Goal: Task Accomplishment & Management: Manage account settings

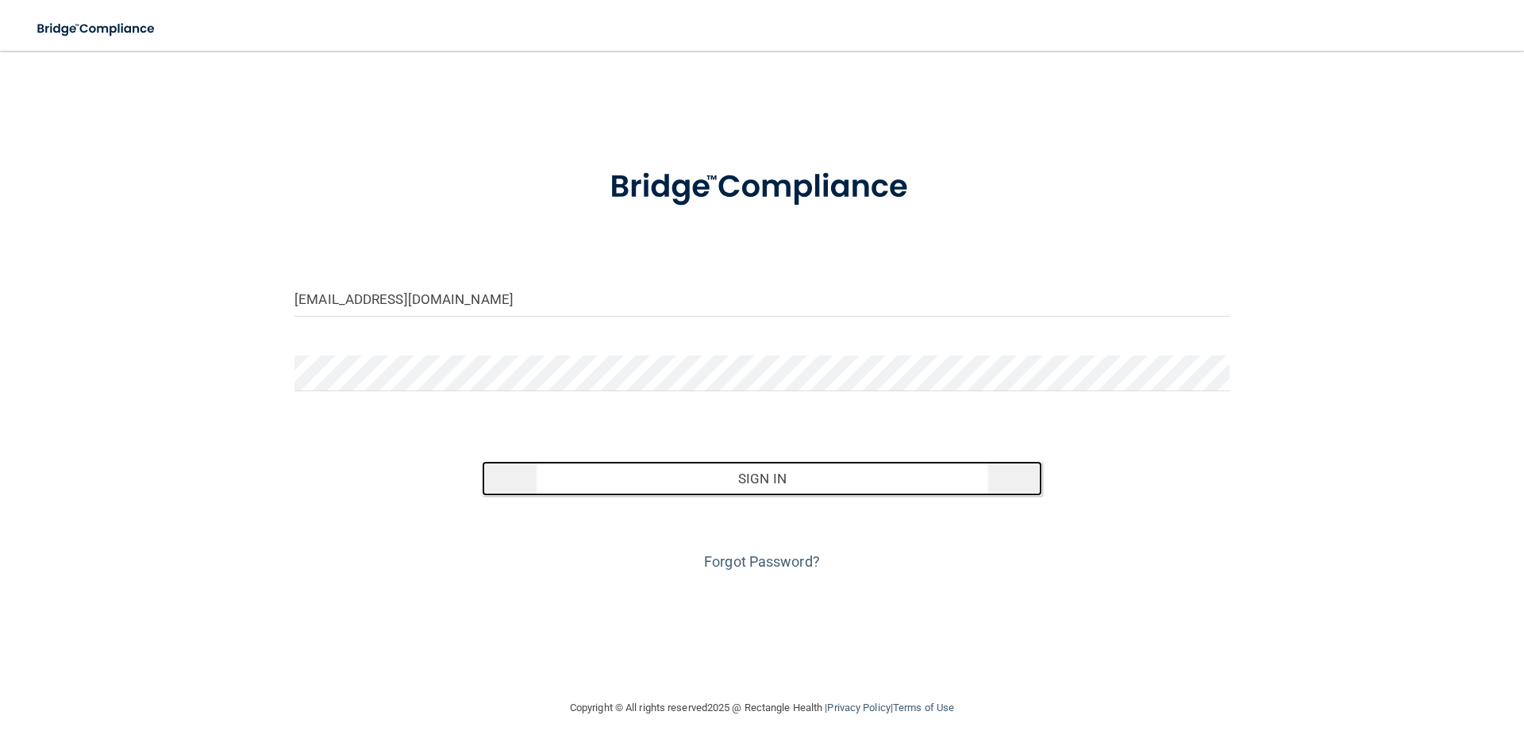
click at [637, 493] on button "Sign In" at bounding box center [762, 478] width 561 height 35
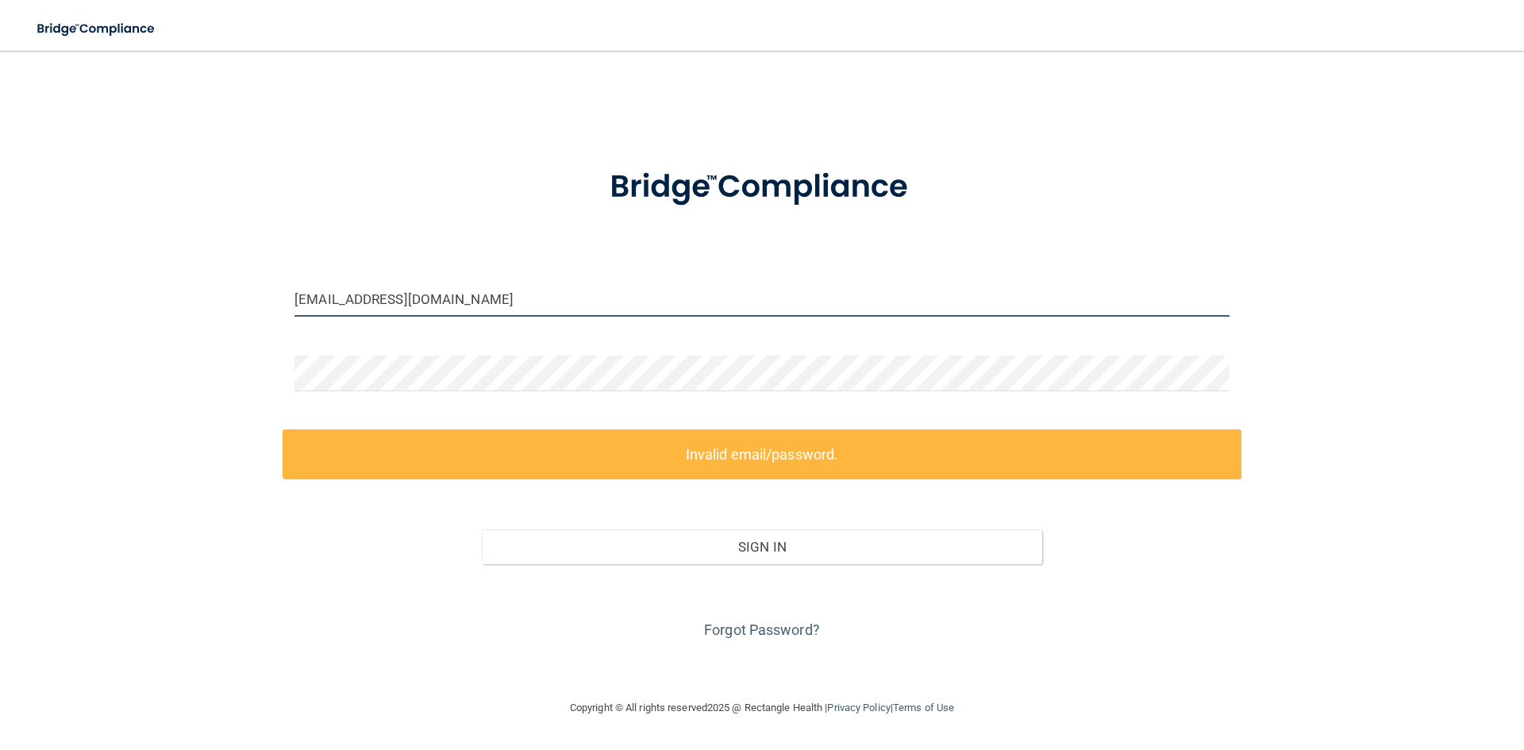
drag, startPoint x: 467, startPoint y: 302, endPoint x: 144, endPoint y: 301, distance: 323.1
click at [144, 301] on div "whitbishrdh@gmail.com Invalid email/password. You don't have permission to acce…" at bounding box center [762, 375] width 1461 height 616
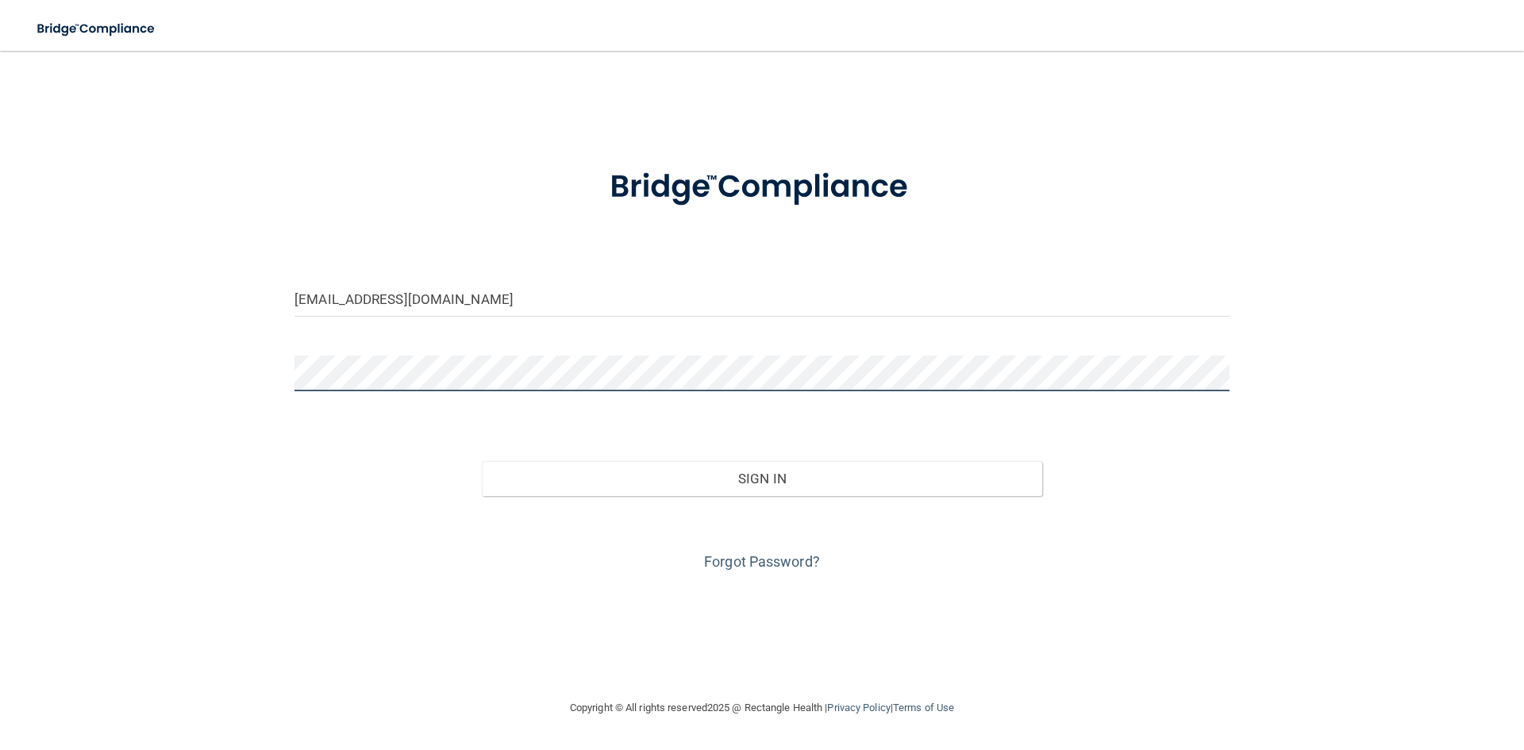
click at [482, 461] on button "Sign In" at bounding box center [762, 478] width 561 height 35
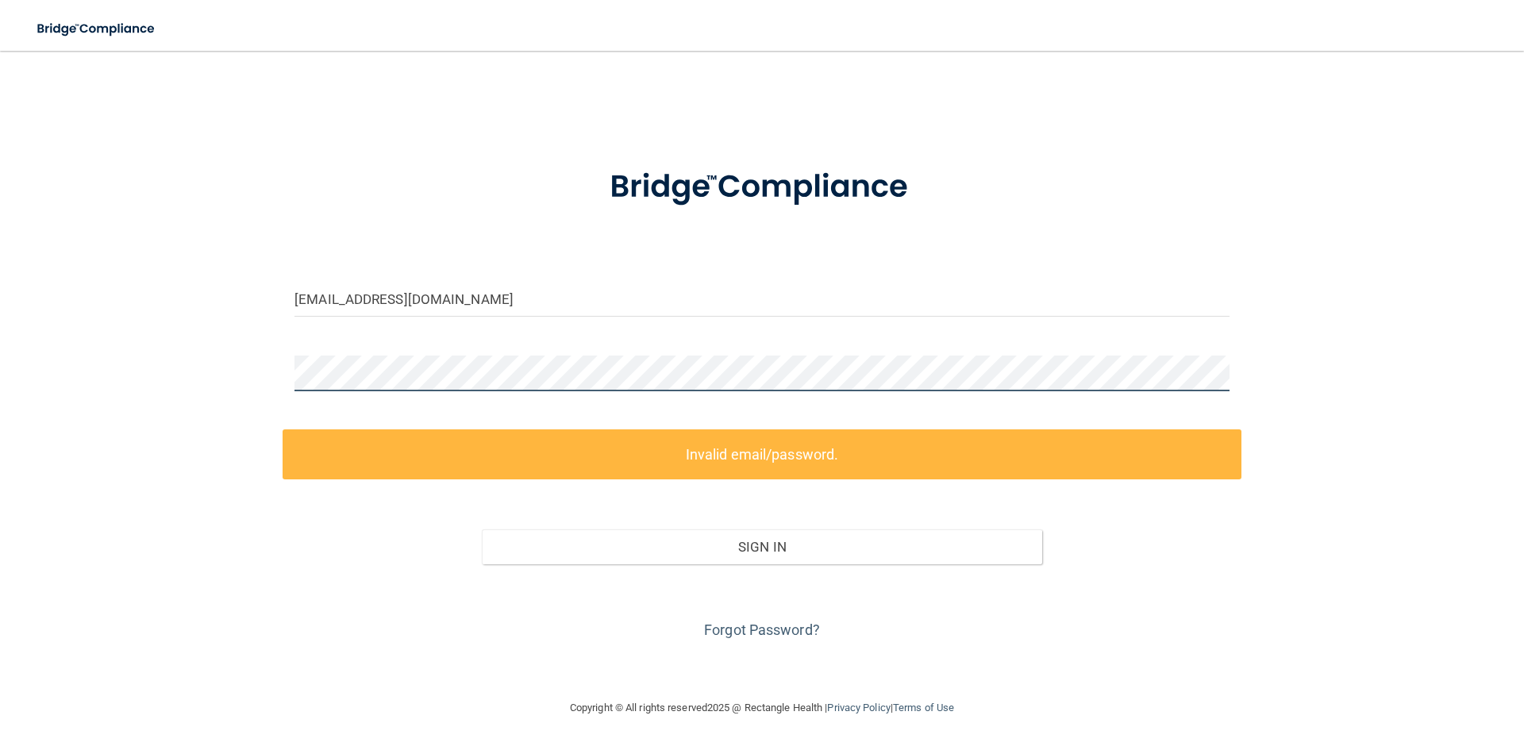
click at [215, 378] on div "insurance@prairievistadental.com Invalid email/password. You don't have permiss…" at bounding box center [762, 375] width 1461 height 616
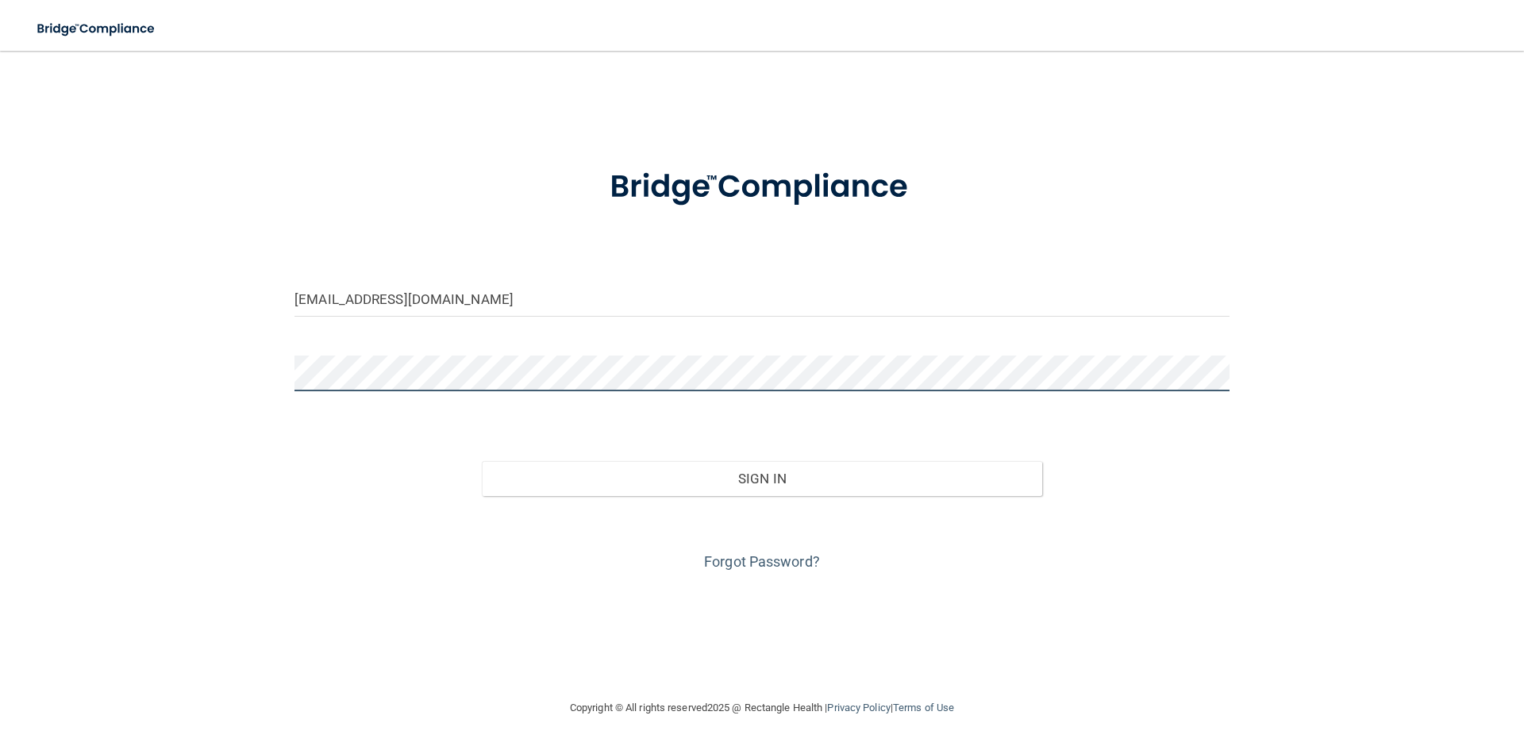
click at [482, 461] on button "Sign In" at bounding box center [762, 478] width 561 height 35
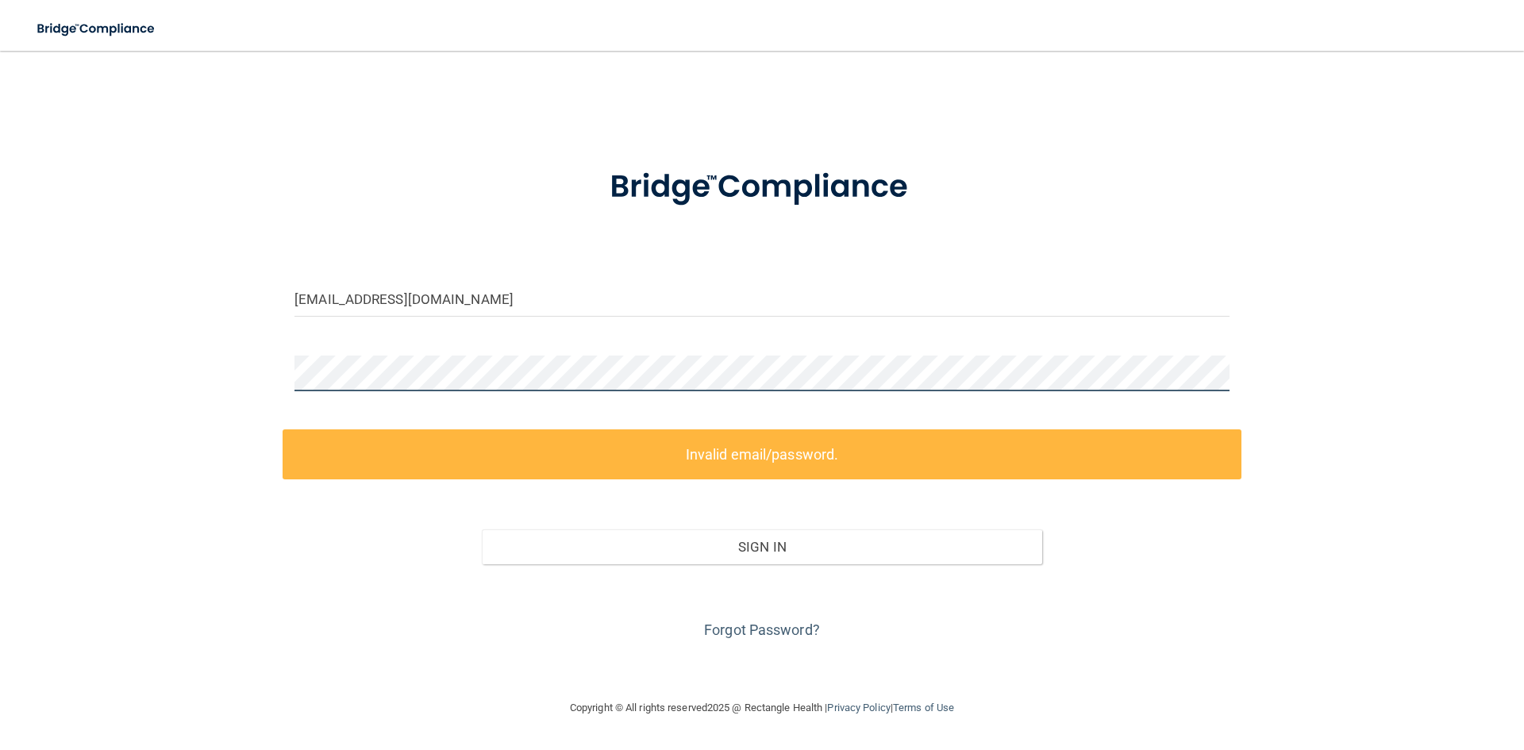
click at [221, 368] on div "insurance@prairievistadental.com Invalid email/password. You don't have permiss…" at bounding box center [762, 375] width 1461 height 616
click at [262, 379] on div "insurance@prairievistadental.com Invalid email/password. You don't have permiss…" at bounding box center [762, 375] width 1461 height 616
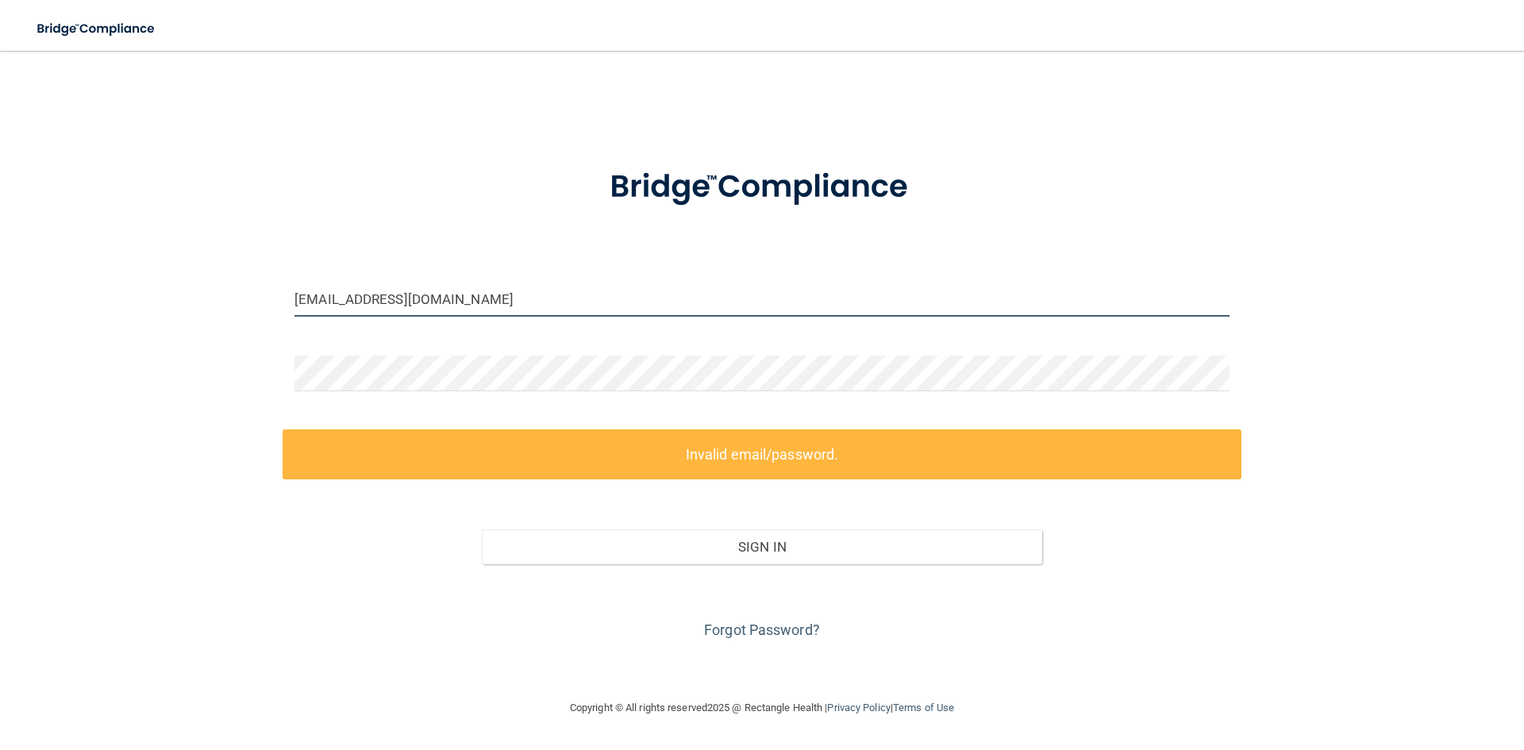
drag, startPoint x: 518, startPoint y: 301, endPoint x: 286, endPoint y: 303, distance: 231.8
click at [286, 303] on div "insurance@prairievistadental.com" at bounding box center [762, 305] width 959 height 48
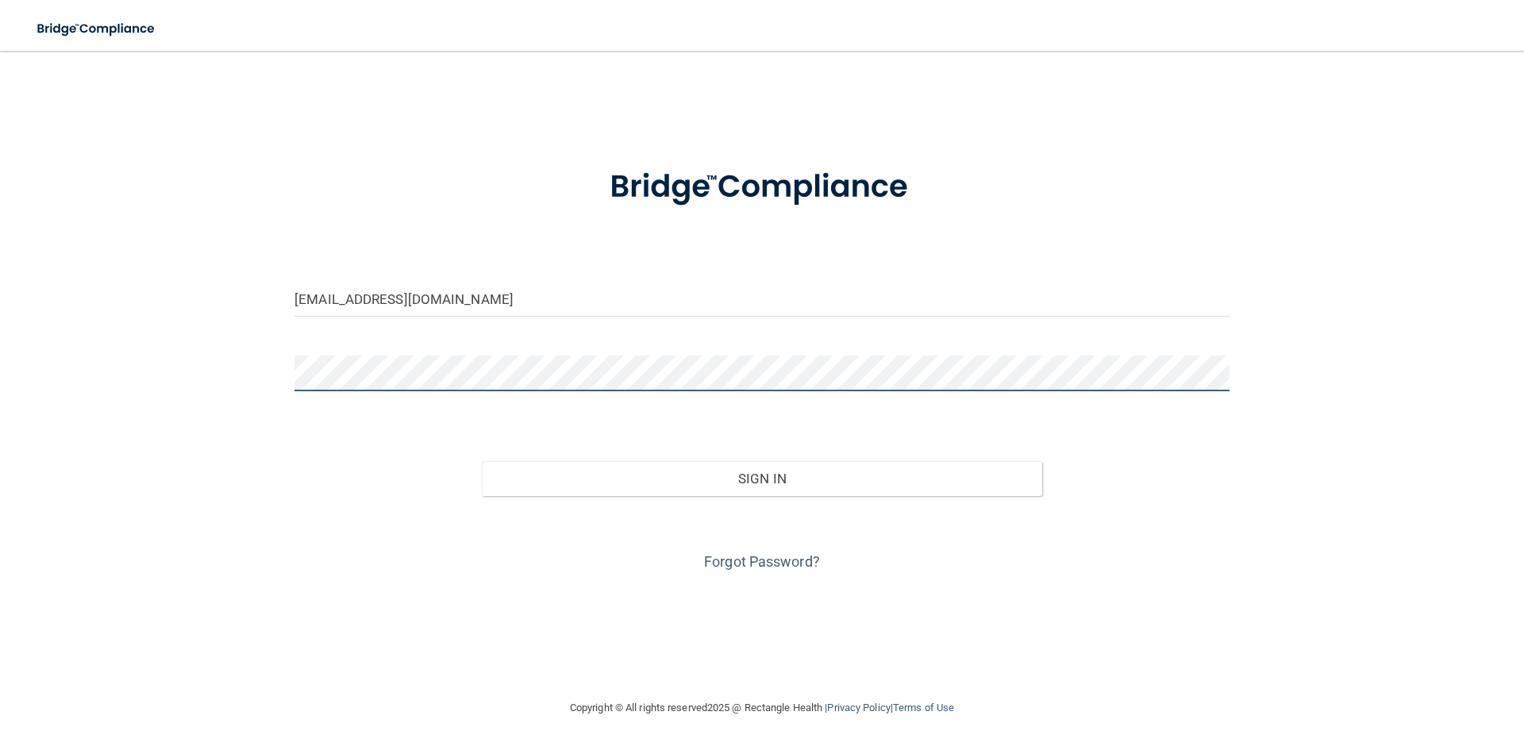
click at [482, 461] on button "Sign In" at bounding box center [762, 478] width 561 height 35
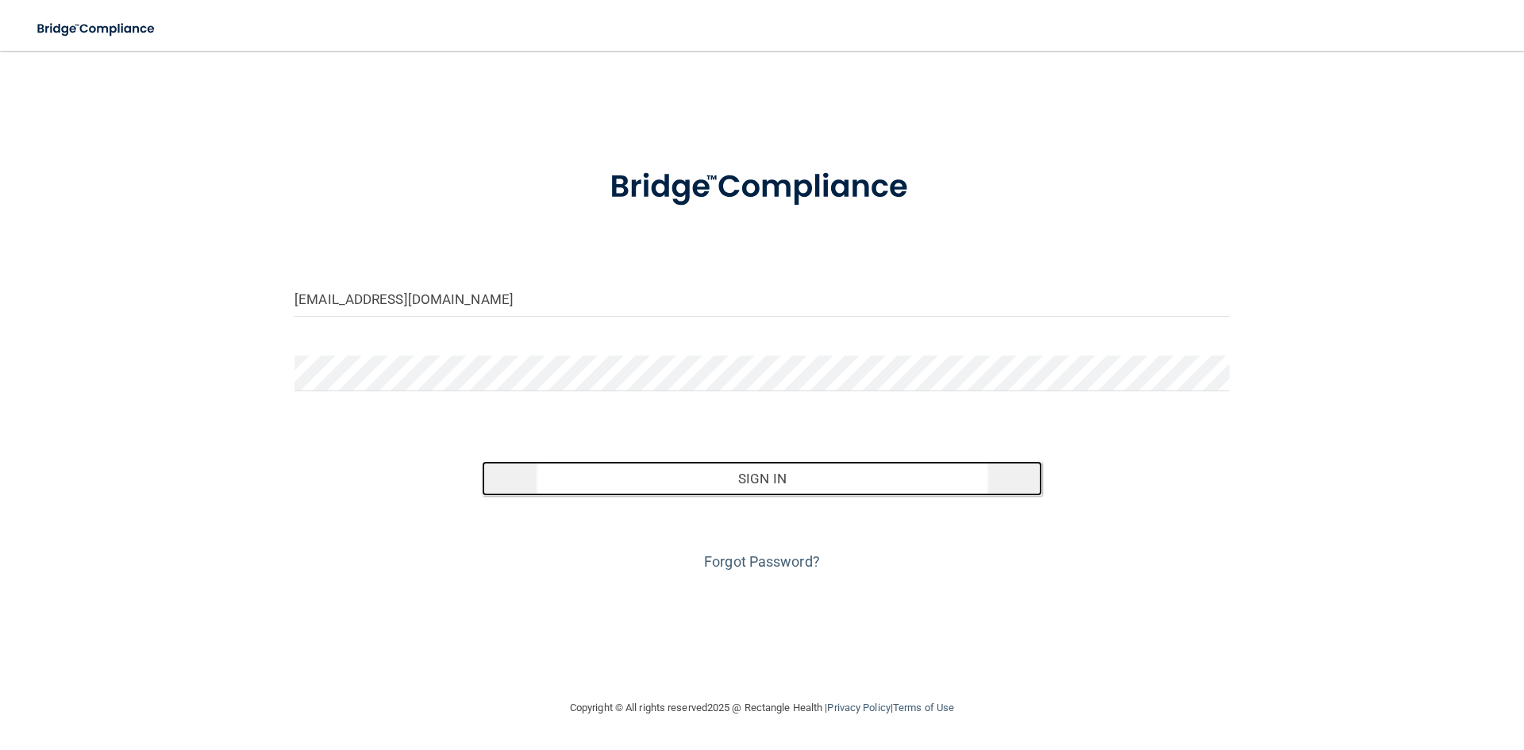
click at [585, 471] on button "Sign In" at bounding box center [762, 478] width 561 height 35
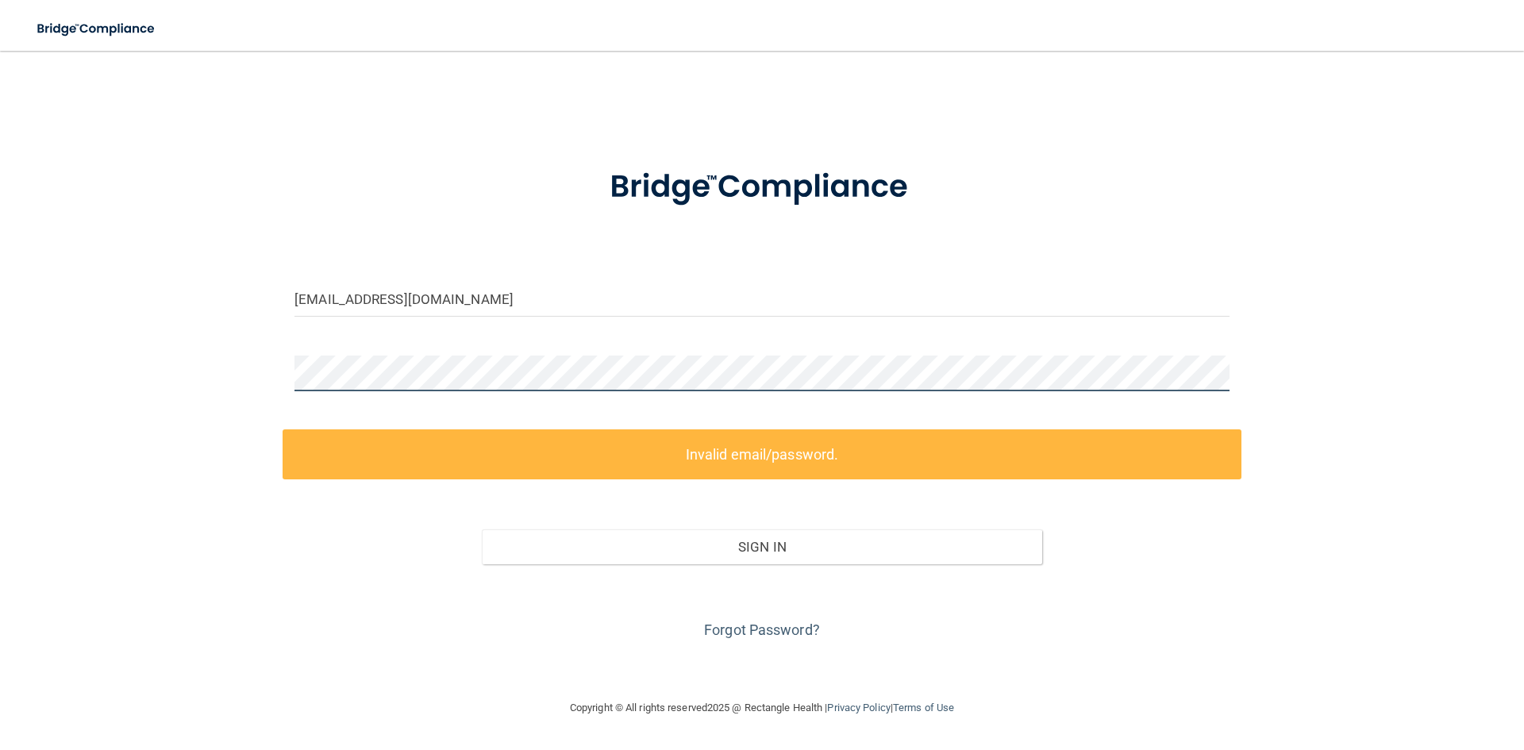
click at [108, 363] on div "raquelcastilleja143@gmail.com Invalid email/password. You don't have permission…" at bounding box center [762, 375] width 1461 height 616
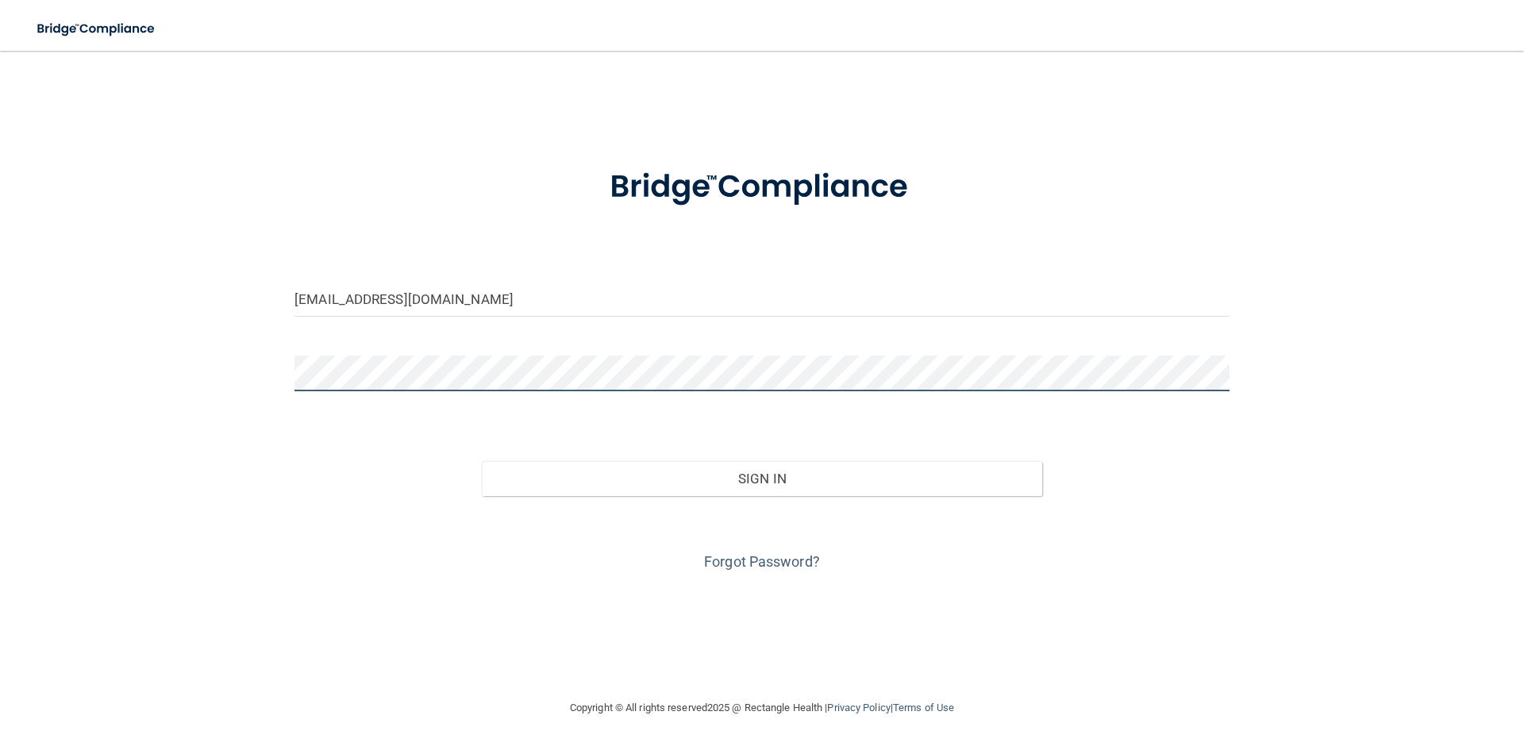
click at [482, 461] on button "Sign In" at bounding box center [762, 478] width 561 height 35
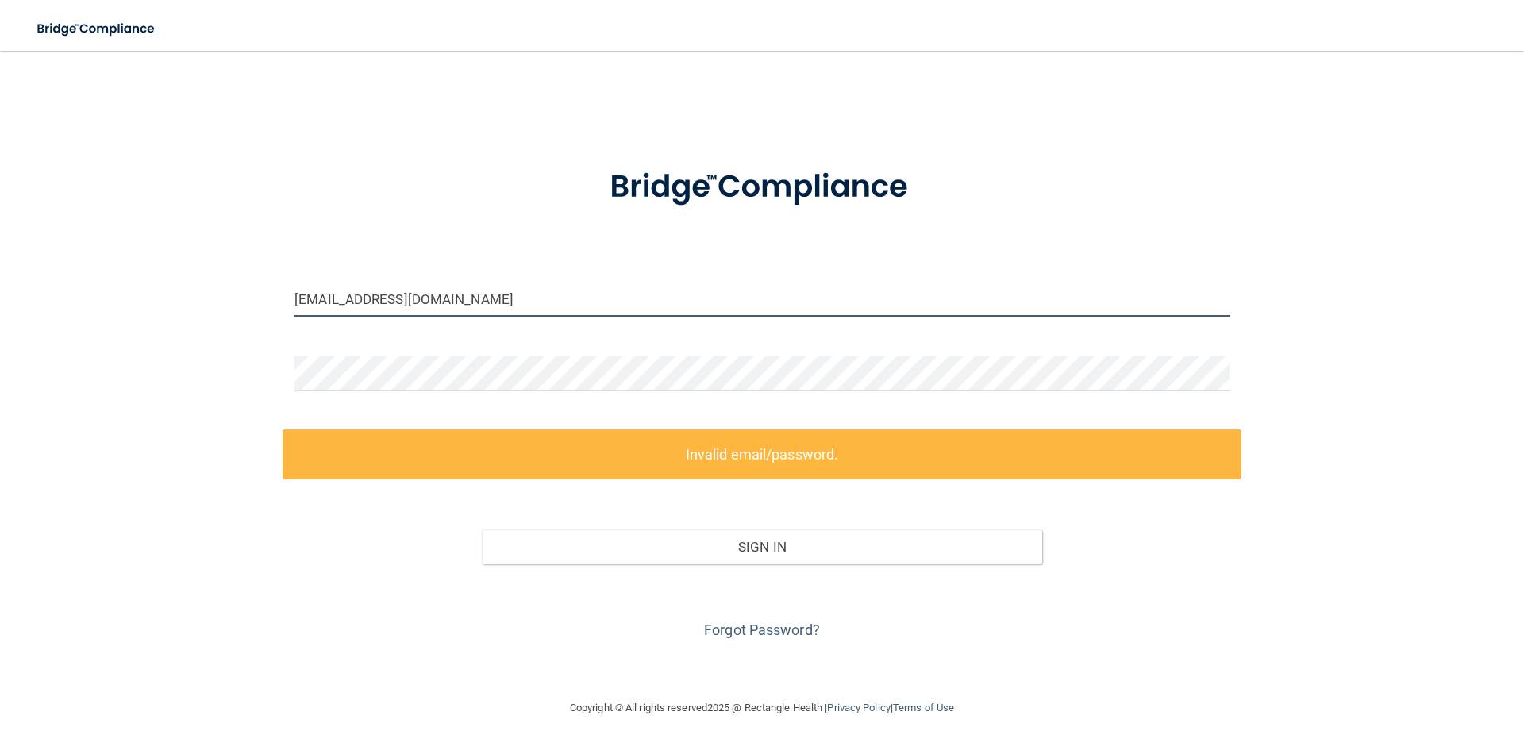
drag, startPoint x: 493, startPoint y: 305, endPoint x: 290, endPoint y: 302, distance: 203.3
click at [290, 302] on div "raquelcastilleja143@gmail.com" at bounding box center [762, 305] width 959 height 48
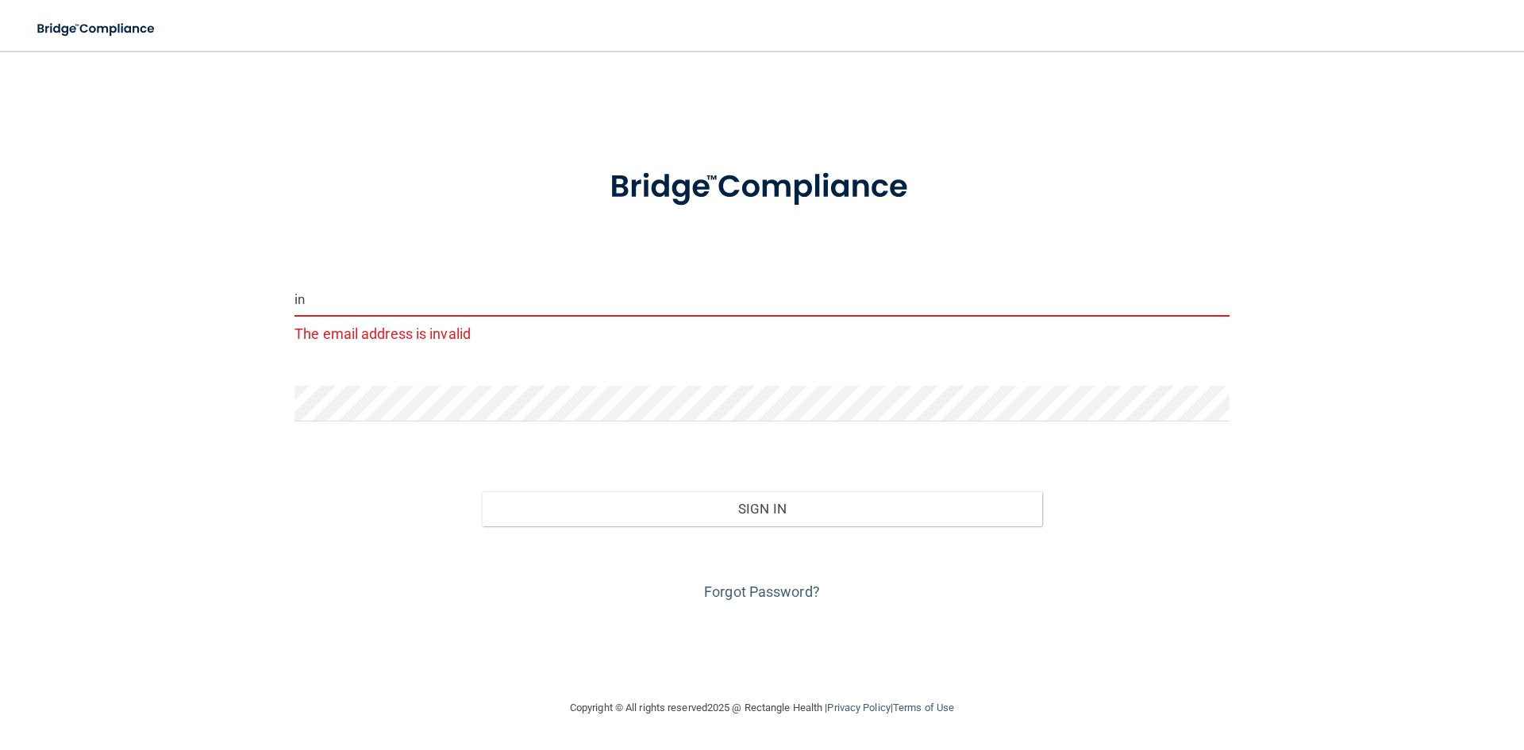
type input "i"
click at [778, 591] on link "Forgot Password?" at bounding box center [762, 592] width 116 height 17
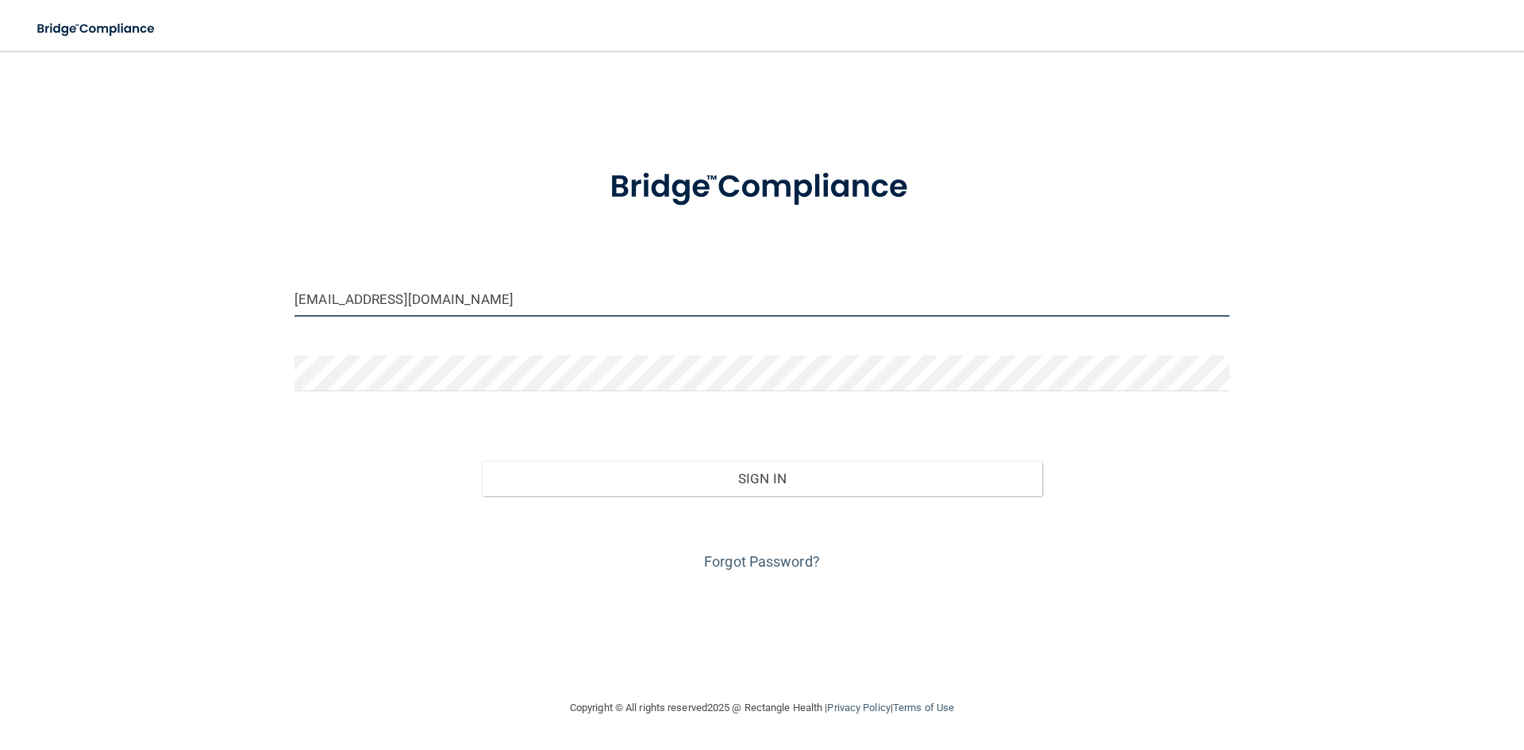
click at [456, 302] on input "whitbishrdh@gmail.com" at bounding box center [762, 299] width 935 height 36
drag, startPoint x: 456, startPoint y: 302, endPoint x: 229, endPoint y: 302, distance: 227.1
click at [229, 302] on div "whitbishrdh@gmail.com Invalid email/password. You don't have permission to acce…" at bounding box center [762, 375] width 1461 height 616
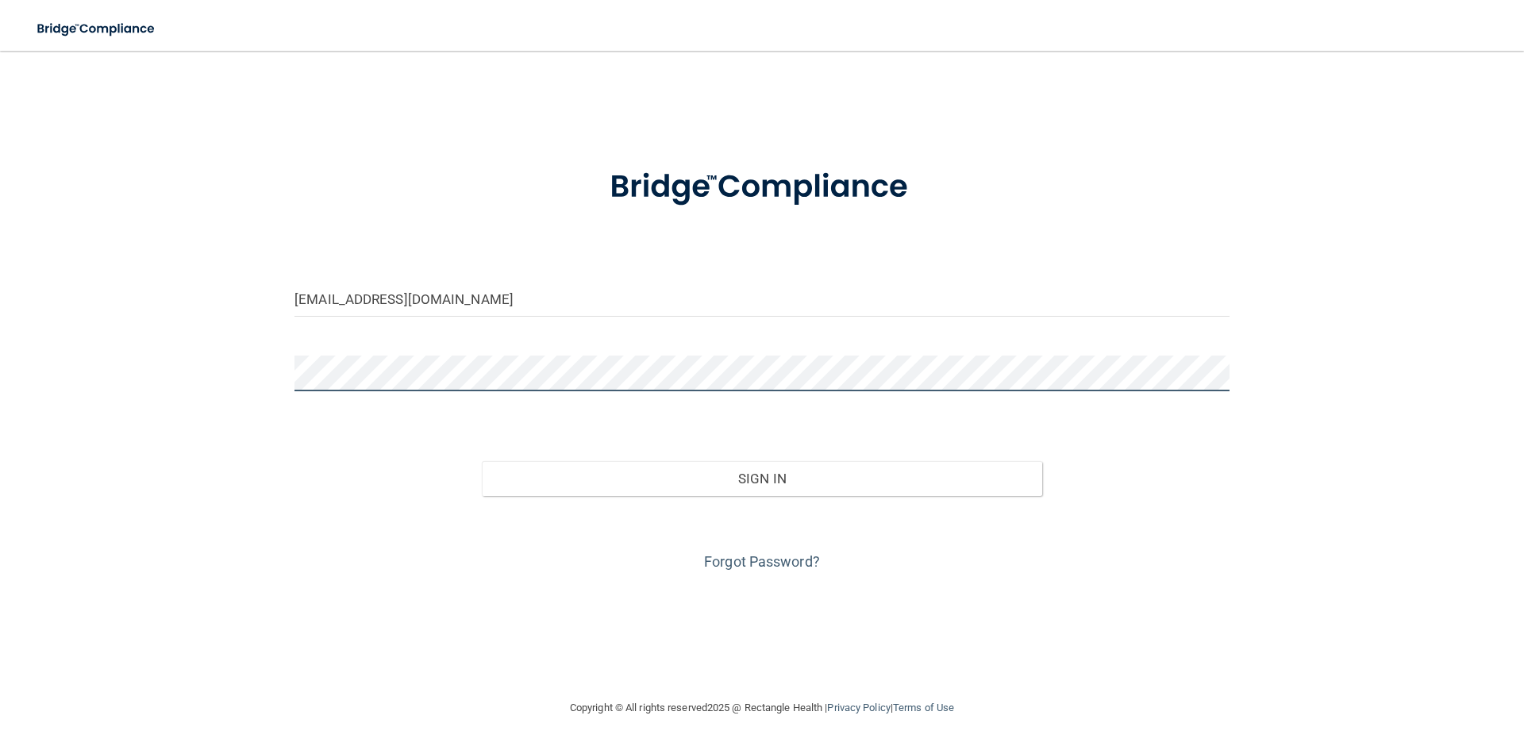
click at [482, 461] on button "Sign In" at bounding box center [762, 478] width 561 height 35
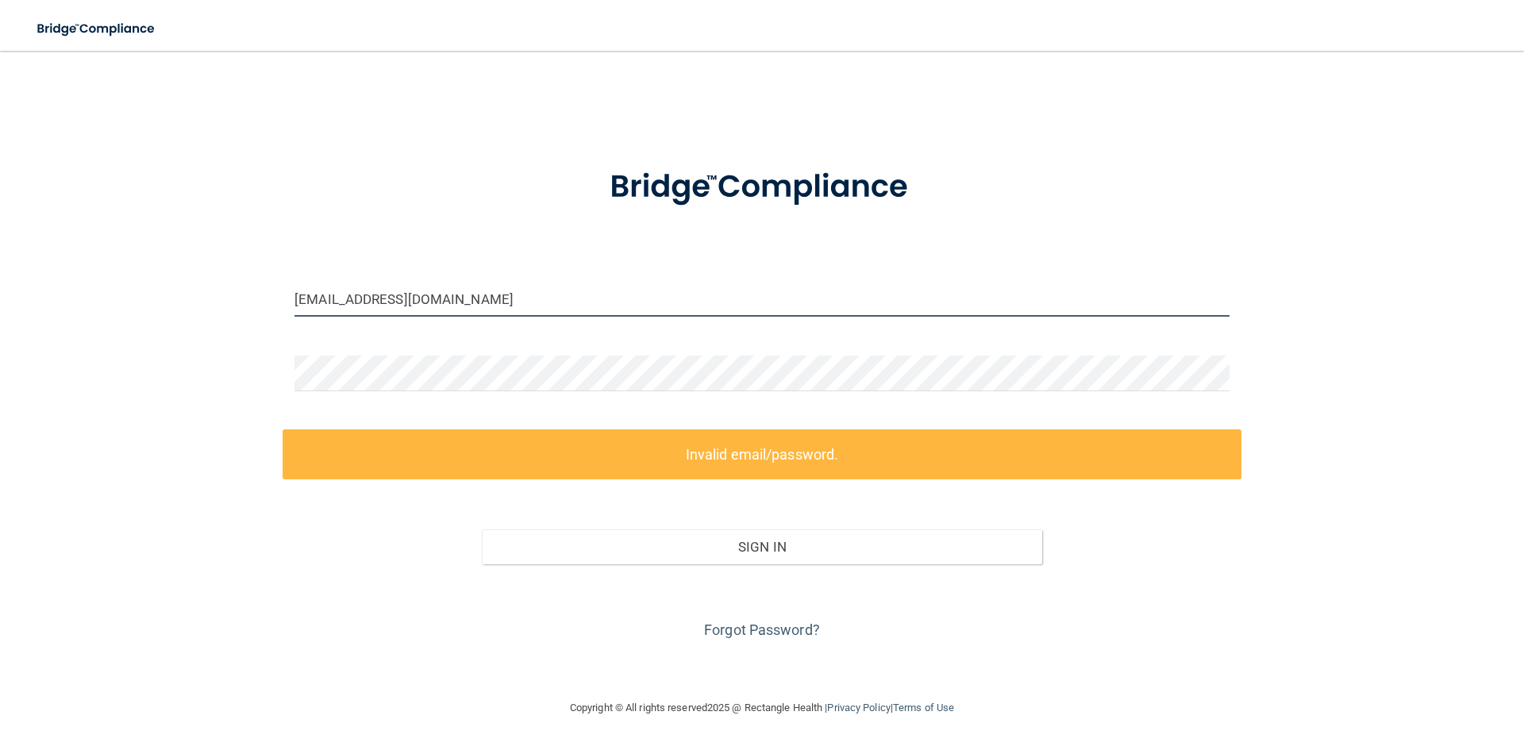
drag, startPoint x: 494, startPoint y: 300, endPoint x: 282, endPoint y: 318, distance: 212.7
click at [282, 318] on div "raquelcastilleja143@gmail.com Invalid email/password. You don't have permission…" at bounding box center [762, 375] width 1461 height 616
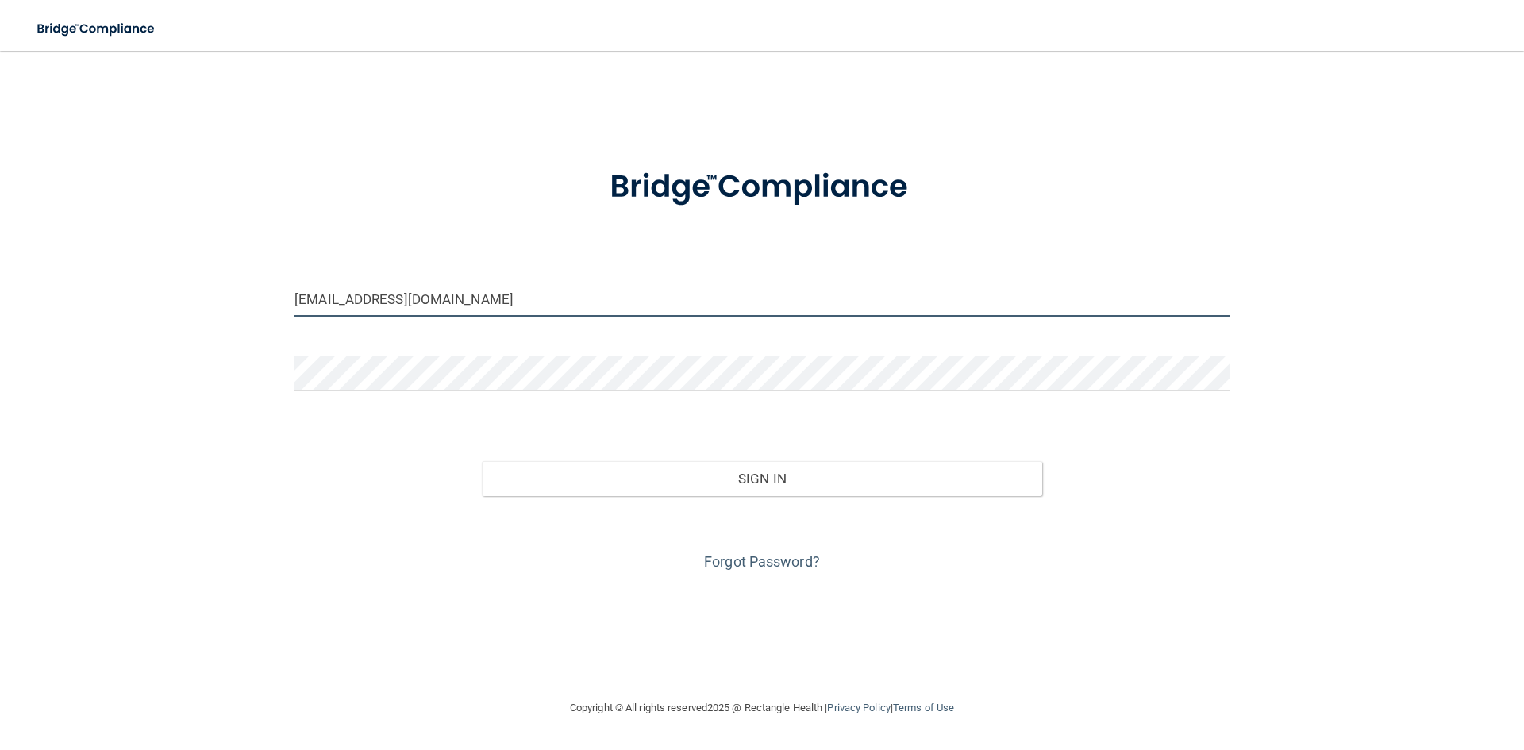
type input "info@prairievistadental.com"
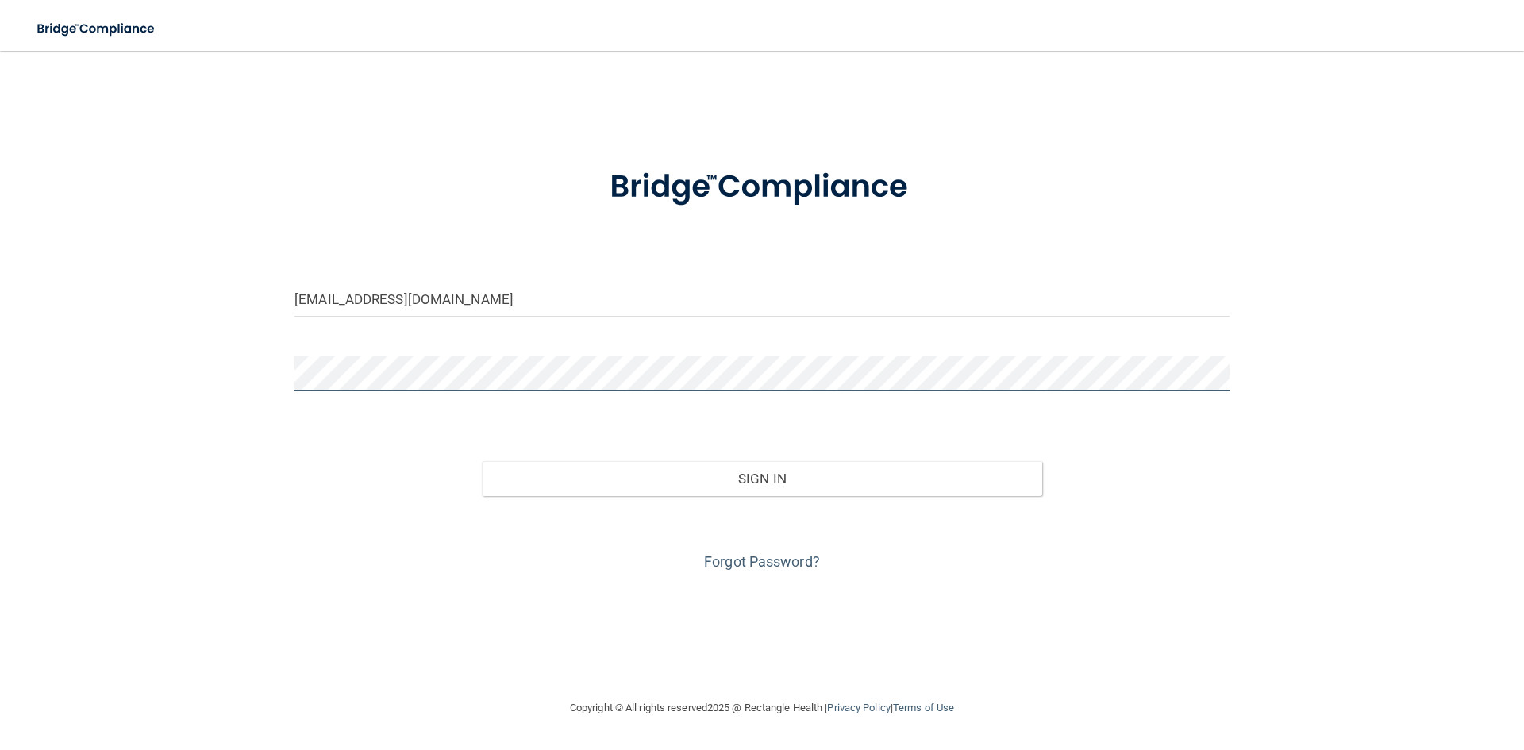
click at [482, 461] on button "Sign In" at bounding box center [762, 478] width 561 height 35
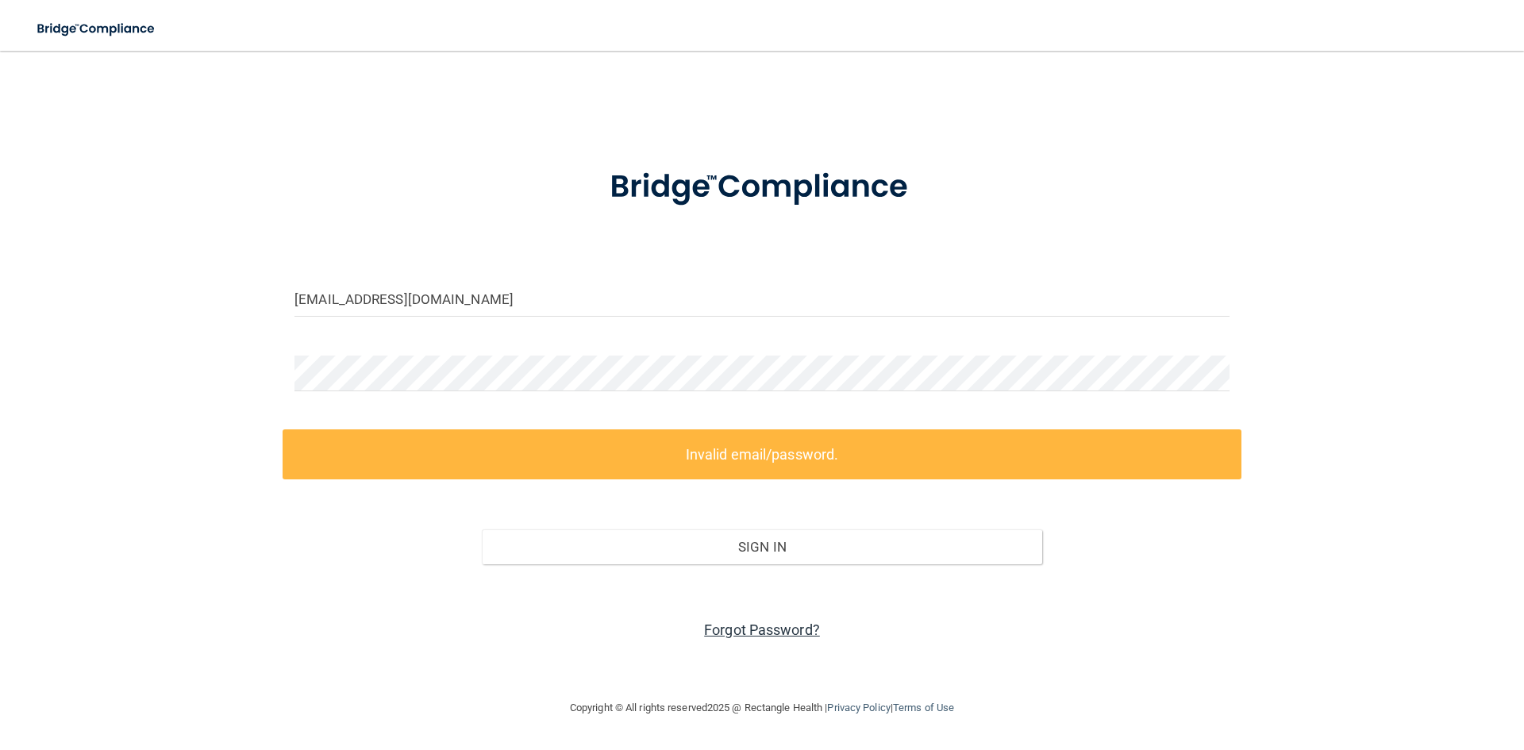
click at [720, 627] on link "Forgot Password?" at bounding box center [762, 630] width 116 height 17
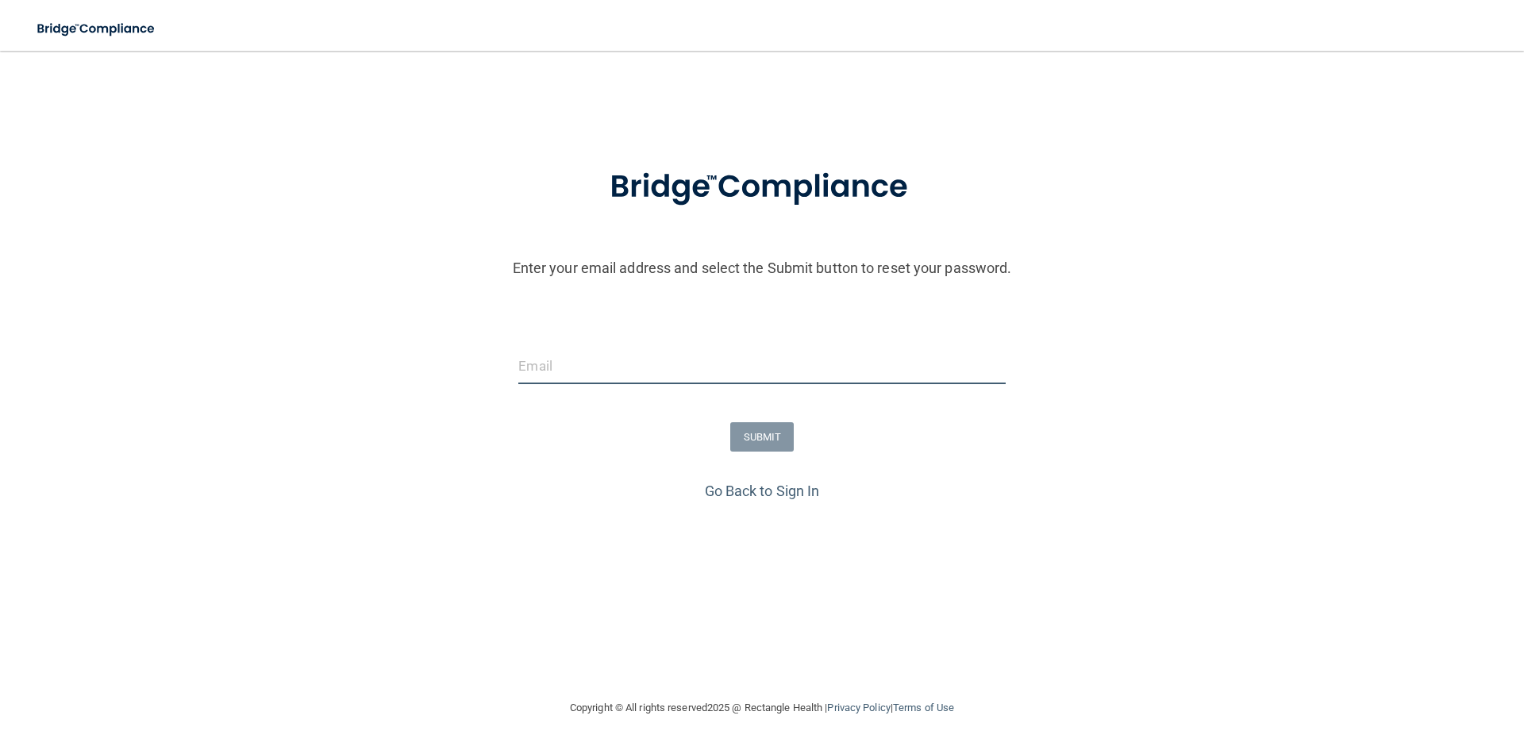
click at [572, 380] on input "email" at bounding box center [761, 367] width 487 height 36
type input "[EMAIL_ADDRESS][DOMAIN_NAME]"
click at [770, 433] on button "SUBMIT" at bounding box center [762, 436] width 64 height 29
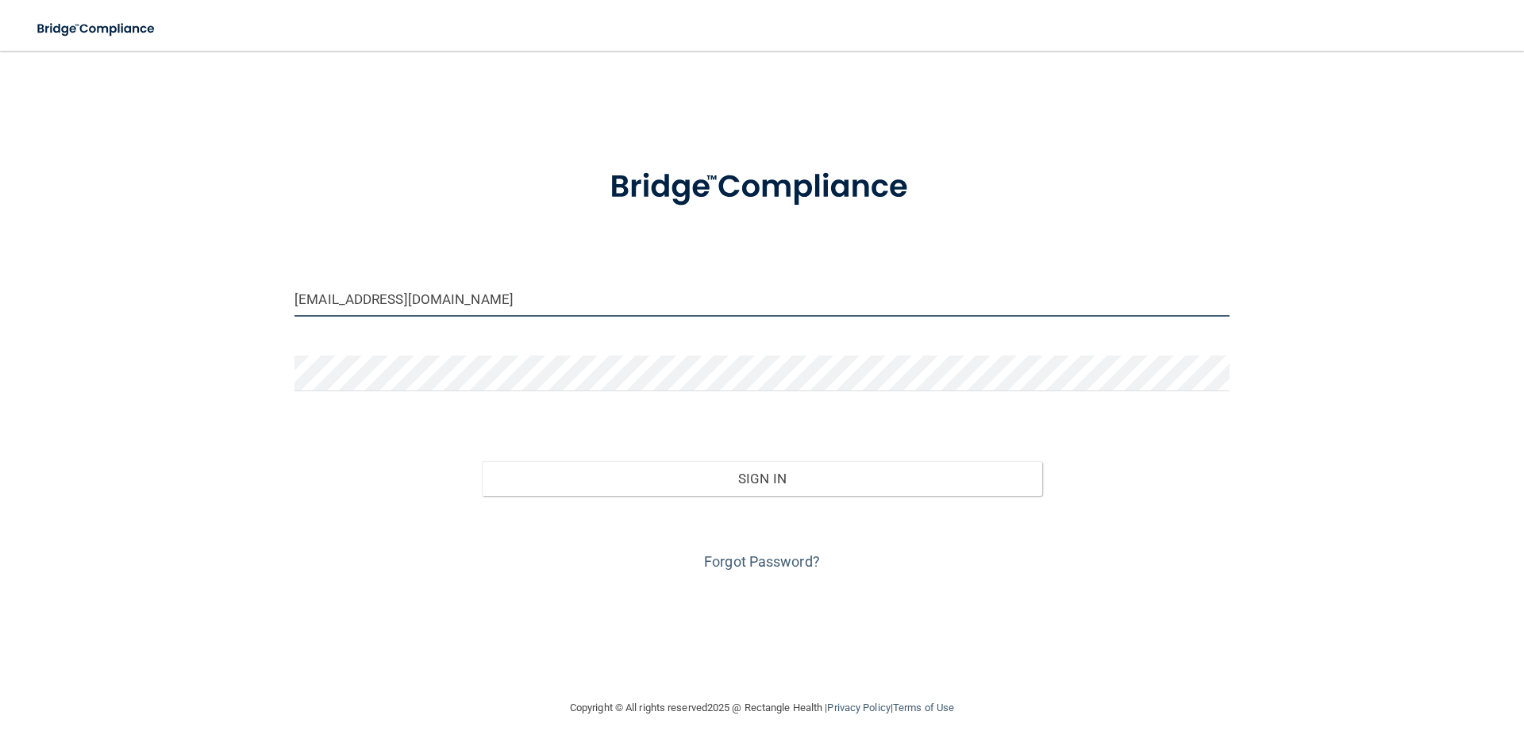
click at [482, 305] on input "whitbishrdh@gmail.com" at bounding box center [762, 299] width 935 height 36
drag, startPoint x: 482, startPoint y: 305, endPoint x: 226, endPoint y: 301, distance: 255.7
click at [226, 301] on div "whitbishrdh@gmail.com Invalid email/password. You don't have permission to acce…" at bounding box center [762, 375] width 1461 height 616
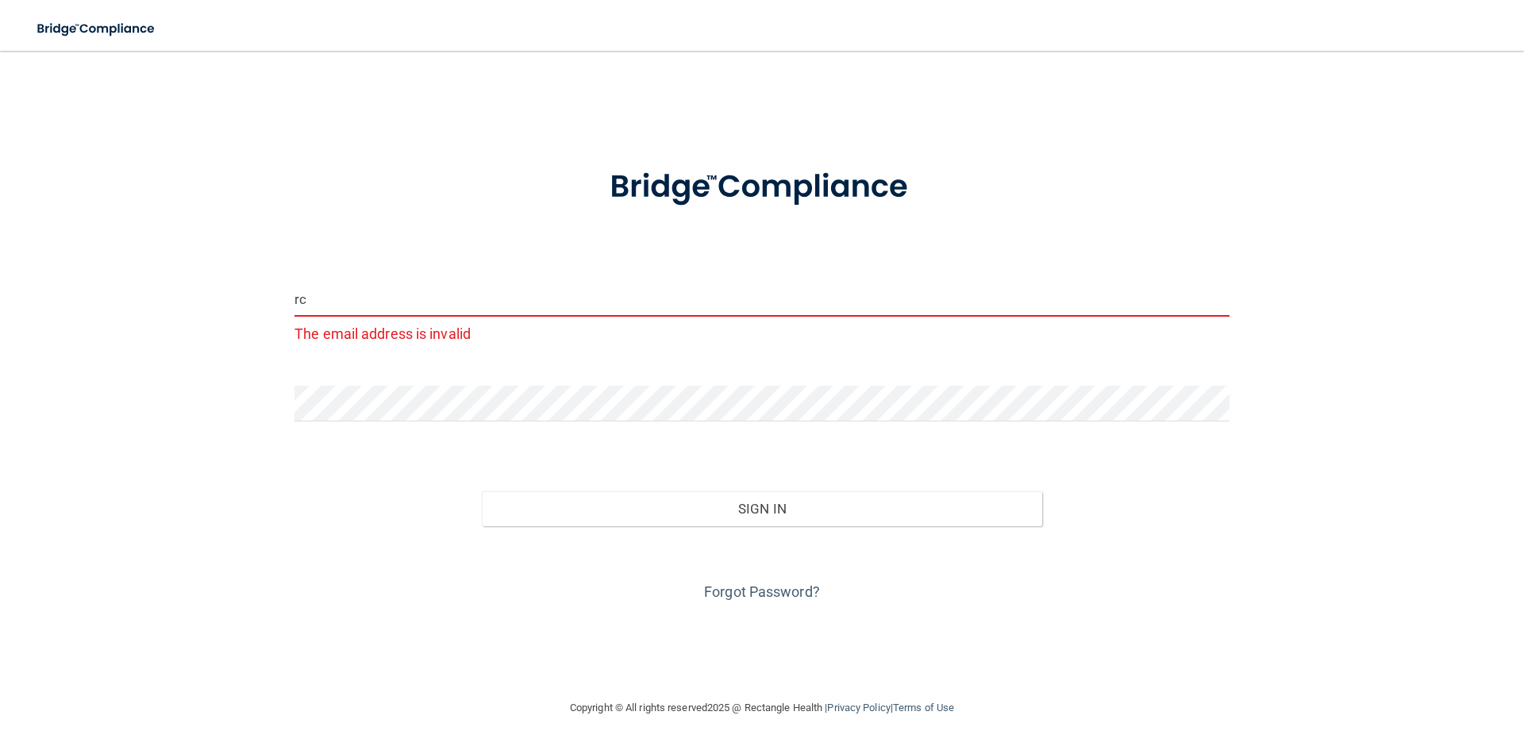
type input "r"
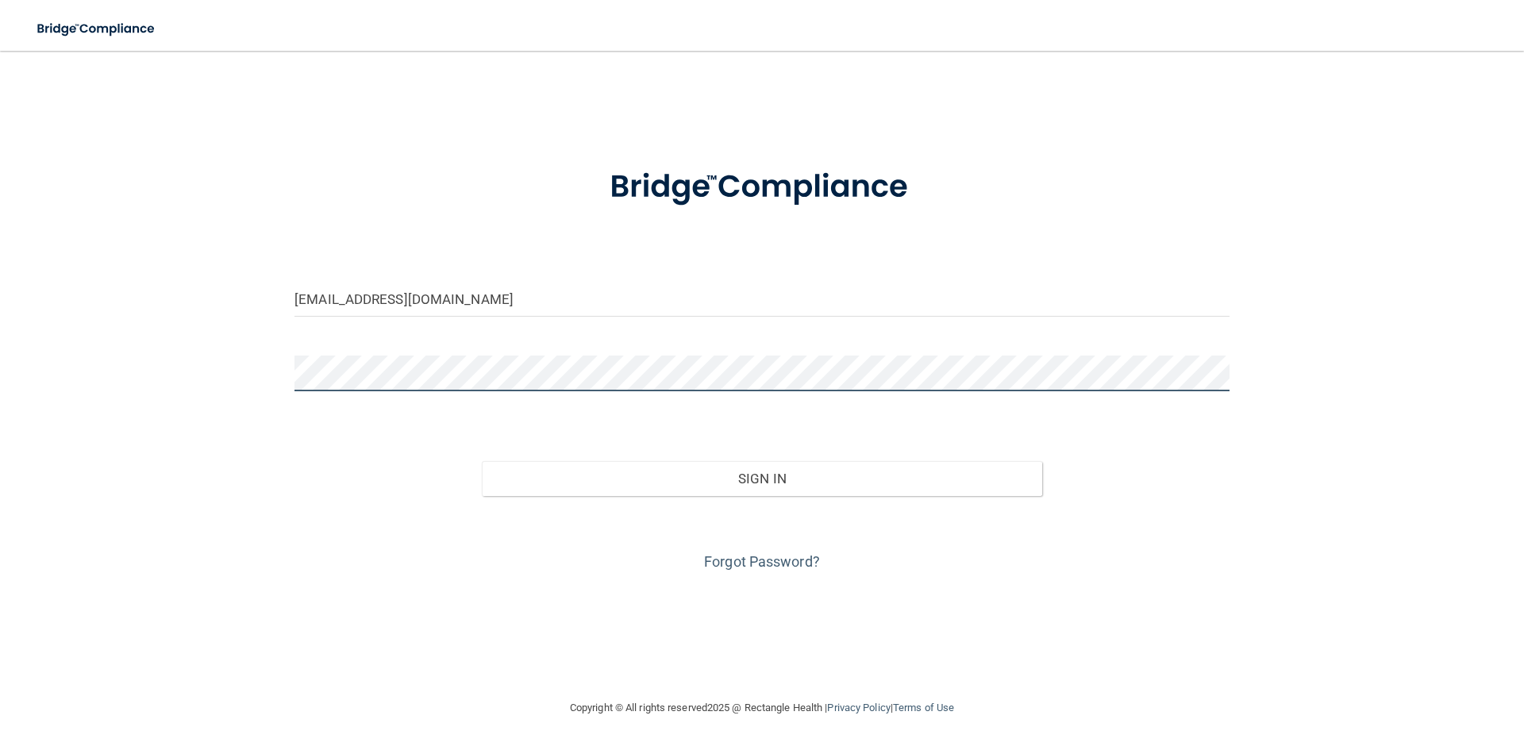
click at [482, 461] on button "Sign In" at bounding box center [762, 478] width 561 height 35
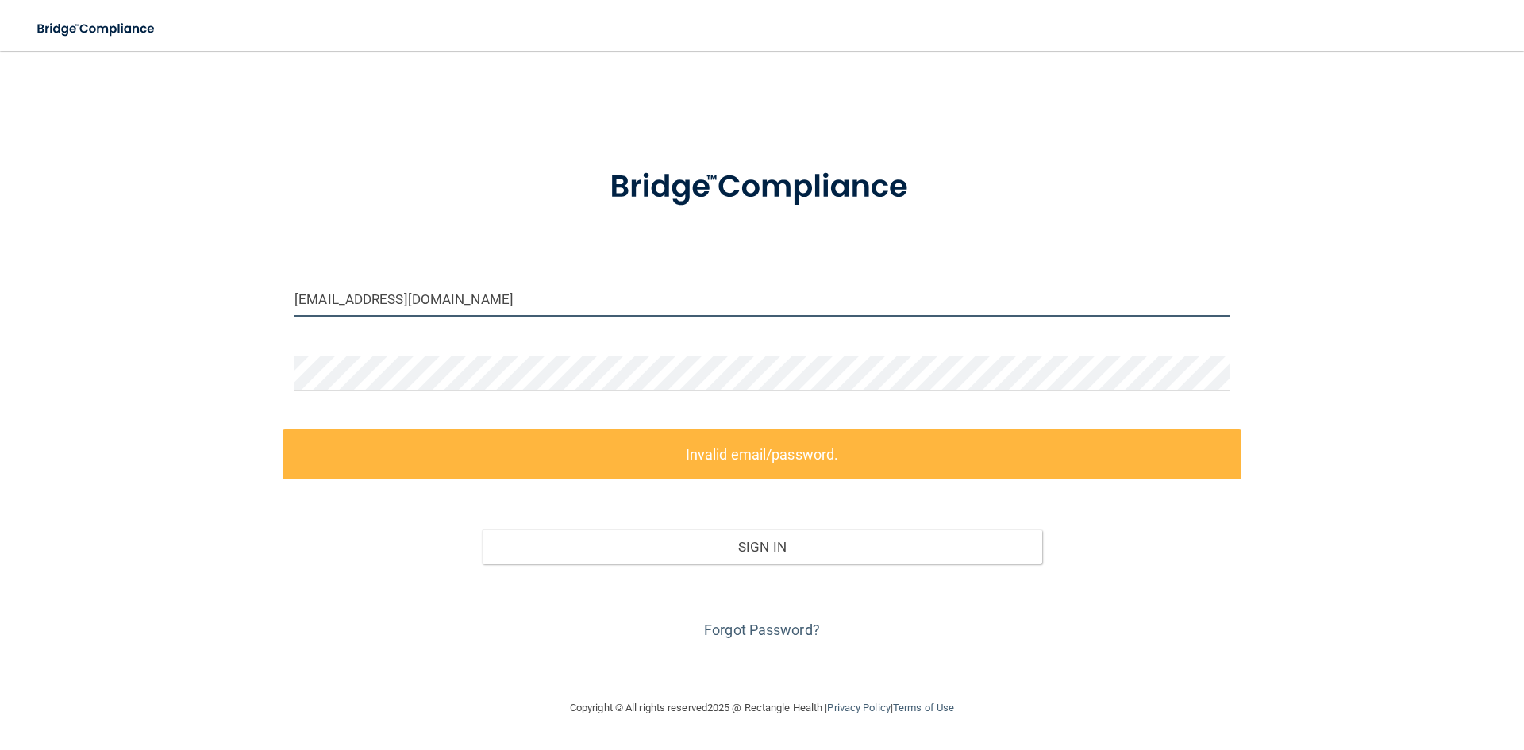
drag, startPoint x: 503, startPoint y: 304, endPoint x: 219, endPoint y: 299, distance: 283.5
click at [219, 299] on div "raquelcastilleja143@gmail.com Invalid email/password. You don't have permission…" at bounding box center [762, 375] width 1461 height 616
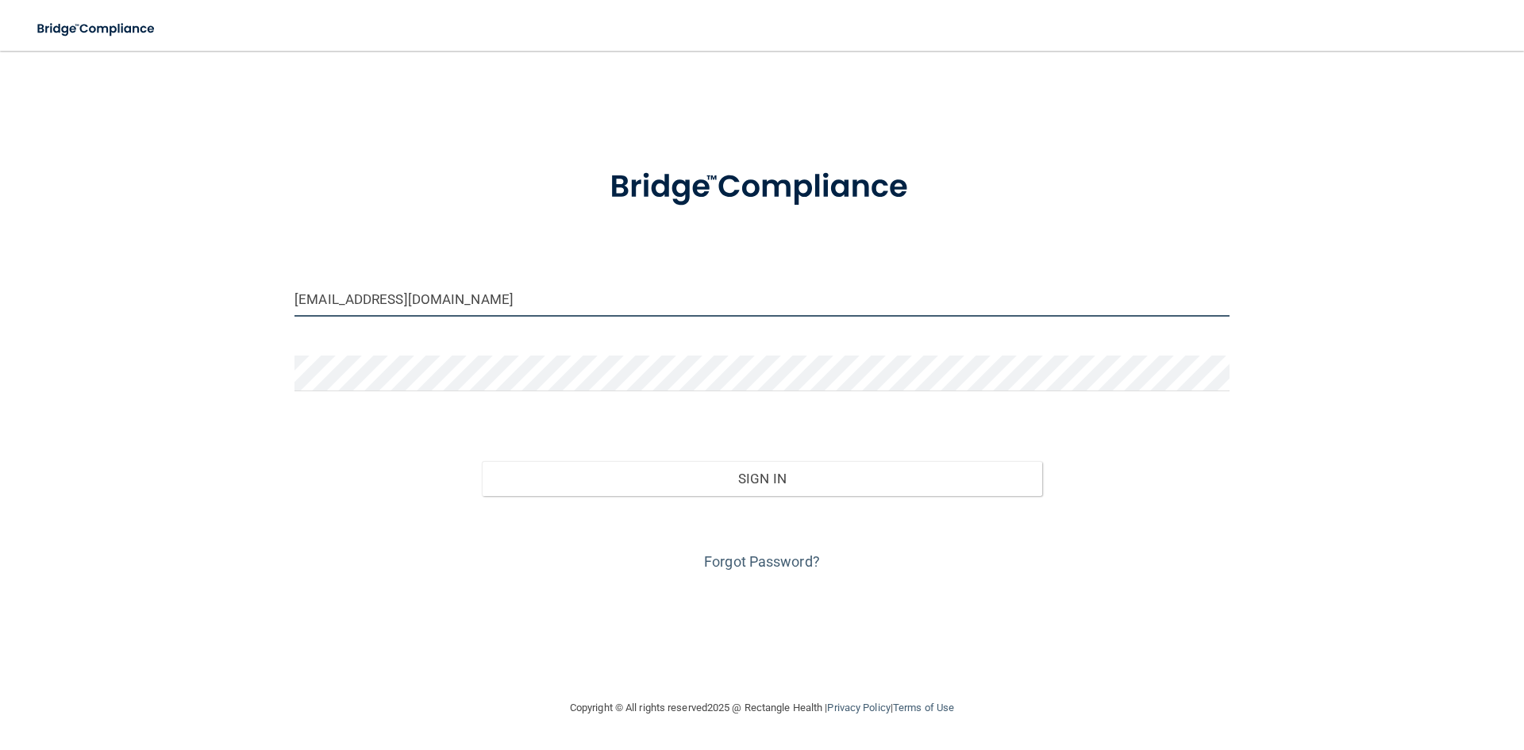
type input "info@prairievistadental.com"
click at [482, 461] on button "Sign In" at bounding box center [762, 478] width 561 height 35
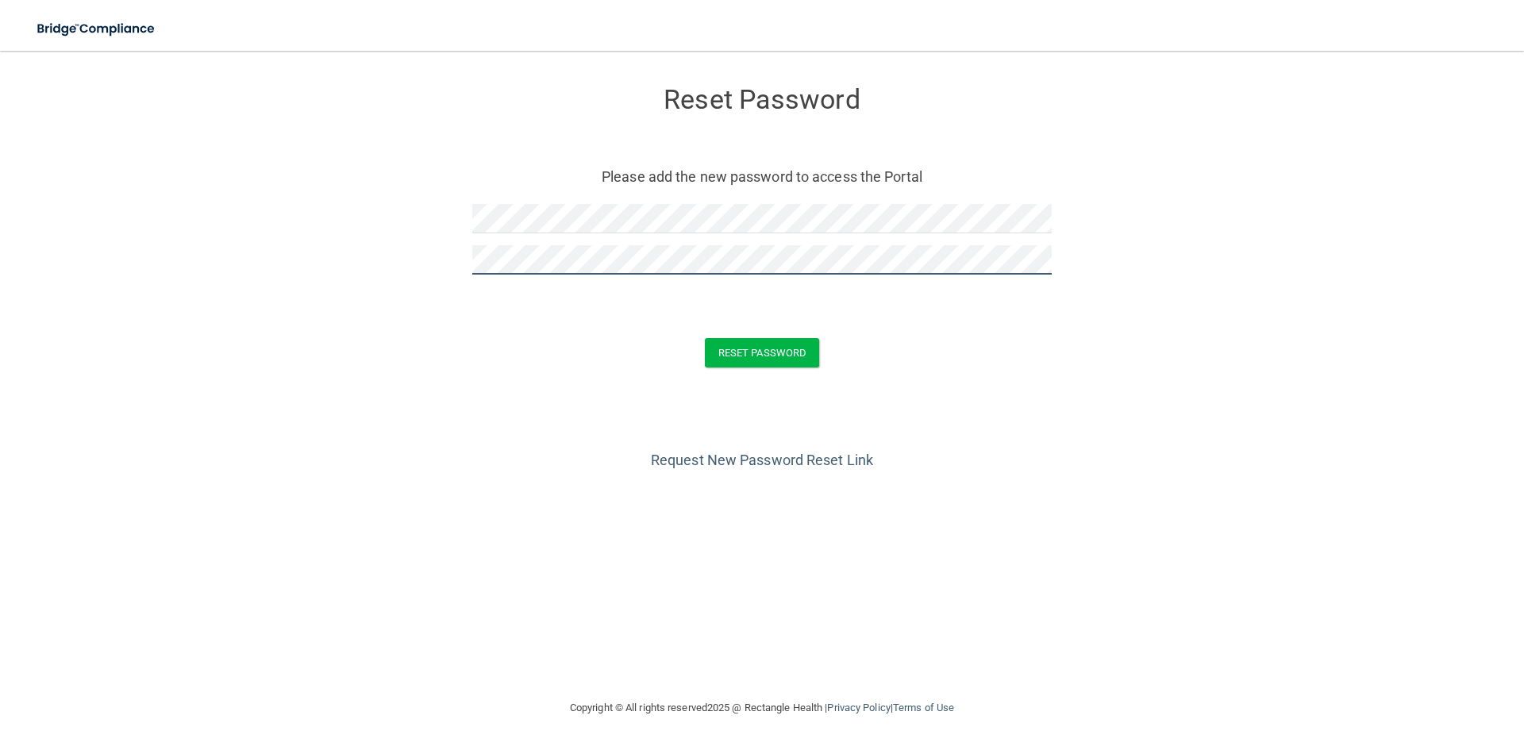
click at [705, 338] on button "Reset Password" at bounding box center [762, 352] width 114 height 29
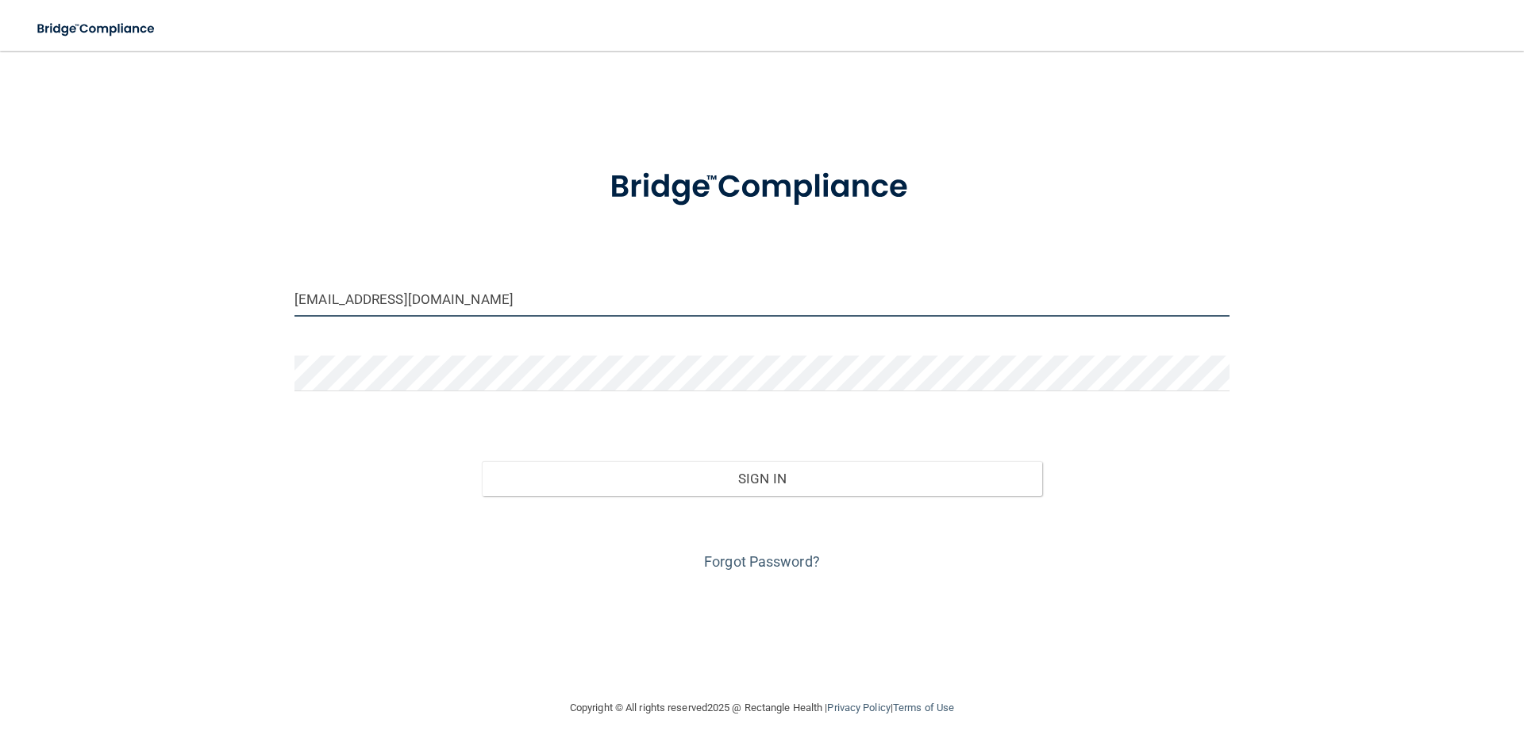
click at [394, 310] on input "[EMAIL_ADDRESS][DOMAIN_NAME]" at bounding box center [762, 299] width 935 height 36
drag, startPoint x: 475, startPoint y: 306, endPoint x: 240, endPoint y: 313, distance: 235.1
click at [240, 313] on div "whitbishrdh@gmail.com Invalid email/password. You don't have permission to acce…" at bounding box center [762, 375] width 1461 height 616
type input "[EMAIL_ADDRESS][DOMAIN_NAME]"
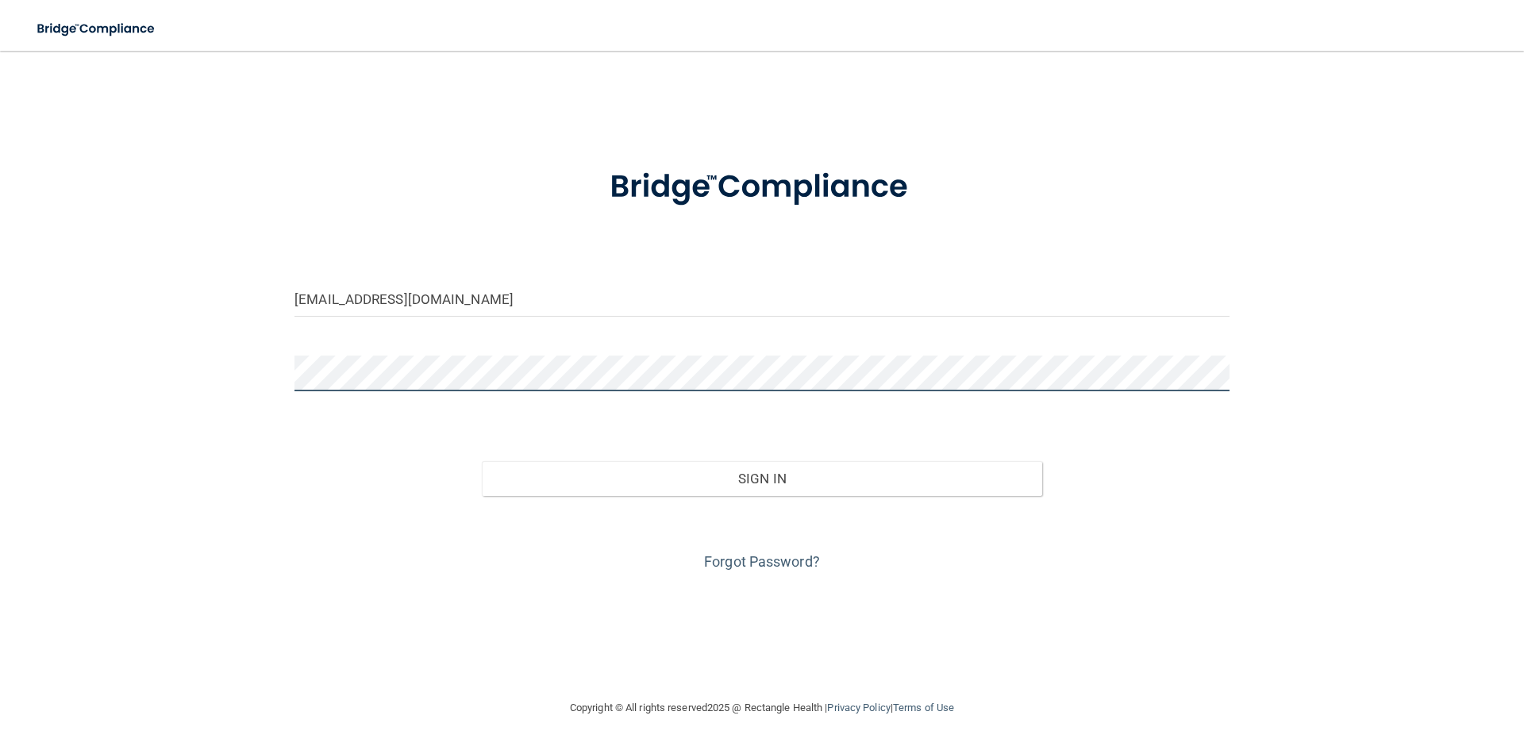
click at [482, 461] on button "Sign In" at bounding box center [762, 478] width 561 height 35
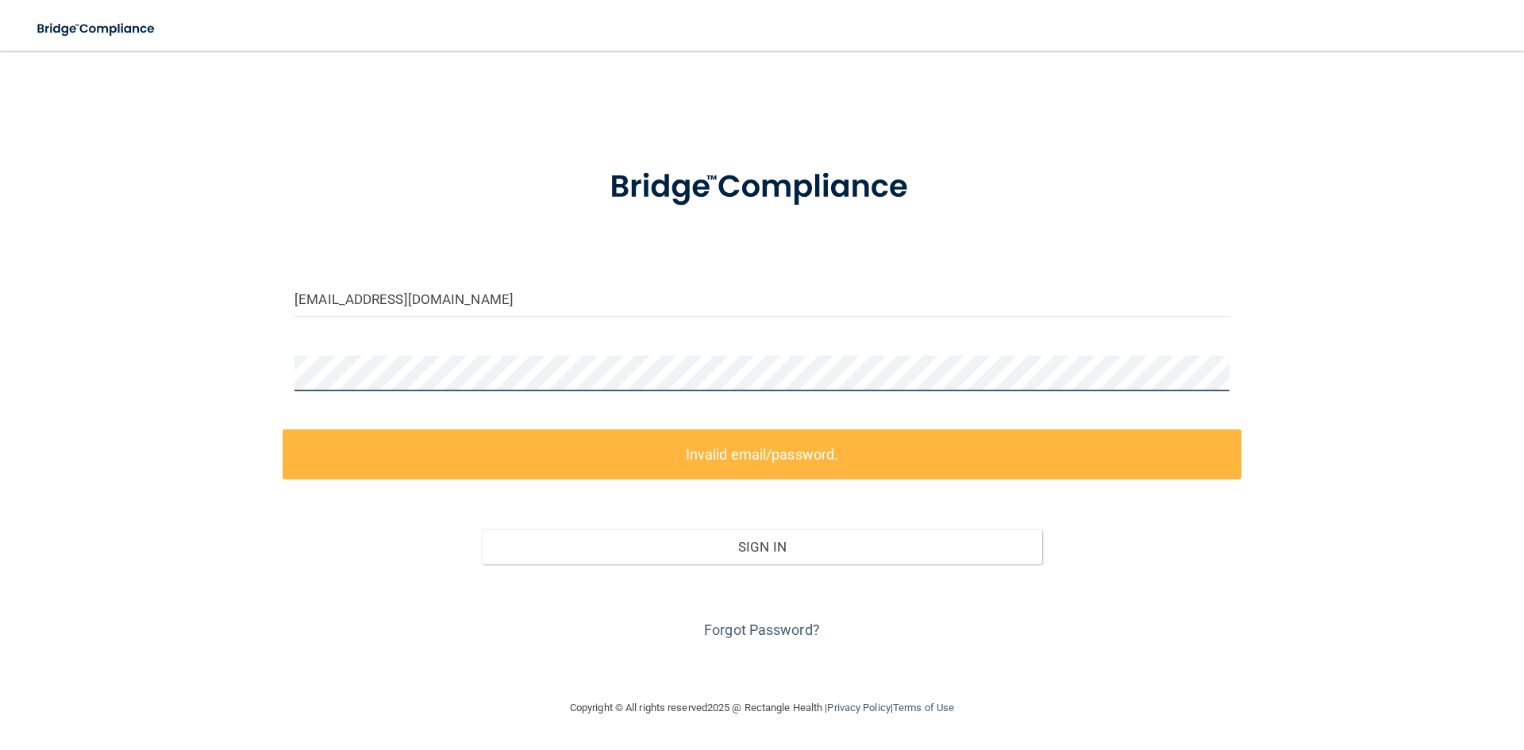
click at [193, 376] on div "info@prairievistadental.com Invalid email/password. You don't have permission t…" at bounding box center [762, 375] width 1461 height 616
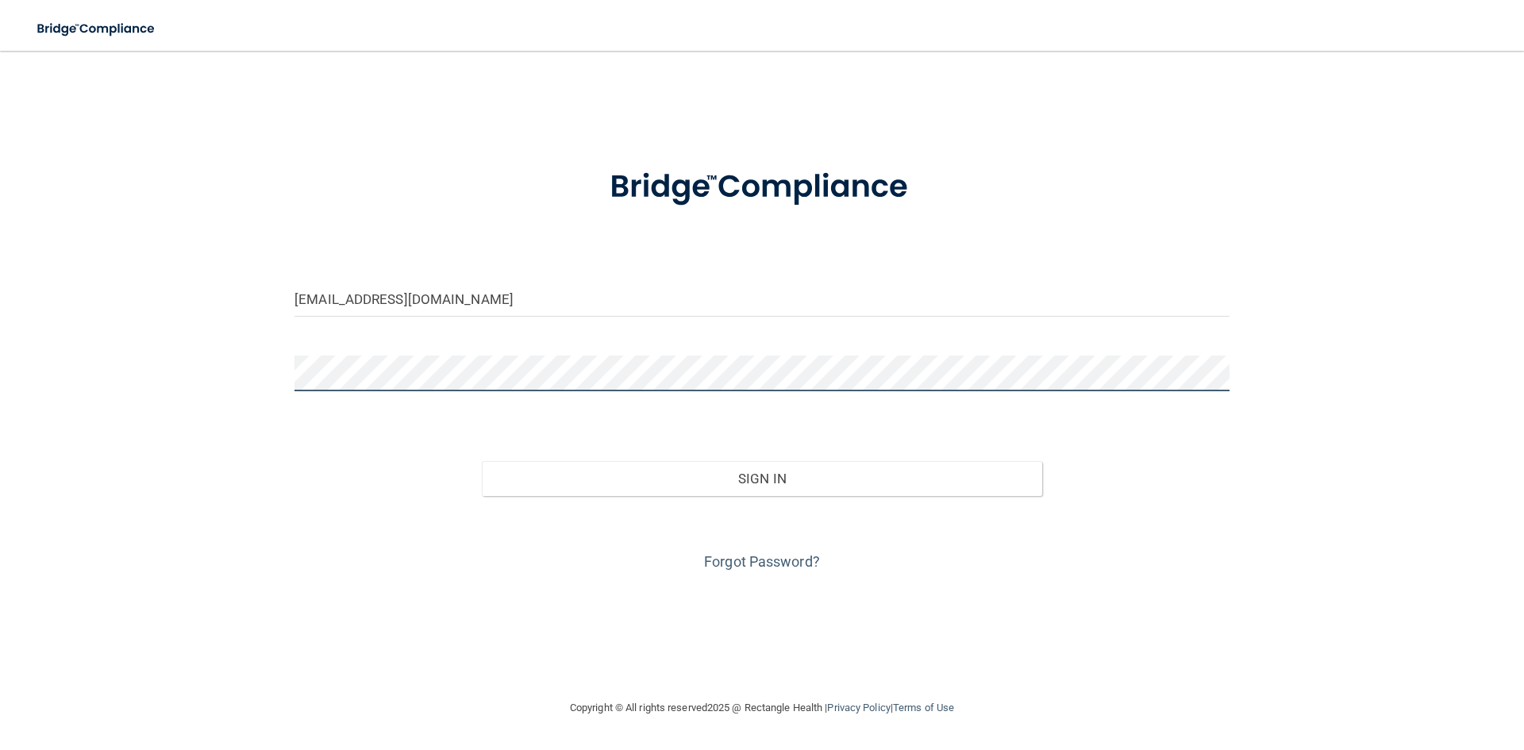
click at [482, 461] on button "Sign In" at bounding box center [762, 478] width 561 height 35
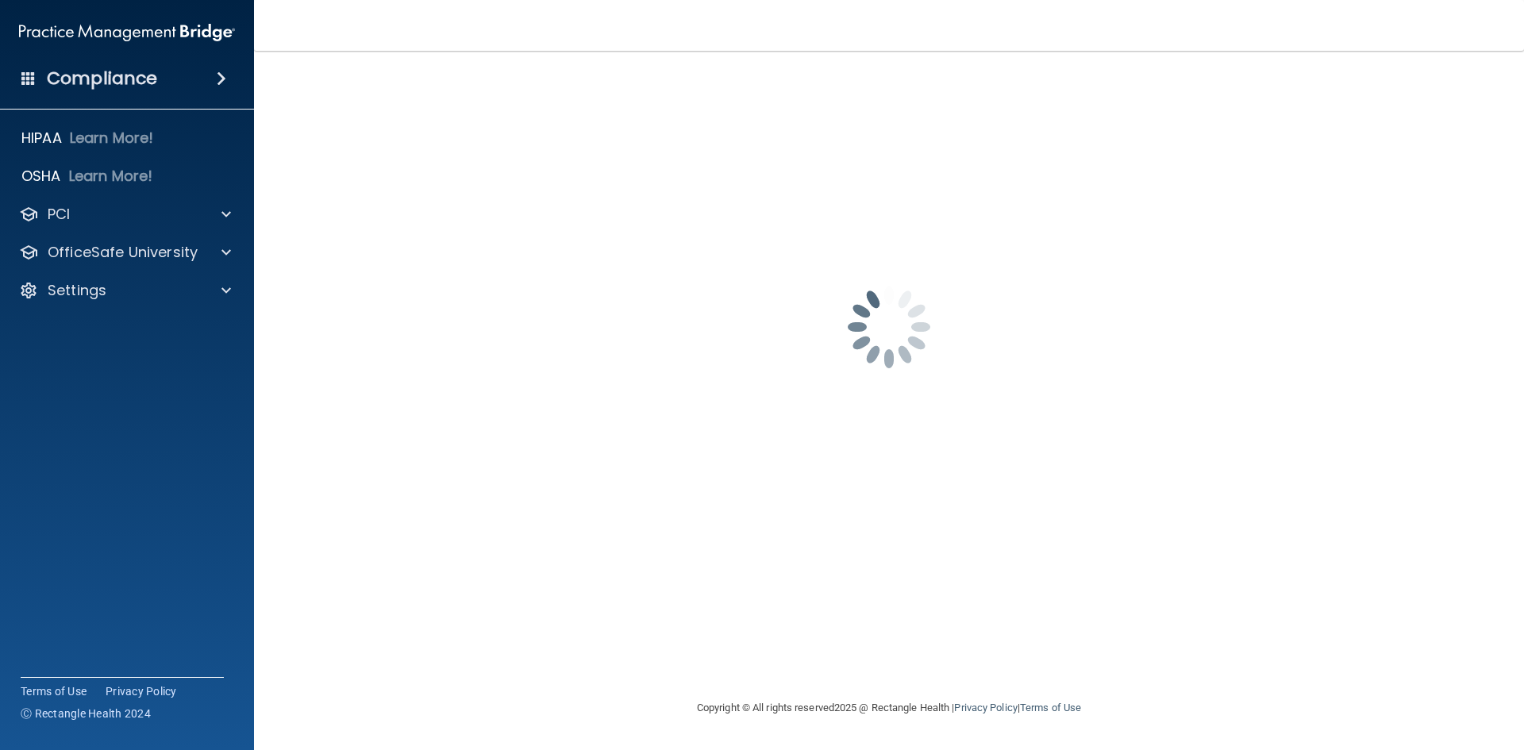
click at [217, 78] on span at bounding box center [222, 78] width 10 height 19
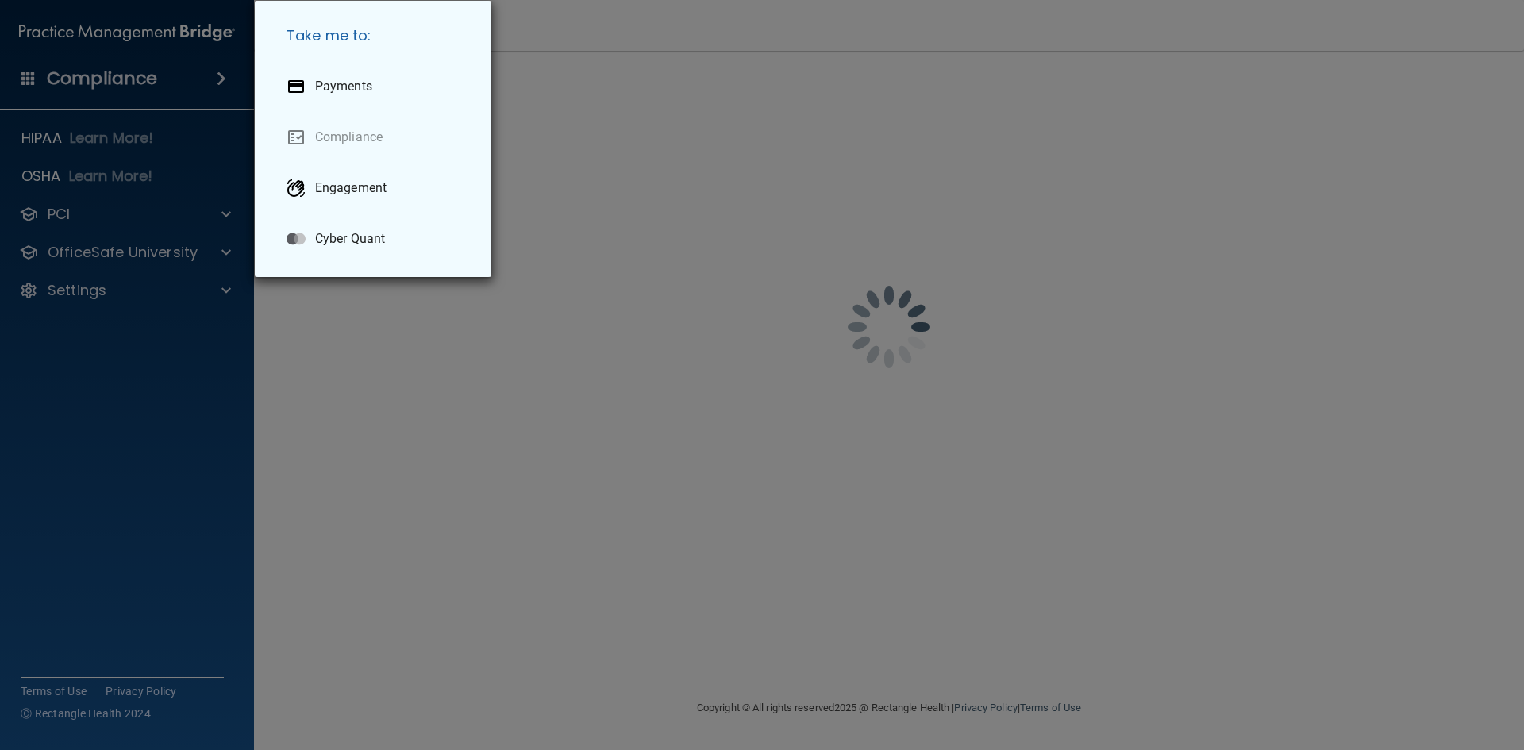
click at [148, 145] on div "Take me to: Payments Compliance Engagement Cyber Quant" at bounding box center [762, 375] width 1524 height 750
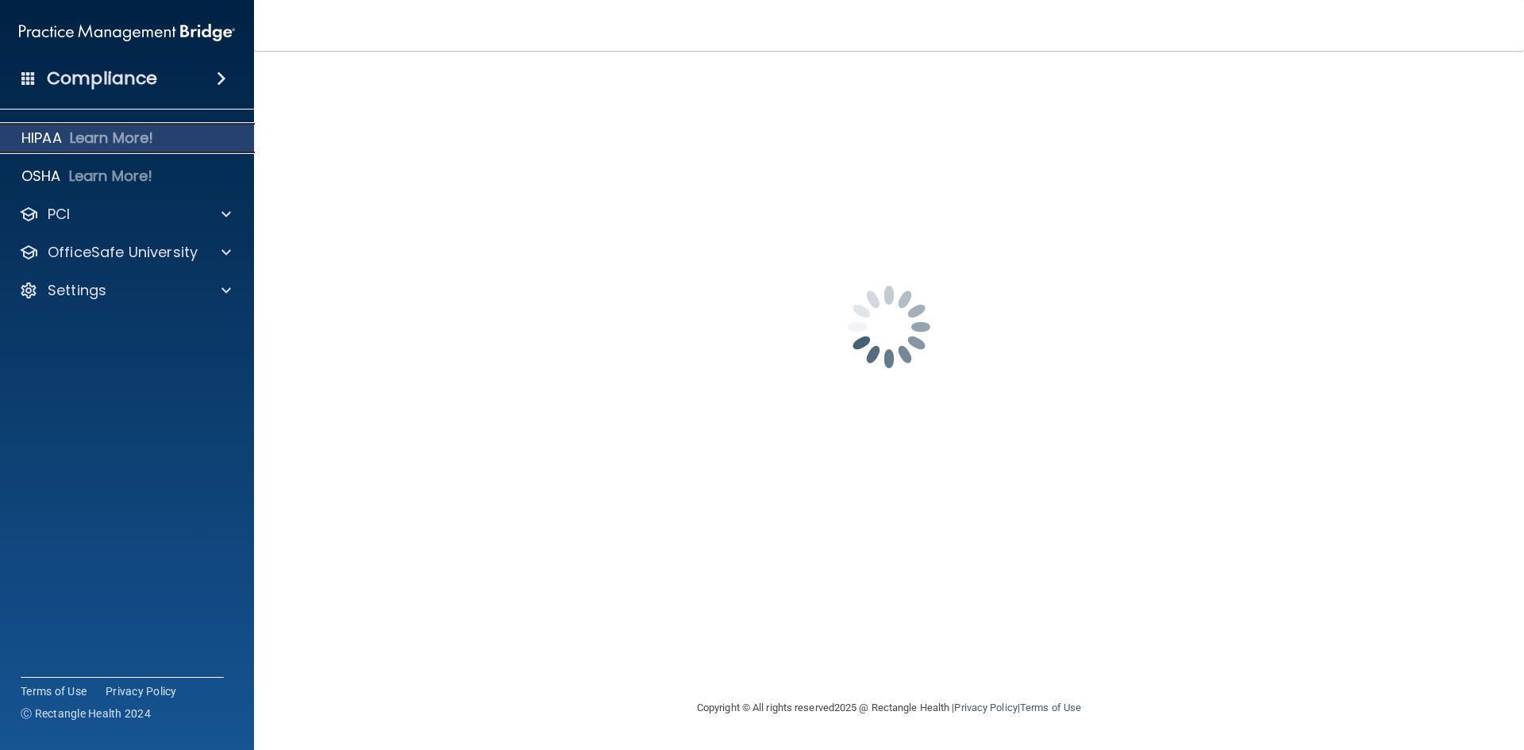
click at [52, 138] on p "HIPAA" at bounding box center [41, 138] width 40 height 19
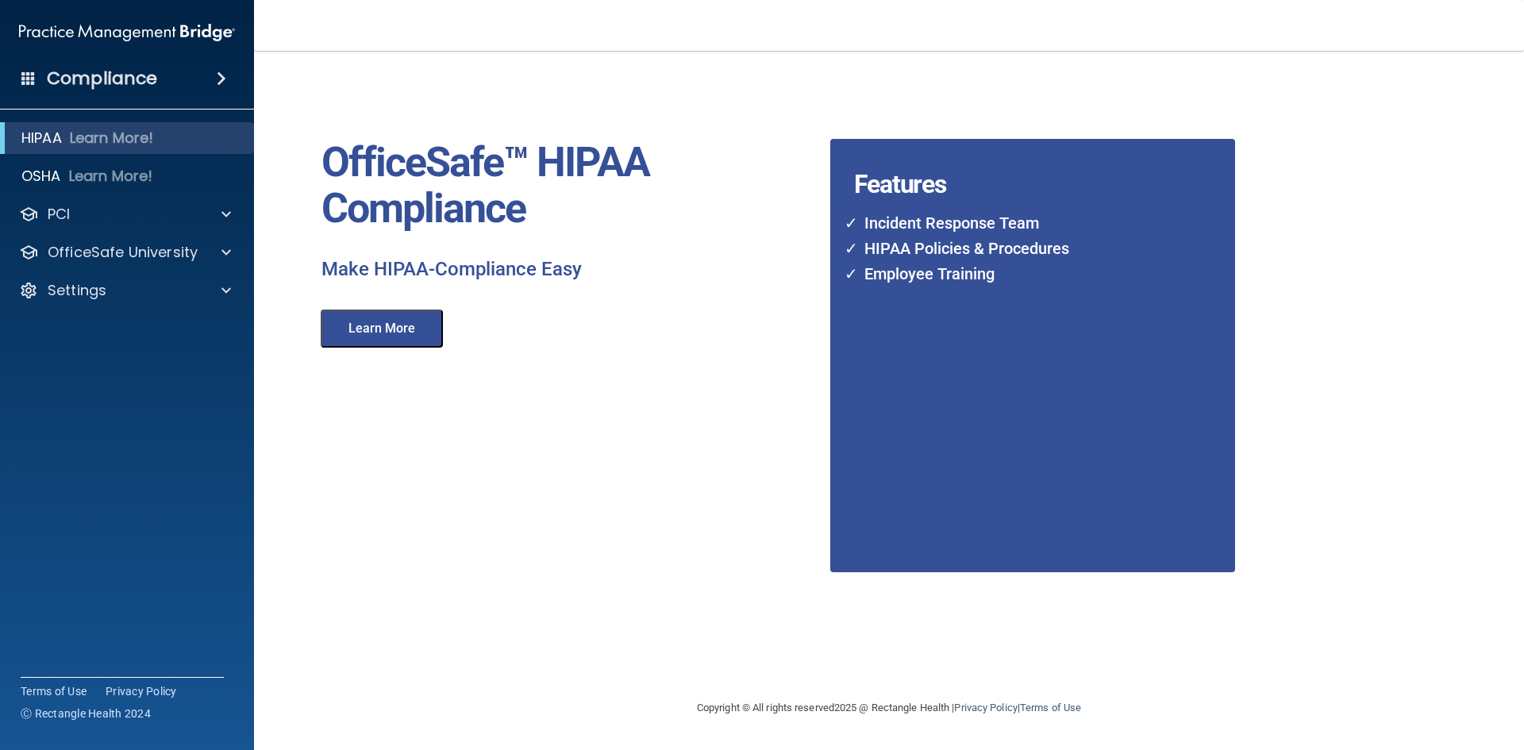
click at [386, 329] on button "Learn More" at bounding box center [382, 329] width 122 height 38
click at [176, 84] on div "Compliance" at bounding box center [127, 78] width 254 height 35
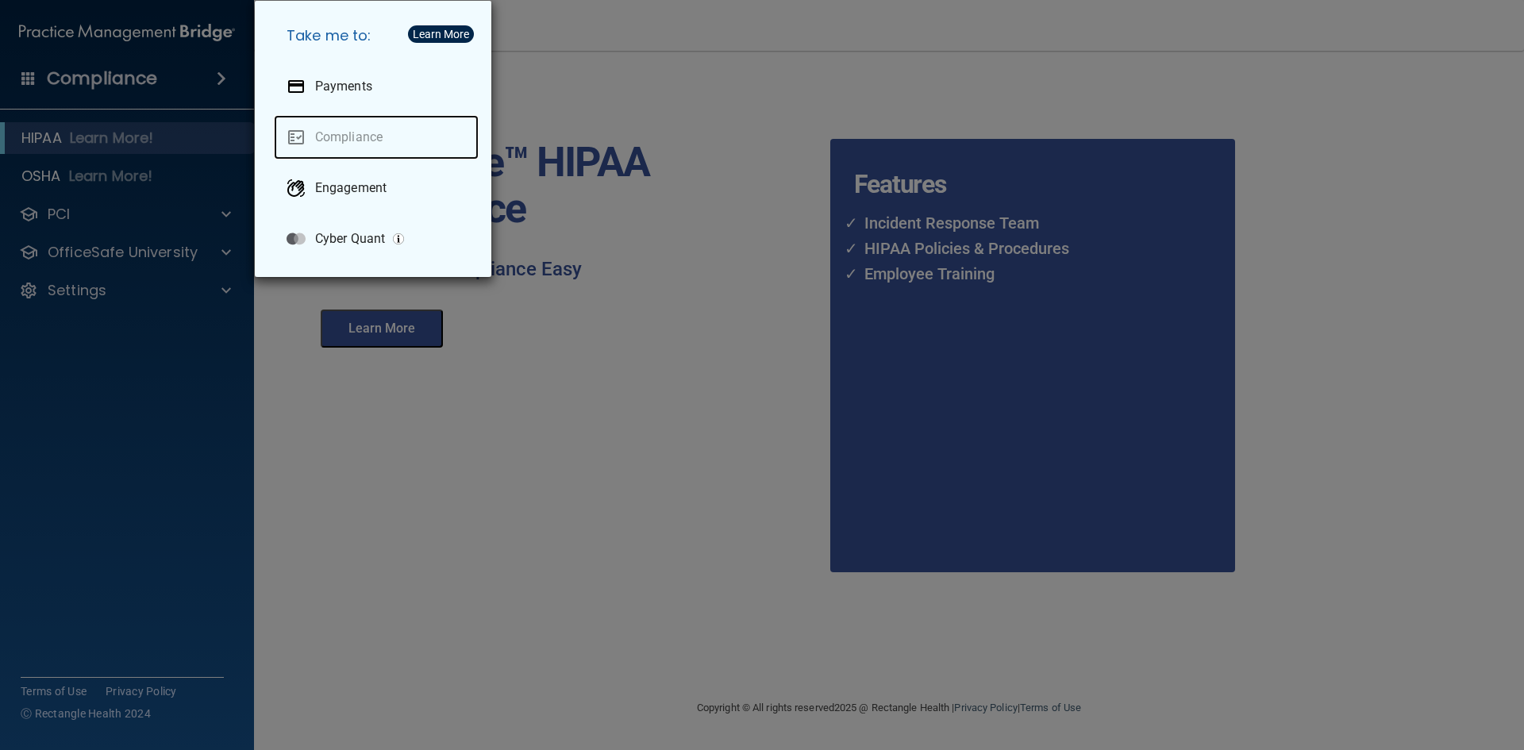
click at [348, 135] on link "Compliance" at bounding box center [376, 137] width 205 height 44
click at [216, 210] on div "Take me to: Payments Compliance Engagement Cyber Quant" at bounding box center [762, 375] width 1524 height 750
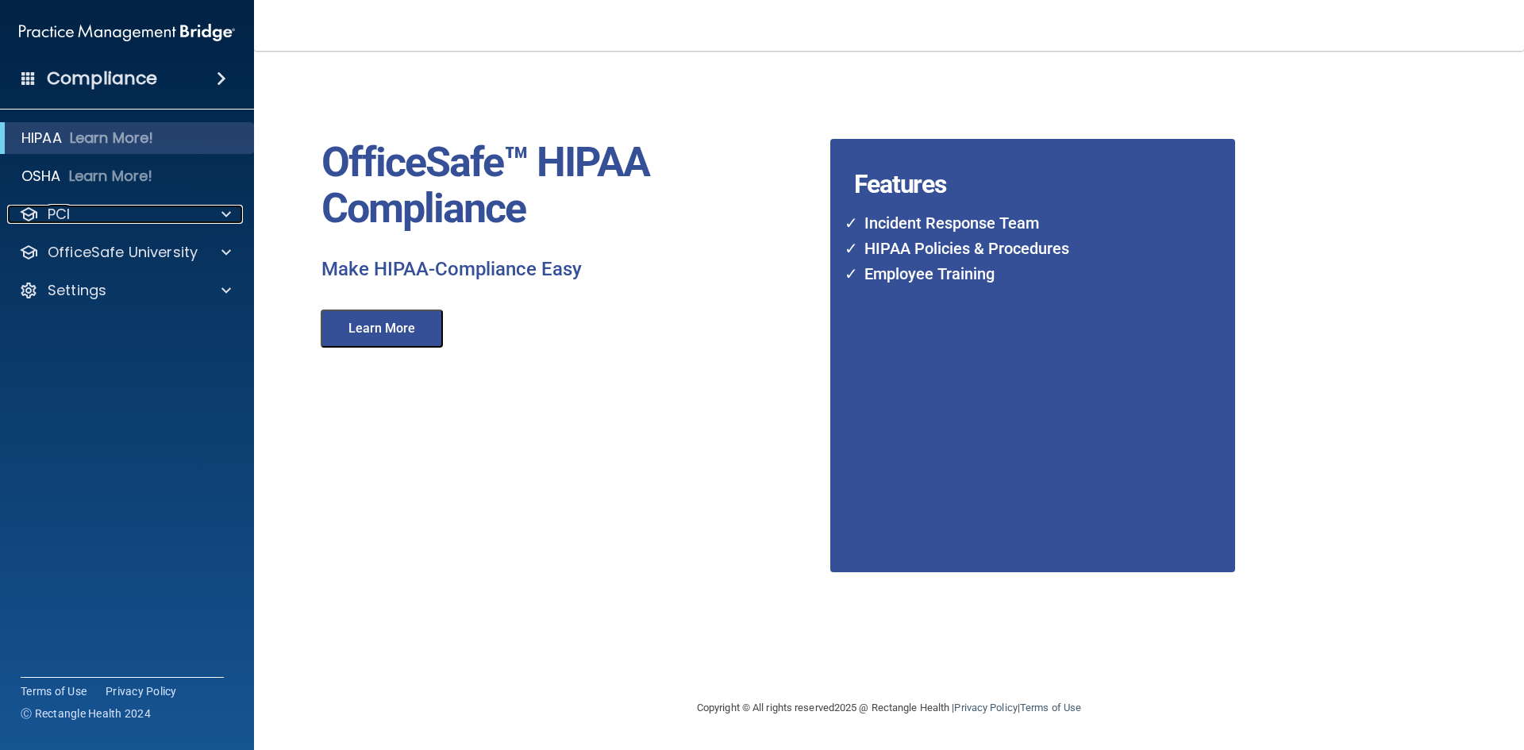
click at [218, 210] on div at bounding box center [224, 214] width 40 height 19
click at [217, 246] on div at bounding box center [224, 252] width 40 height 19
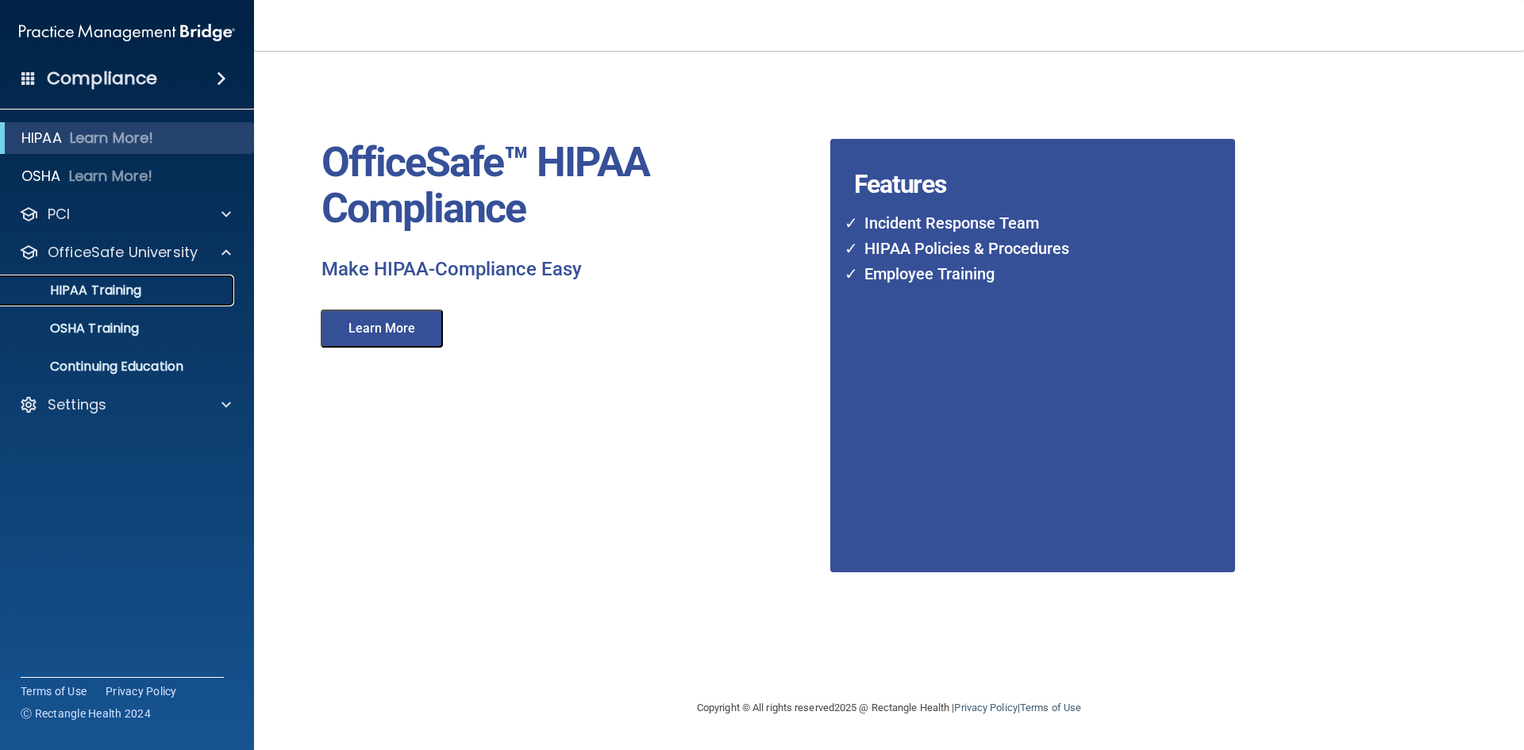
click at [111, 288] on p "HIPAA Training" at bounding box center [75, 291] width 131 height 16
click at [81, 288] on p "HIPAA Training" at bounding box center [75, 291] width 131 height 16
click at [84, 330] on p "OSHA Training" at bounding box center [74, 329] width 129 height 16
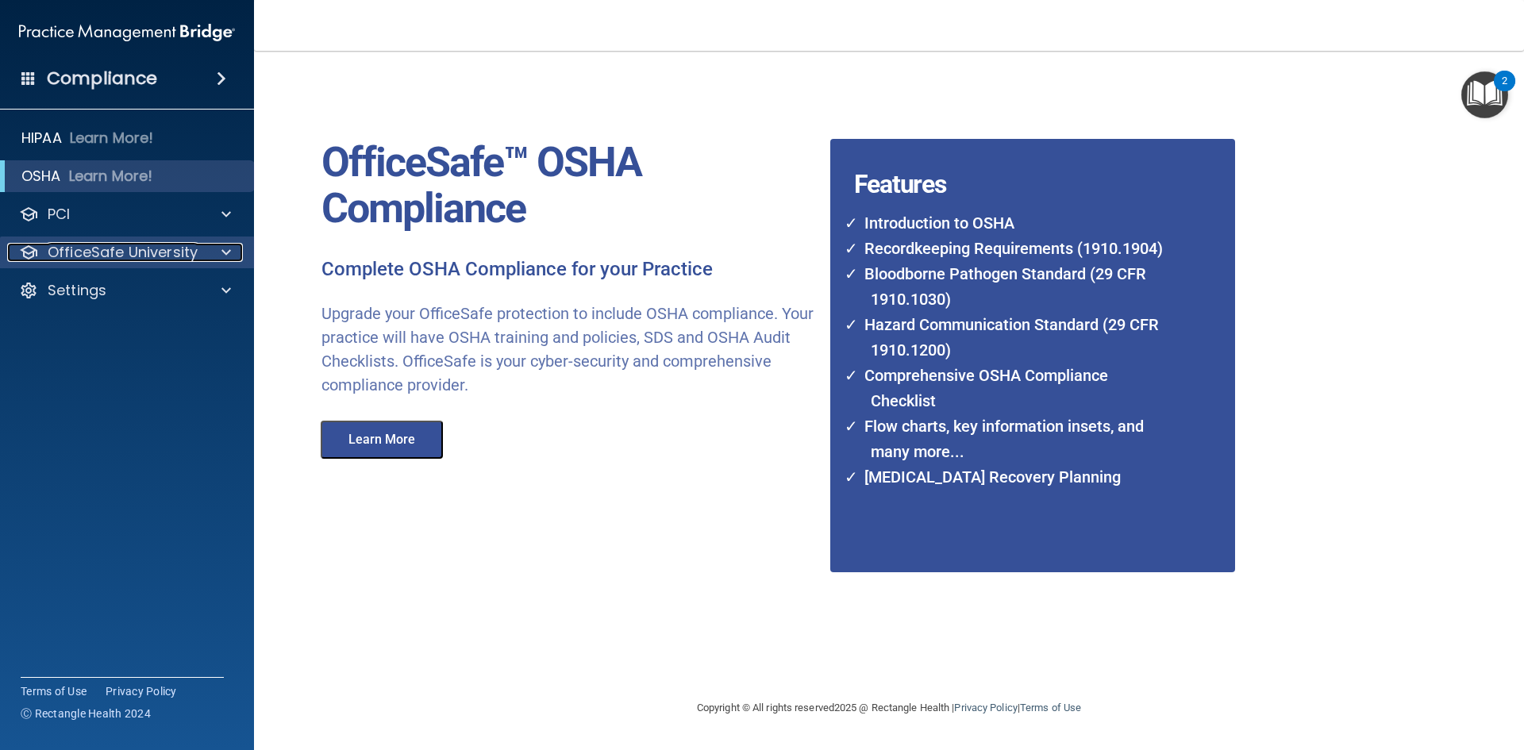
click at [158, 260] on p "OfficeSafe University" at bounding box center [123, 252] width 150 height 19
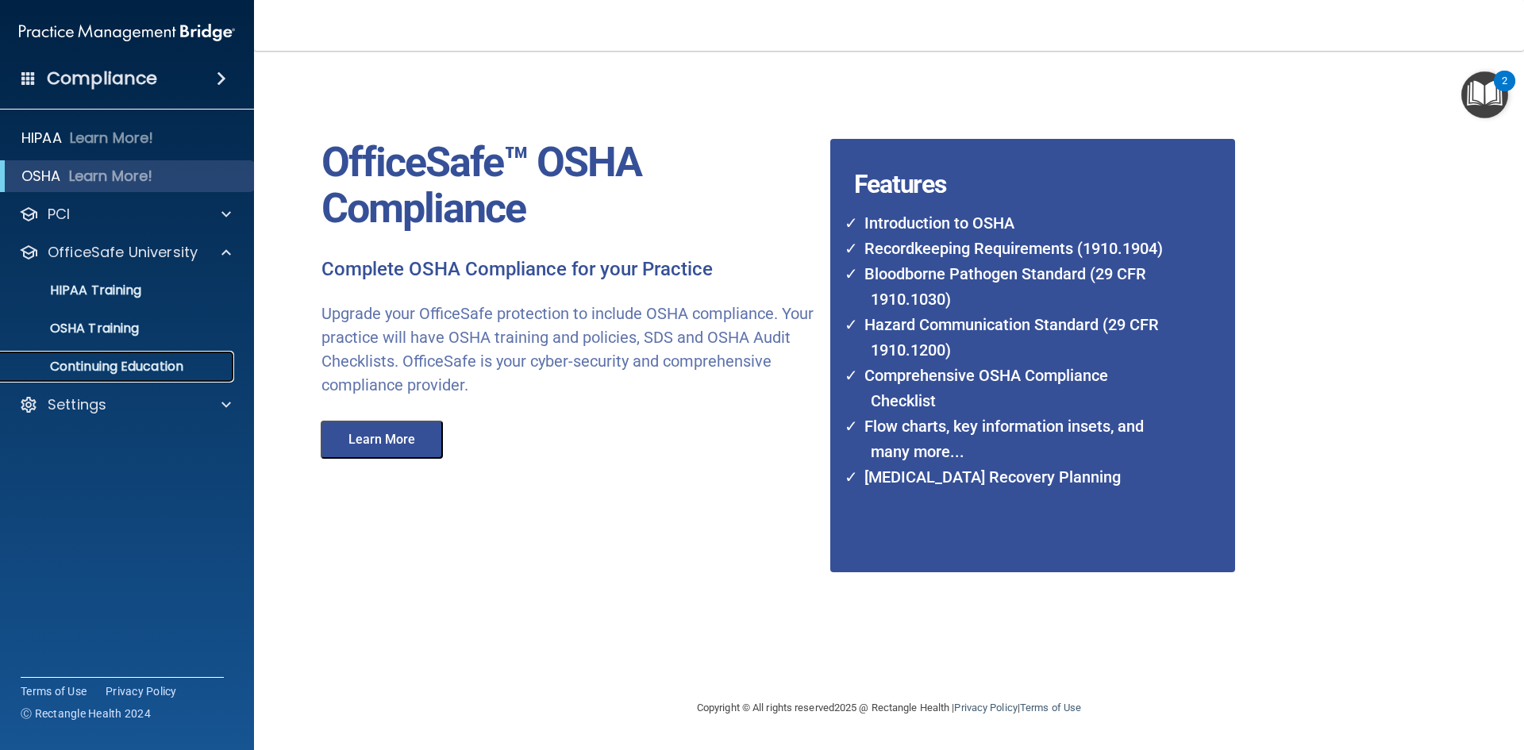
click at [106, 380] on link "Continuing Education" at bounding box center [109, 367] width 250 height 32
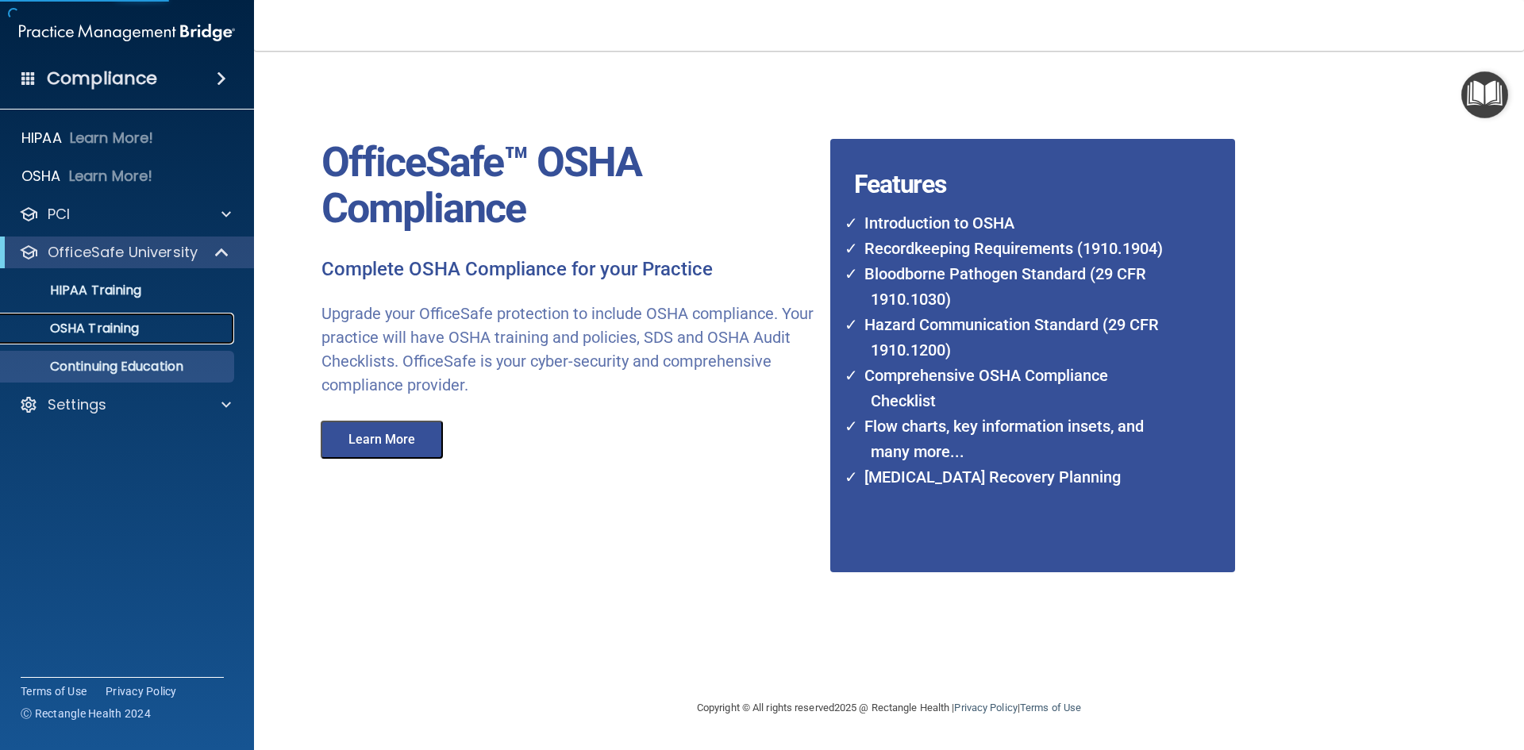
click at [104, 334] on p "OSHA Training" at bounding box center [74, 329] width 129 height 16
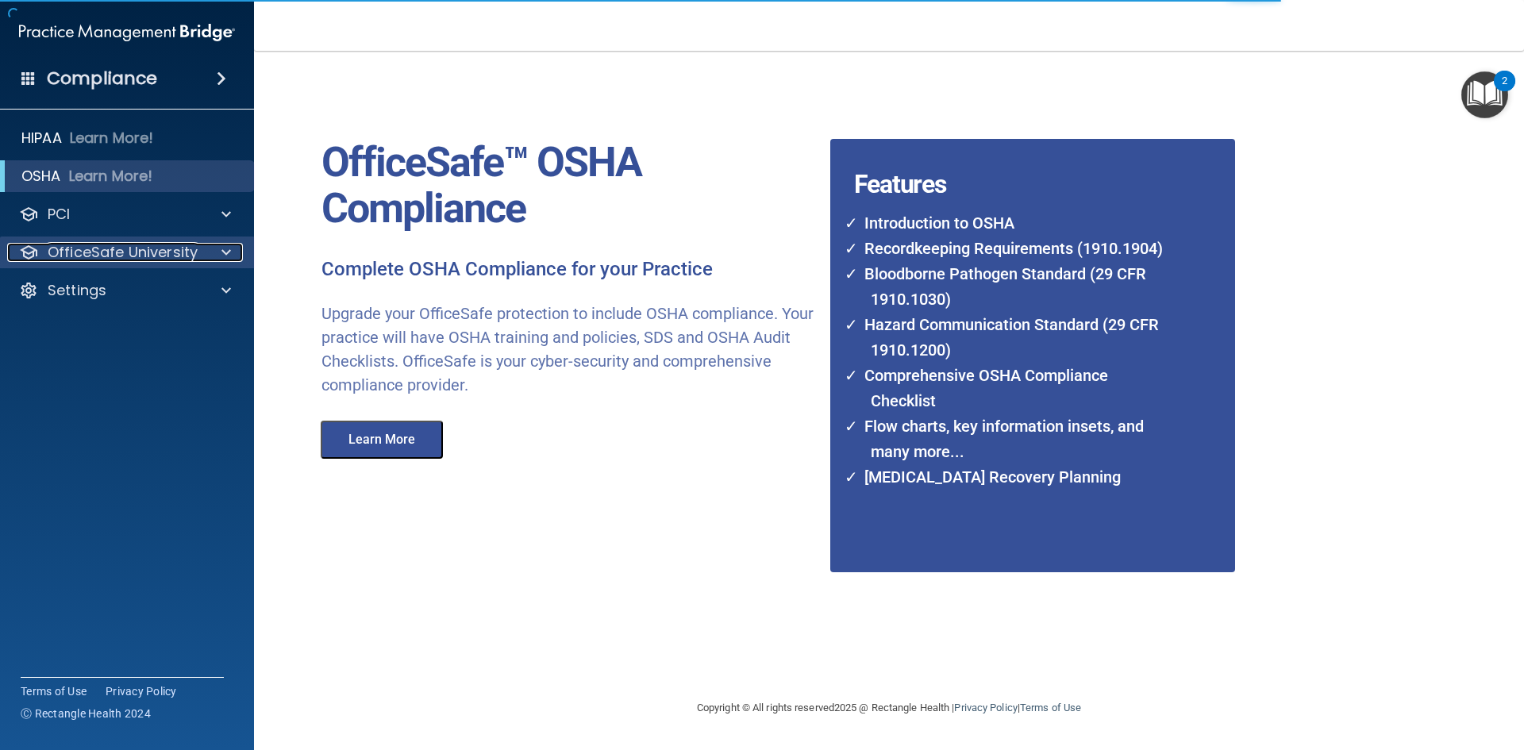
click at [126, 248] on p "OfficeSafe University" at bounding box center [123, 252] width 150 height 19
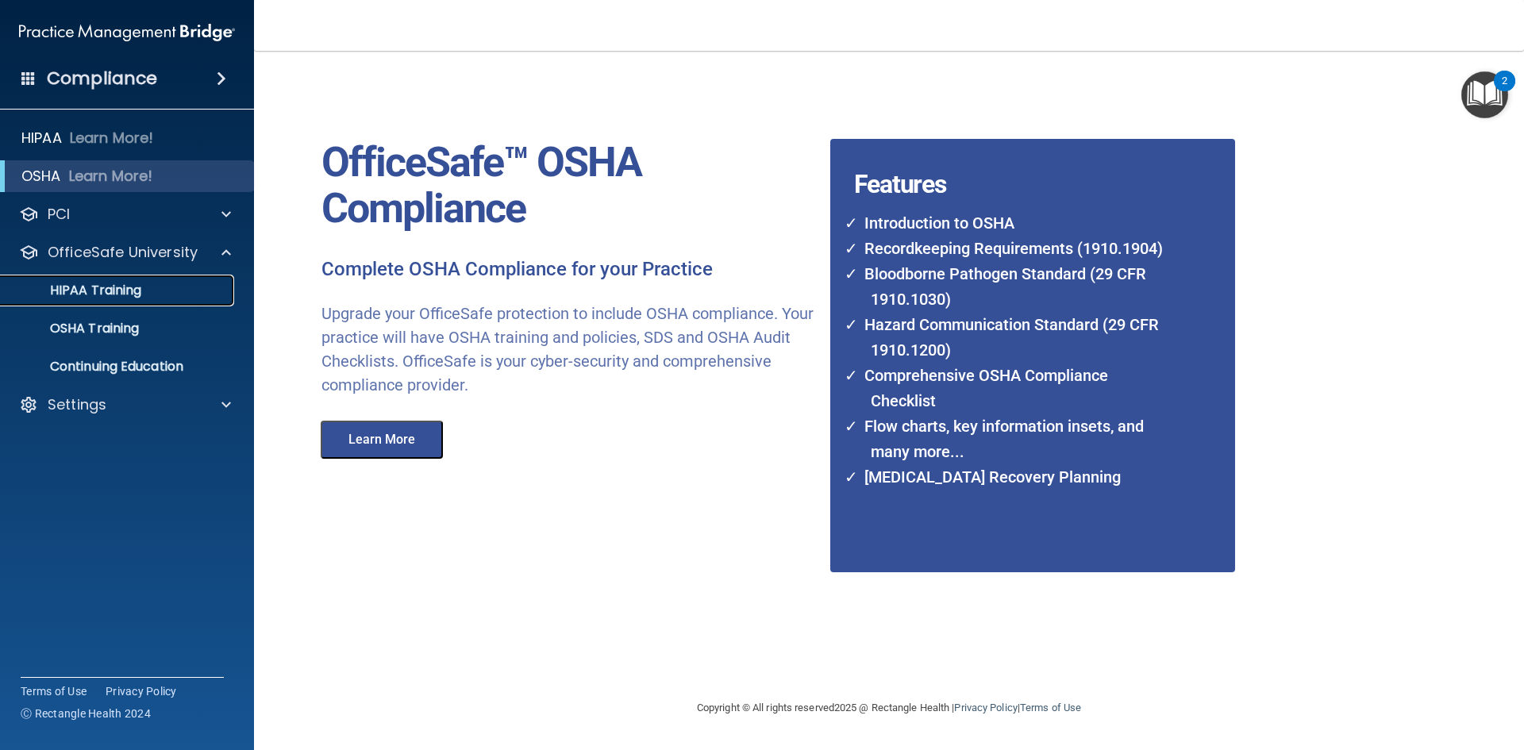
click at [81, 300] on link "HIPAA Training" at bounding box center [109, 291] width 250 height 32
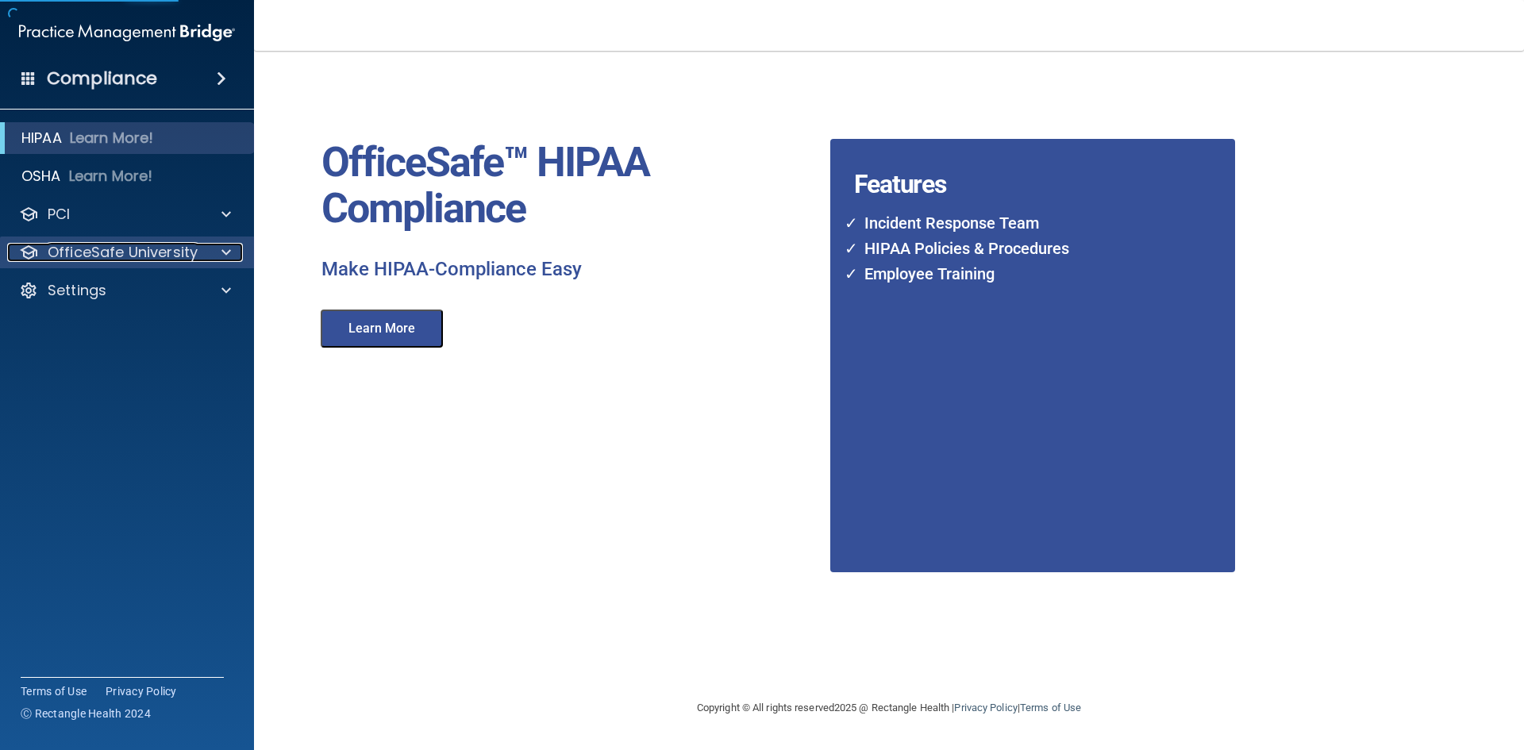
click at [133, 246] on p "OfficeSafe University" at bounding box center [123, 252] width 150 height 19
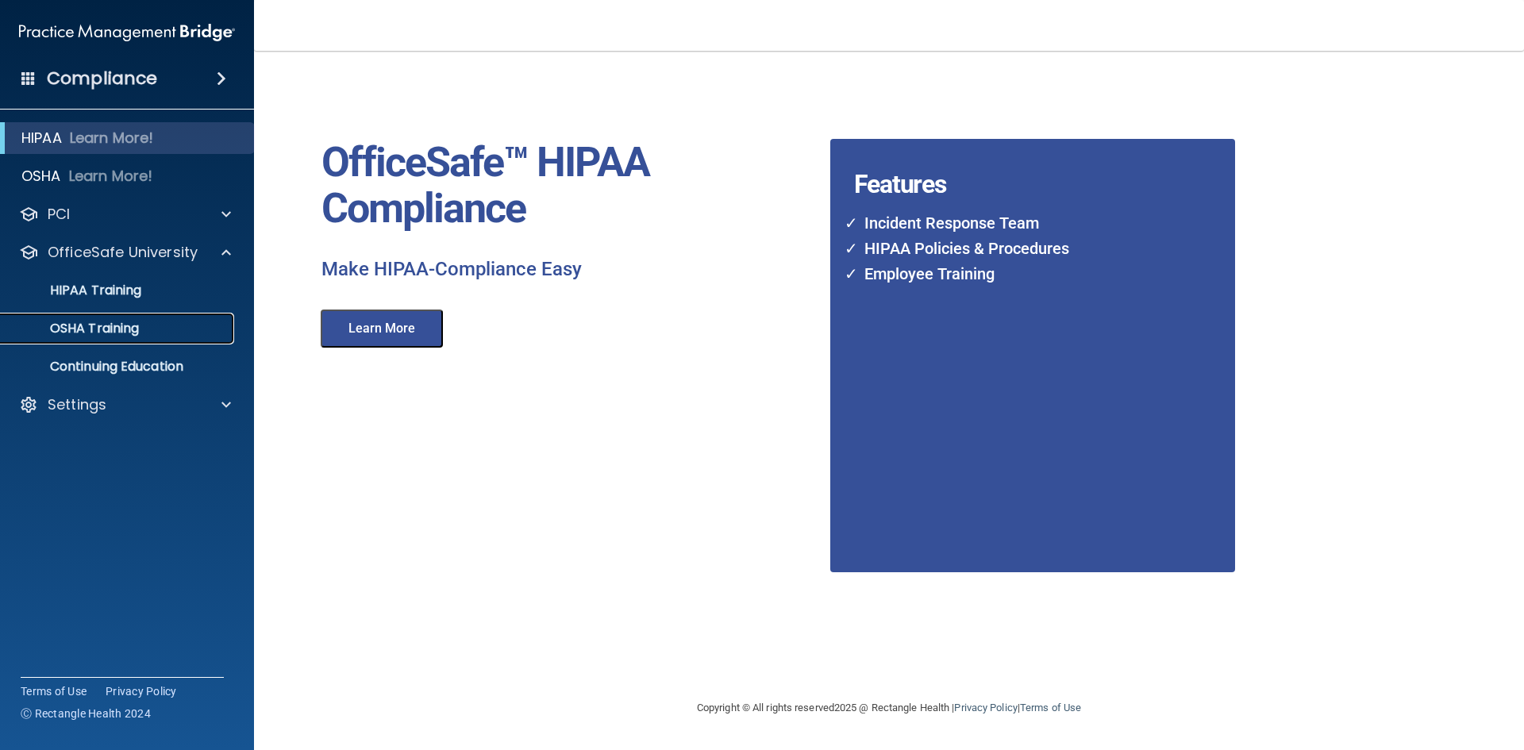
click at [106, 324] on p "OSHA Training" at bounding box center [74, 329] width 129 height 16
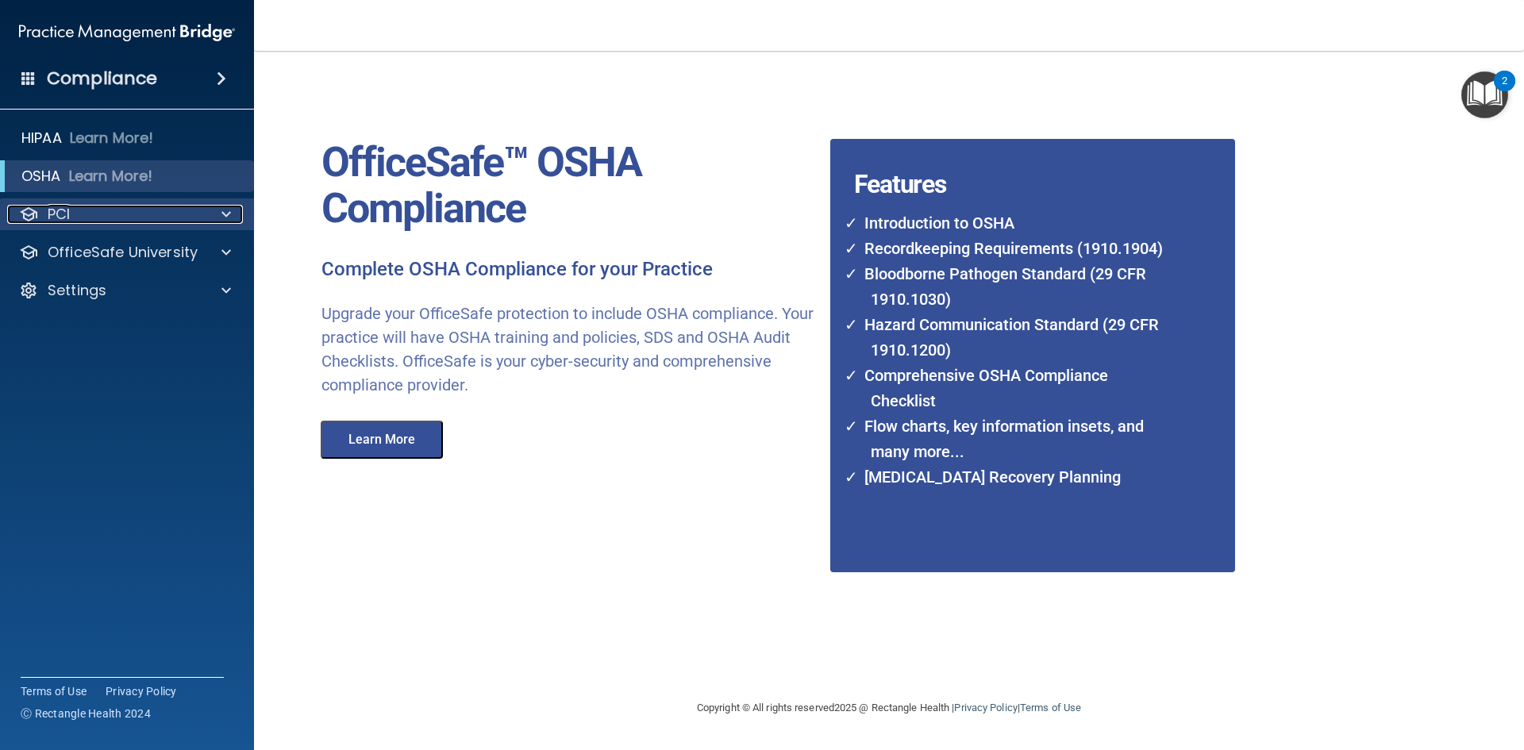
click at [204, 221] on div at bounding box center [224, 214] width 40 height 19
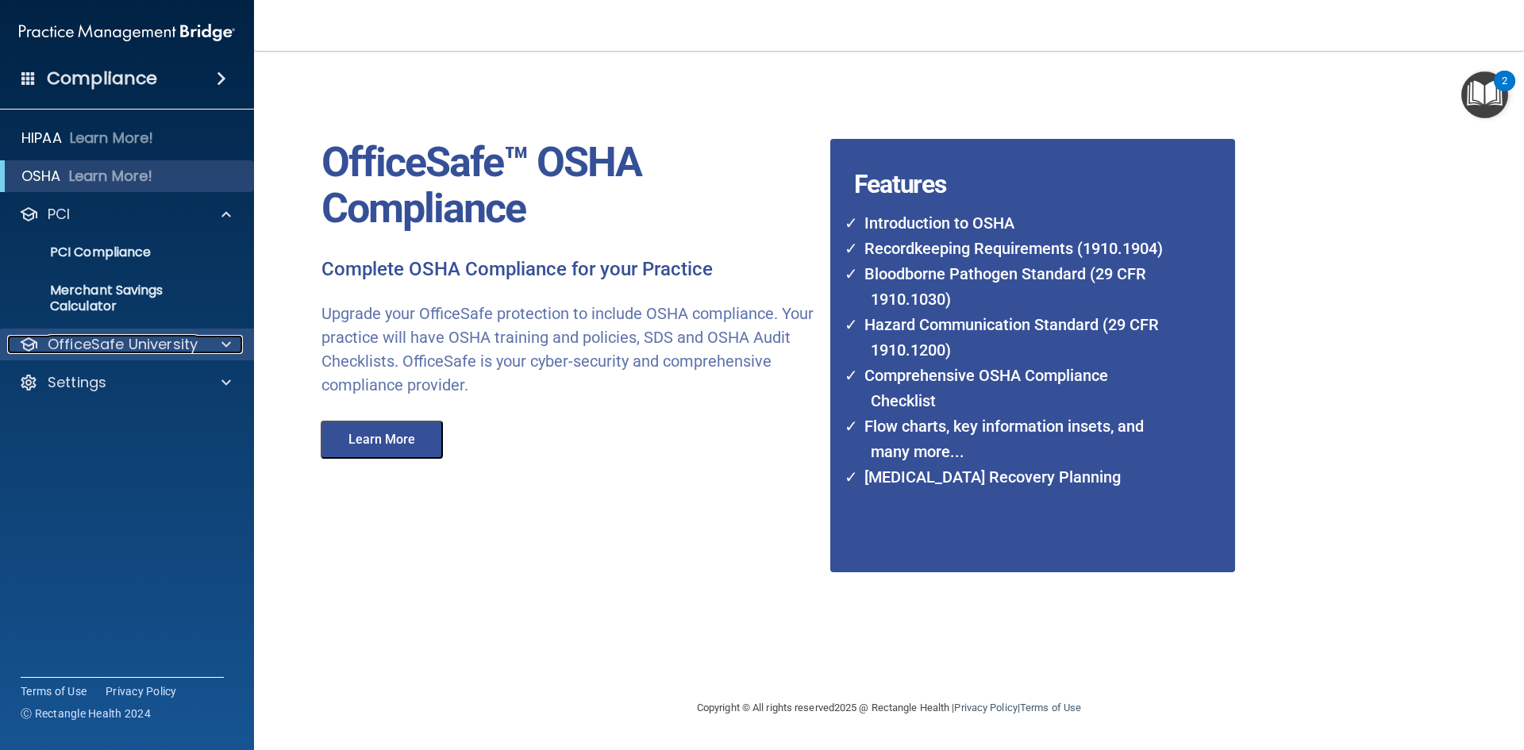
click at [133, 344] on p "OfficeSafe University" at bounding box center [123, 344] width 150 height 19
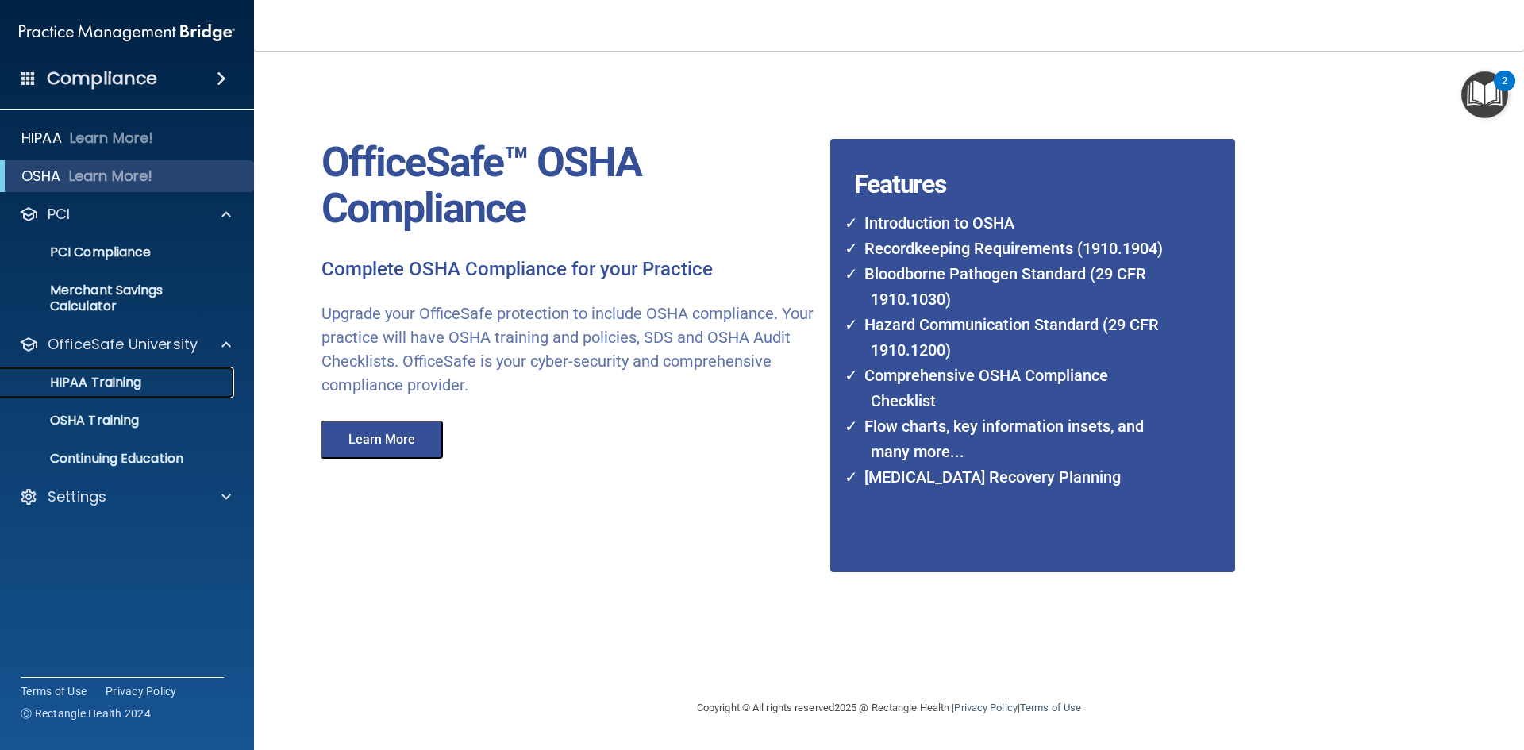
click at [79, 383] on p "HIPAA Training" at bounding box center [75, 383] width 131 height 16
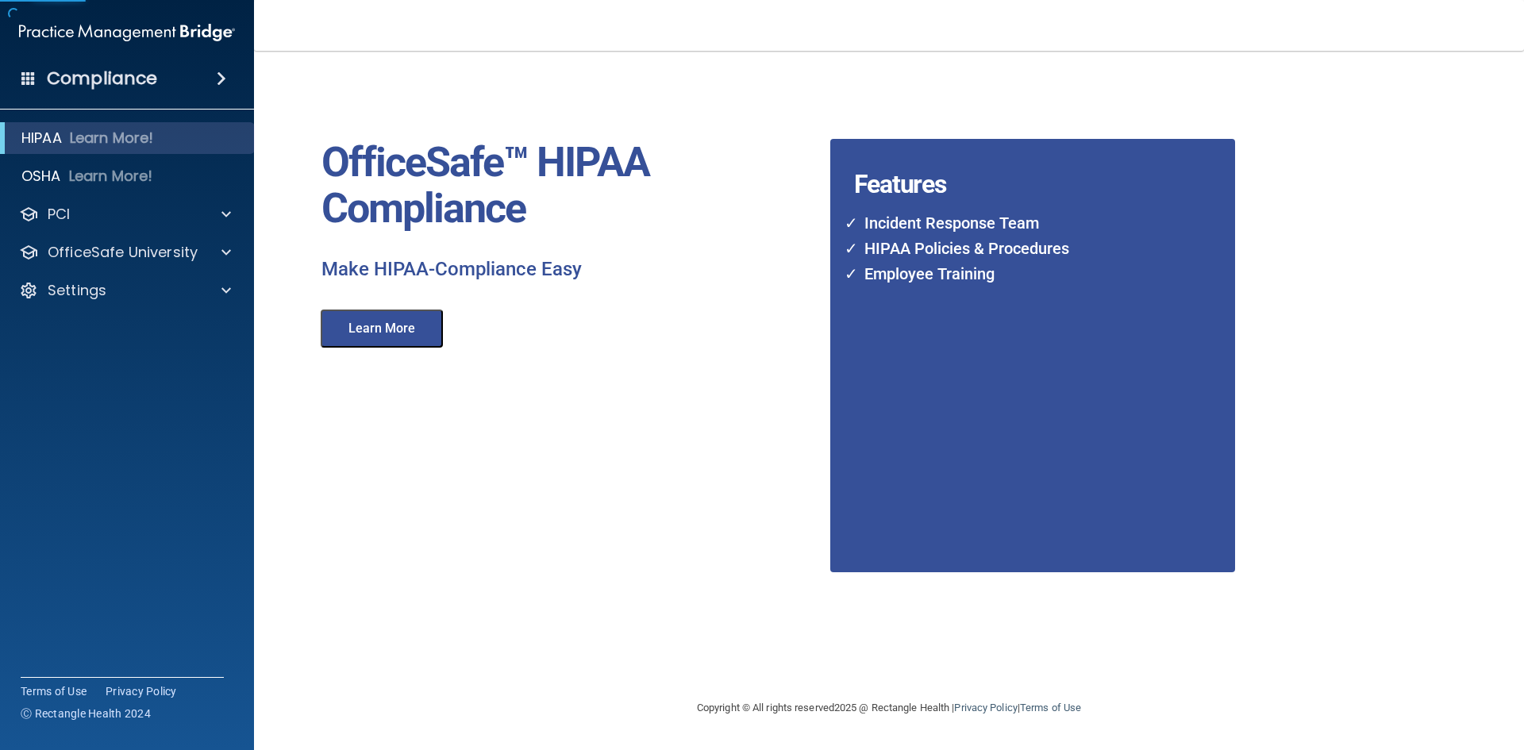
click at [414, 337] on button "Learn More" at bounding box center [382, 329] width 122 height 38
click at [399, 321] on button "Learn More" at bounding box center [382, 329] width 122 height 38
click at [155, 75] on h4 "Compliance" at bounding box center [102, 78] width 110 height 22
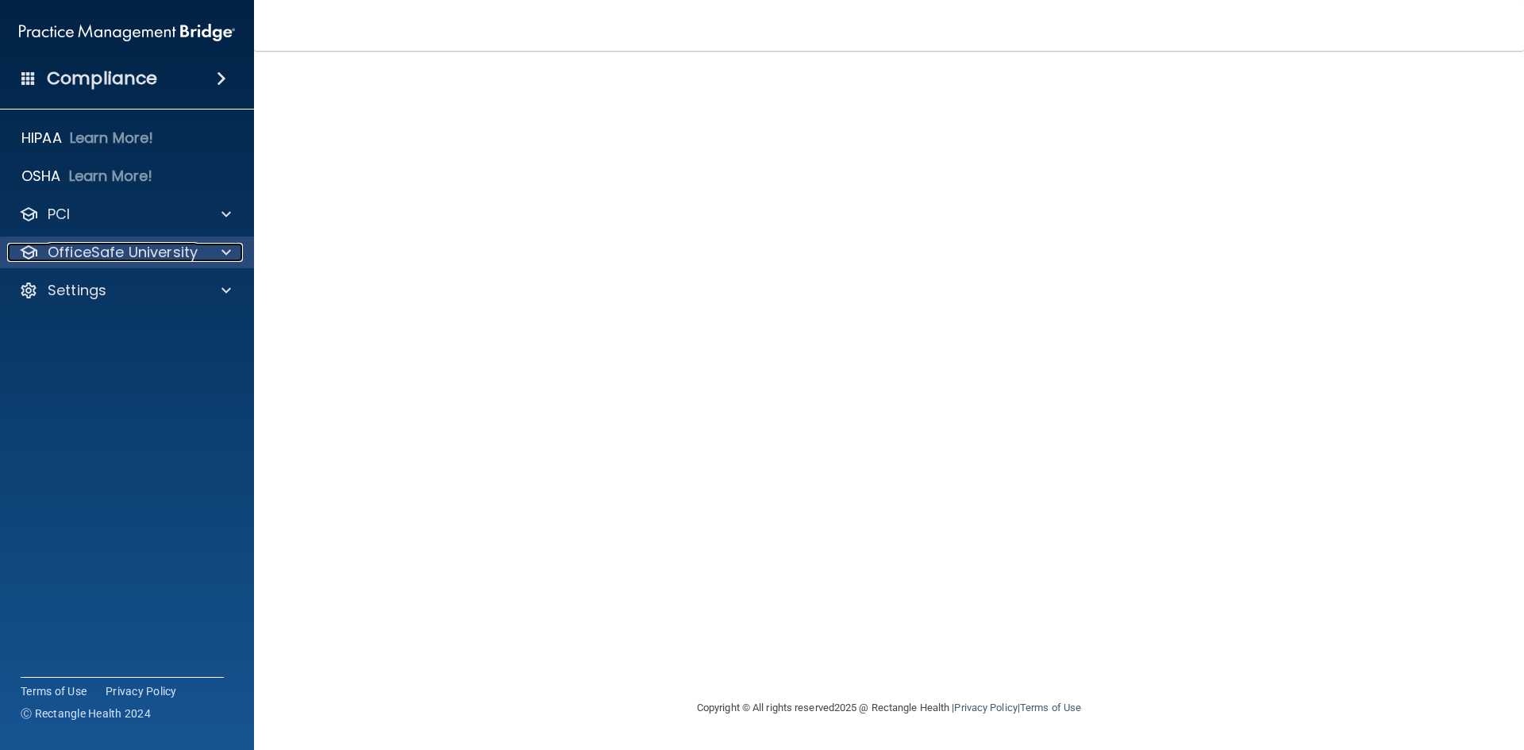
click at [73, 255] on p "OfficeSafe University" at bounding box center [123, 252] width 150 height 19
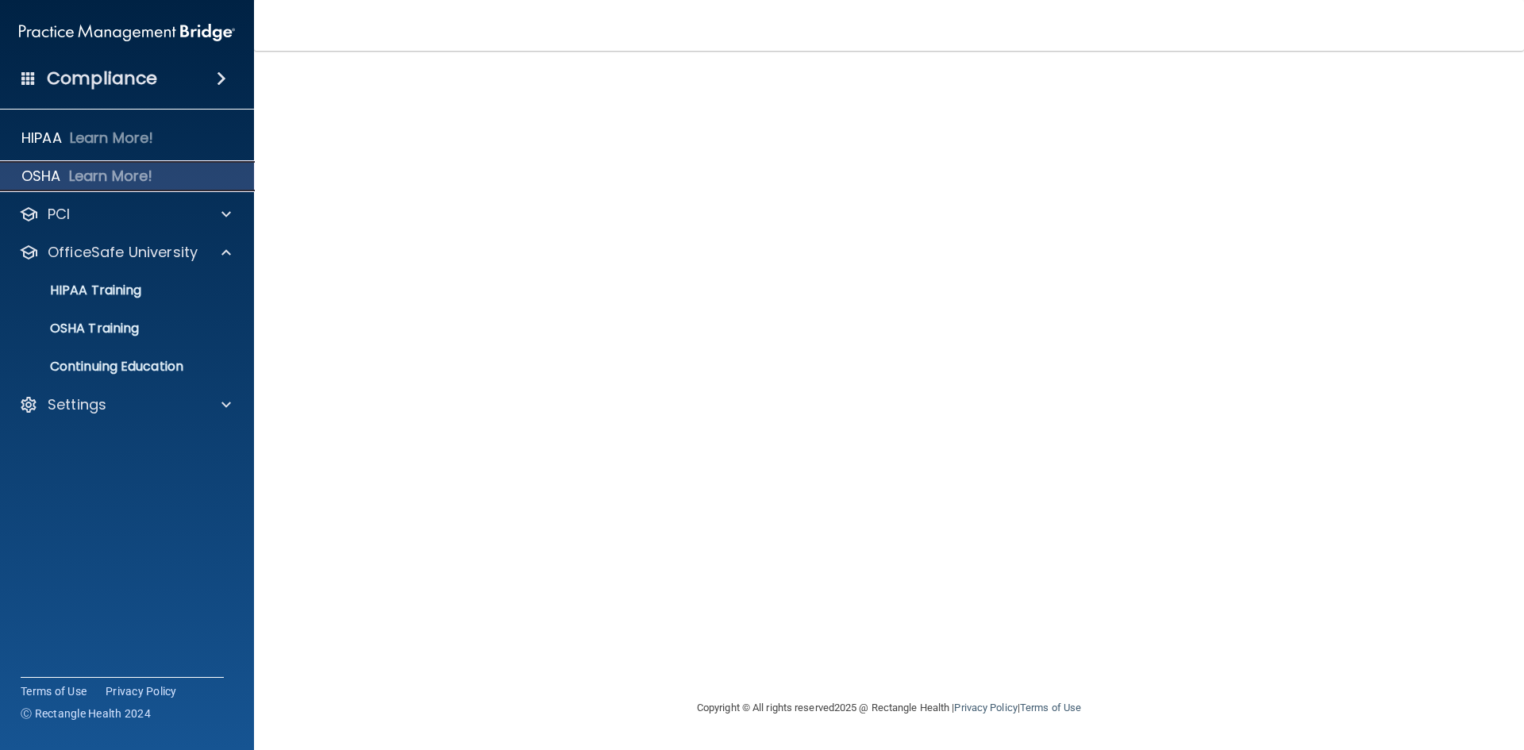
click at [37, 175] on p "OSHA" at bounding box center [41, 176] width 40 height 19
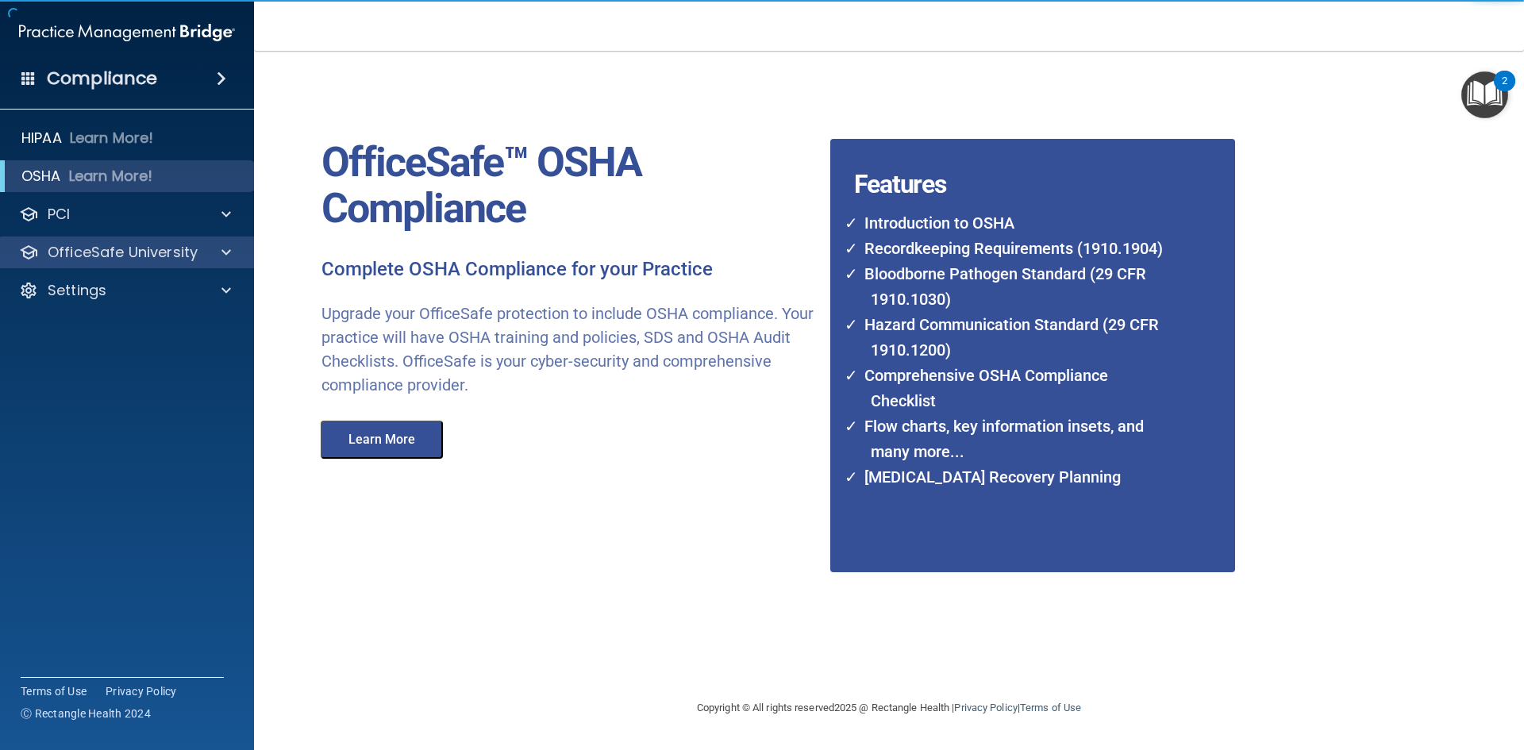
click at [89, 239] on div "OfficeSafe University" at bounding box center [127, 253] width 255 height 32
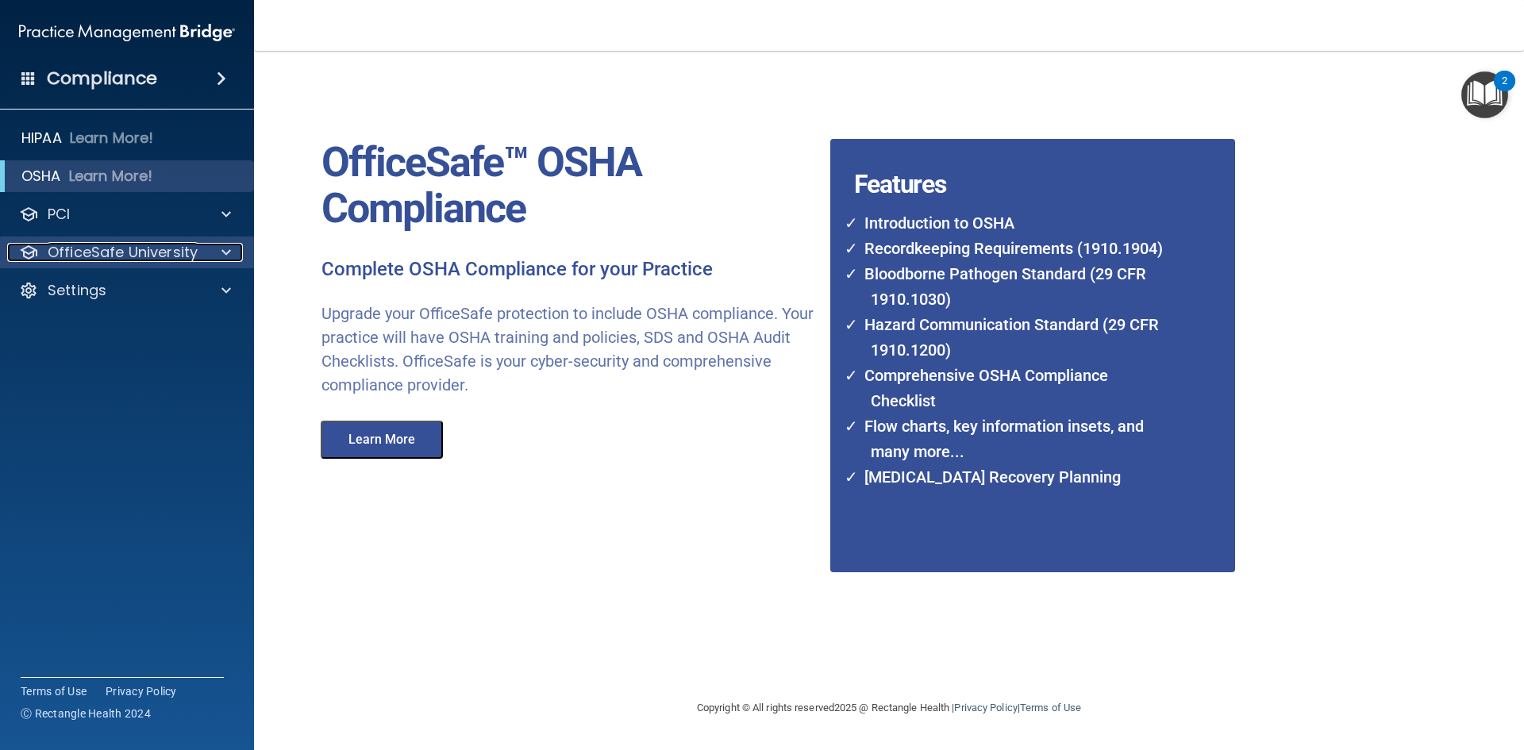
click at [223, 246] on span at bounding box center [226, 252] width 10 height 19
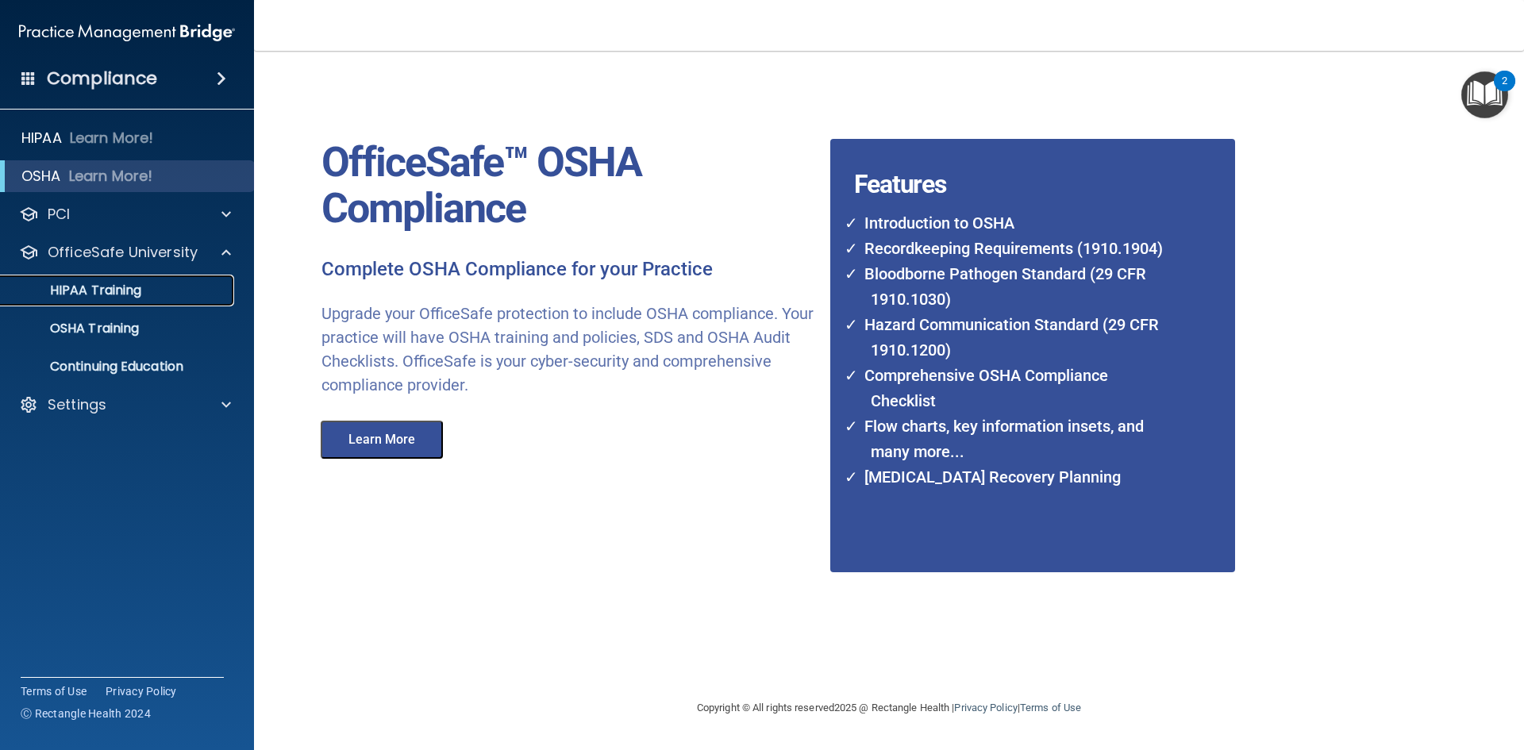
click at [91, 300] on link "HIPAA Training" at bounding box center [109, 291] width 250 height 32
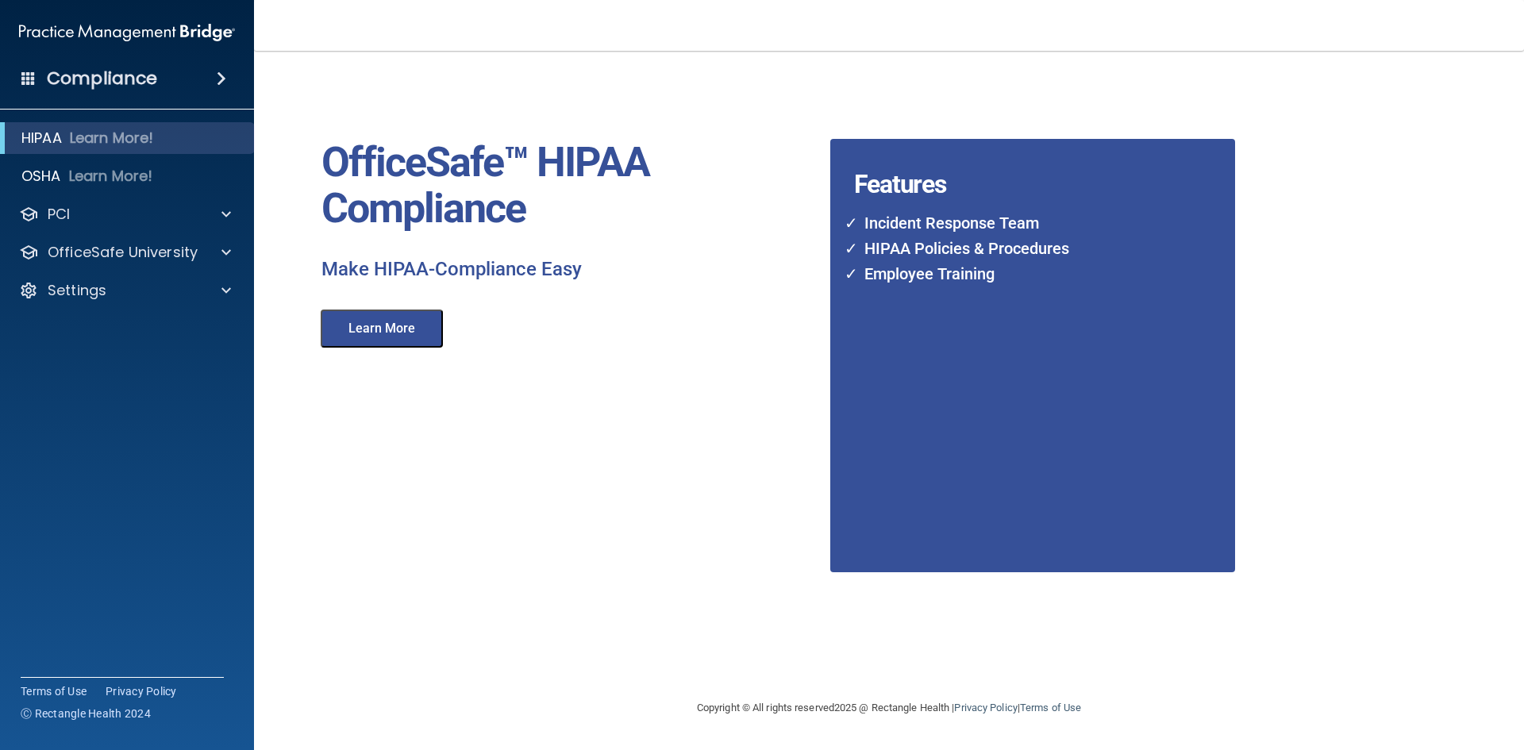
click at [395, 329] on button "Learn More" at bounding box center [382, 329] width 122 height 38
click at [42, 183] on p "OSHA" at bounding box center [41, 176] width 40 height 19
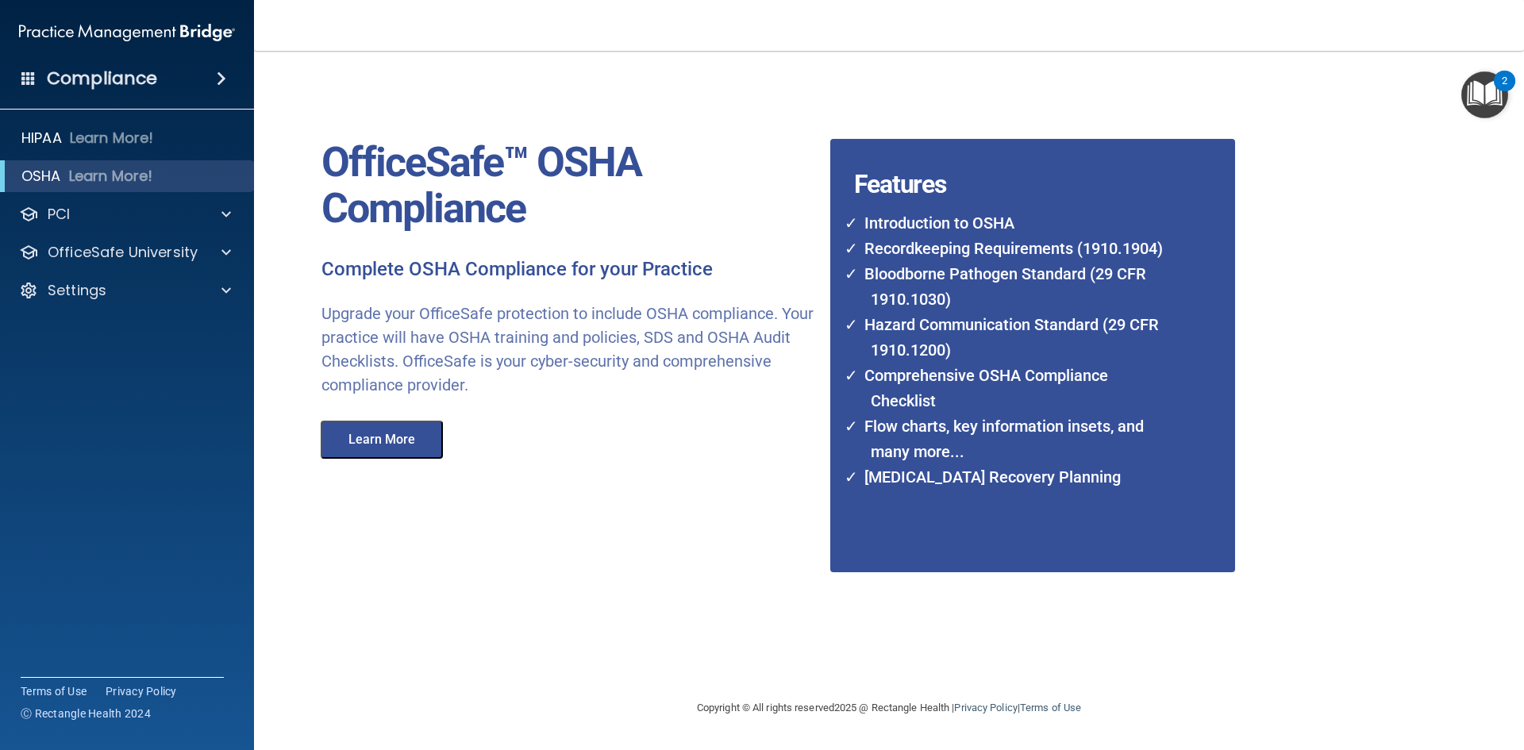
click at [351, 416] on div "Learn More" at bounding box center [384, 436] width 149 height 46
click at [178, 82] on div "Compliance" at bounding box center [127, 78] width 254 height 35
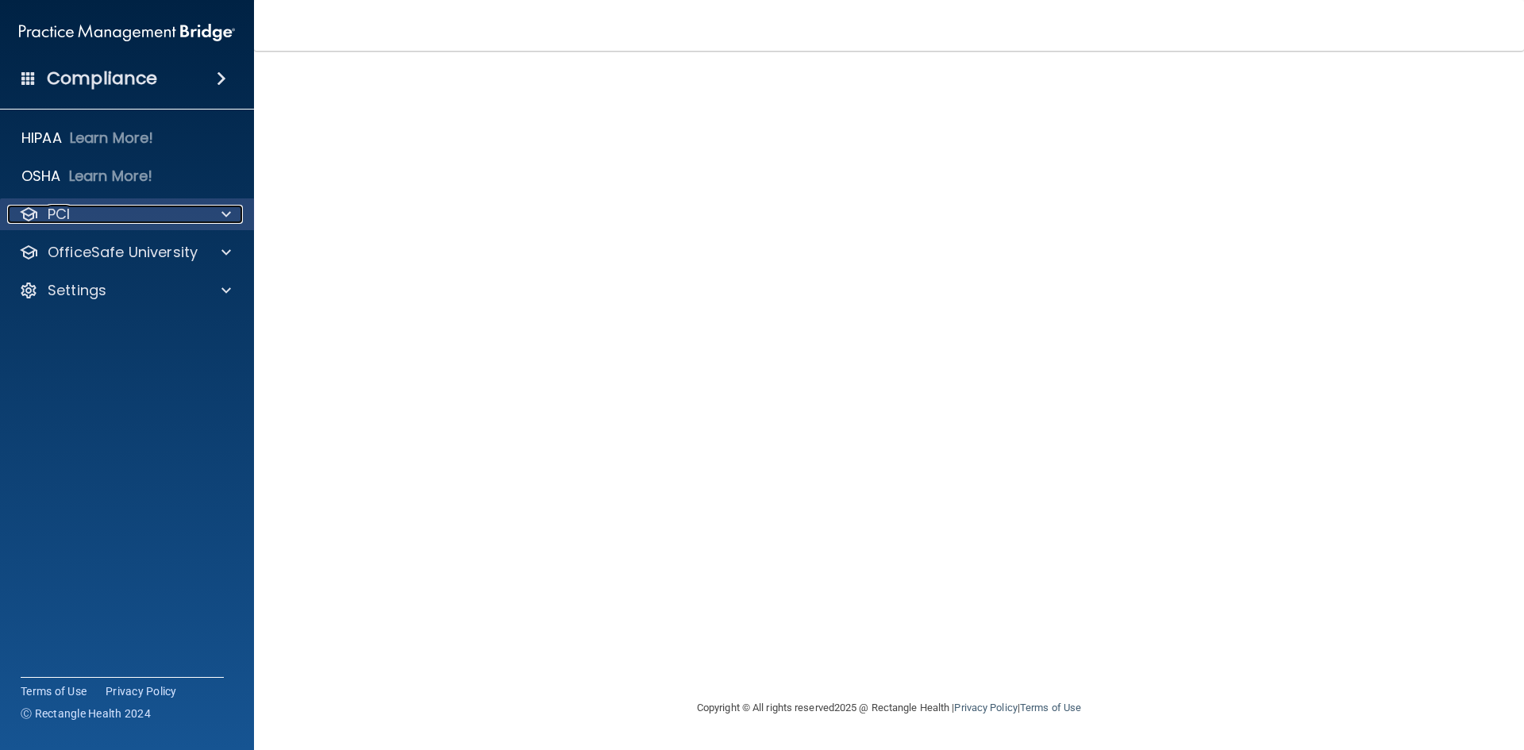
click at [133, 206] on div "PCI" at bounding box center [105, 214] width 197 height 19
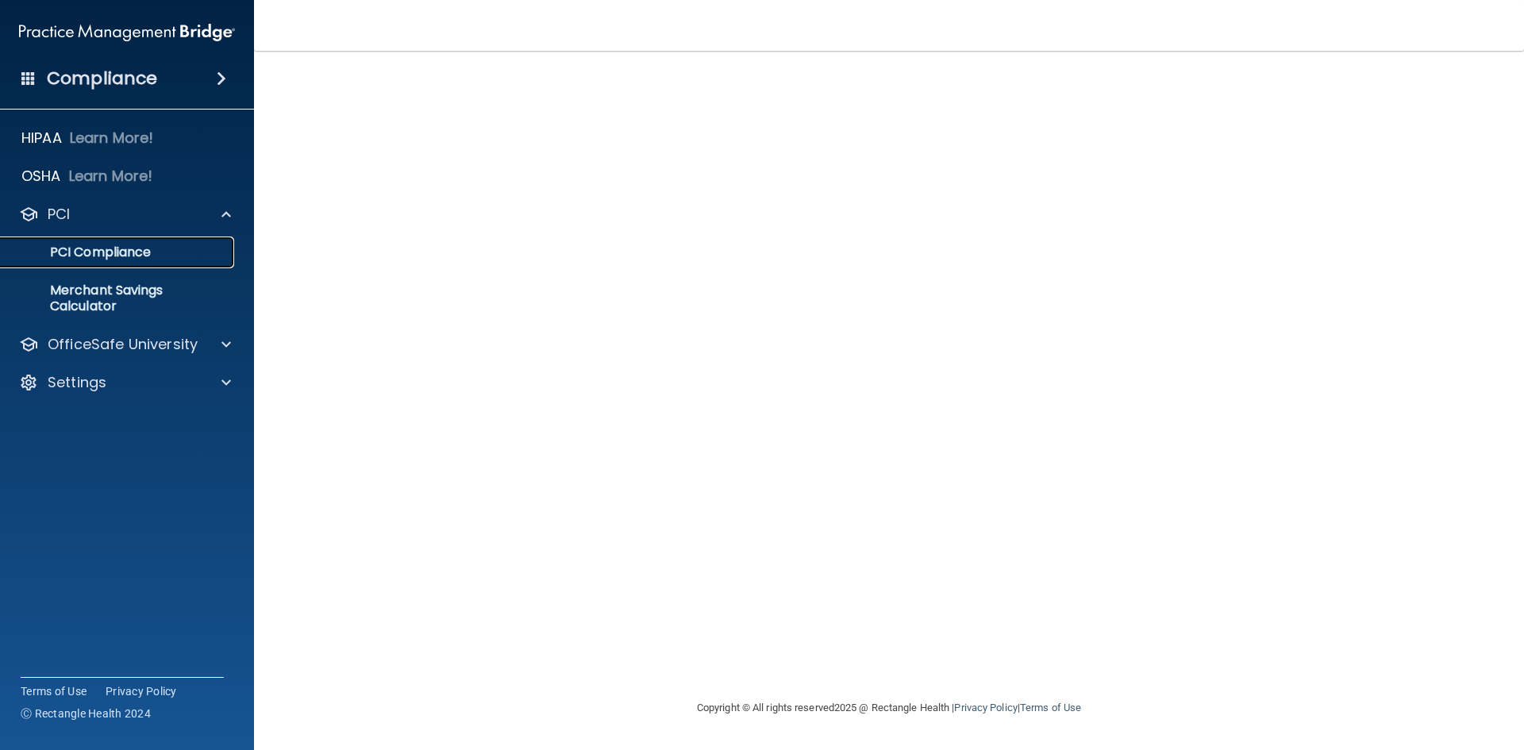
click at [125, 262] on link "PCI Compliance" at bounding box center [109, 253] width 250 height 32
click at [76, 378] on p "Settings" at bounding box center [77, 382] width 59 height 19
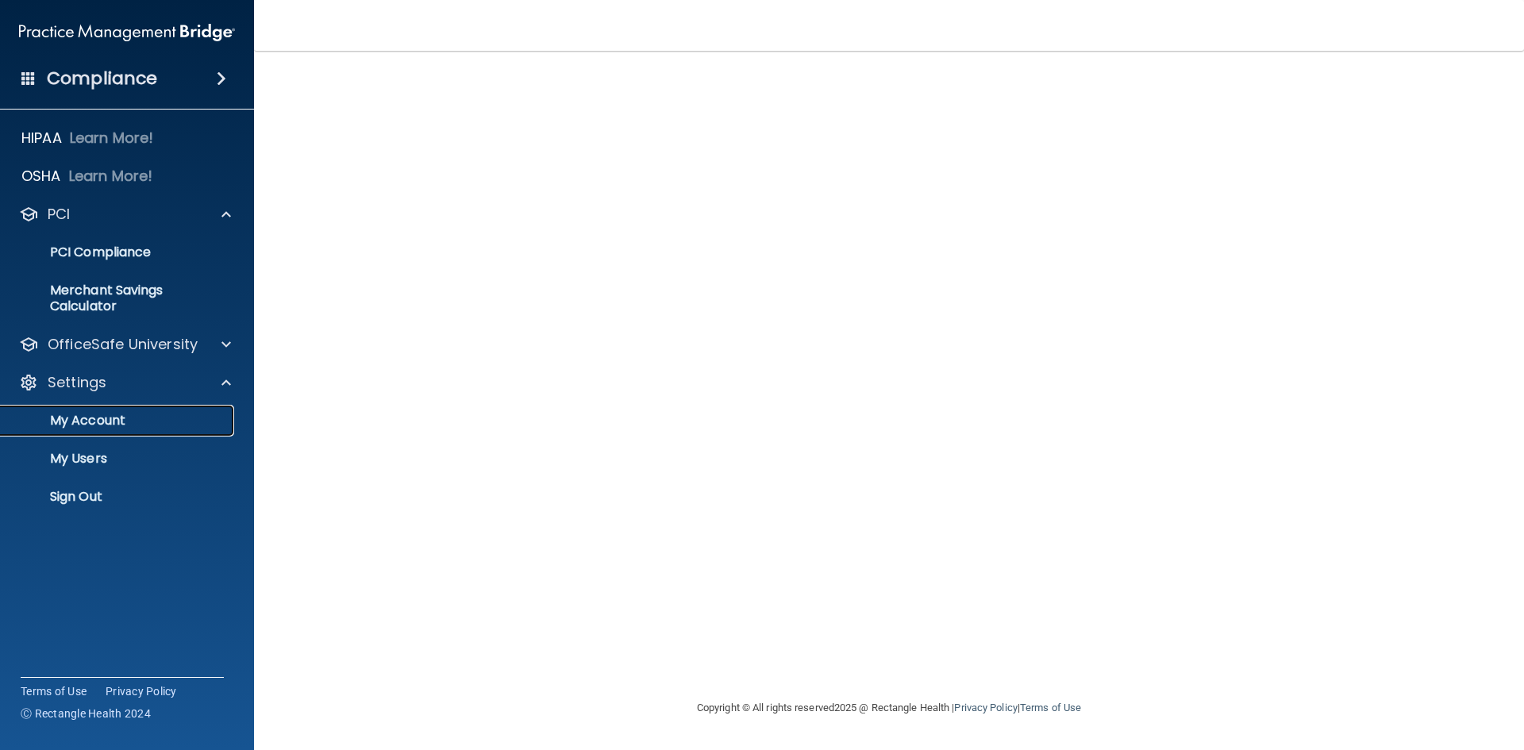
click at [99, 423] on p "My Account" at bounding box center [118, 421] width 217 height 16
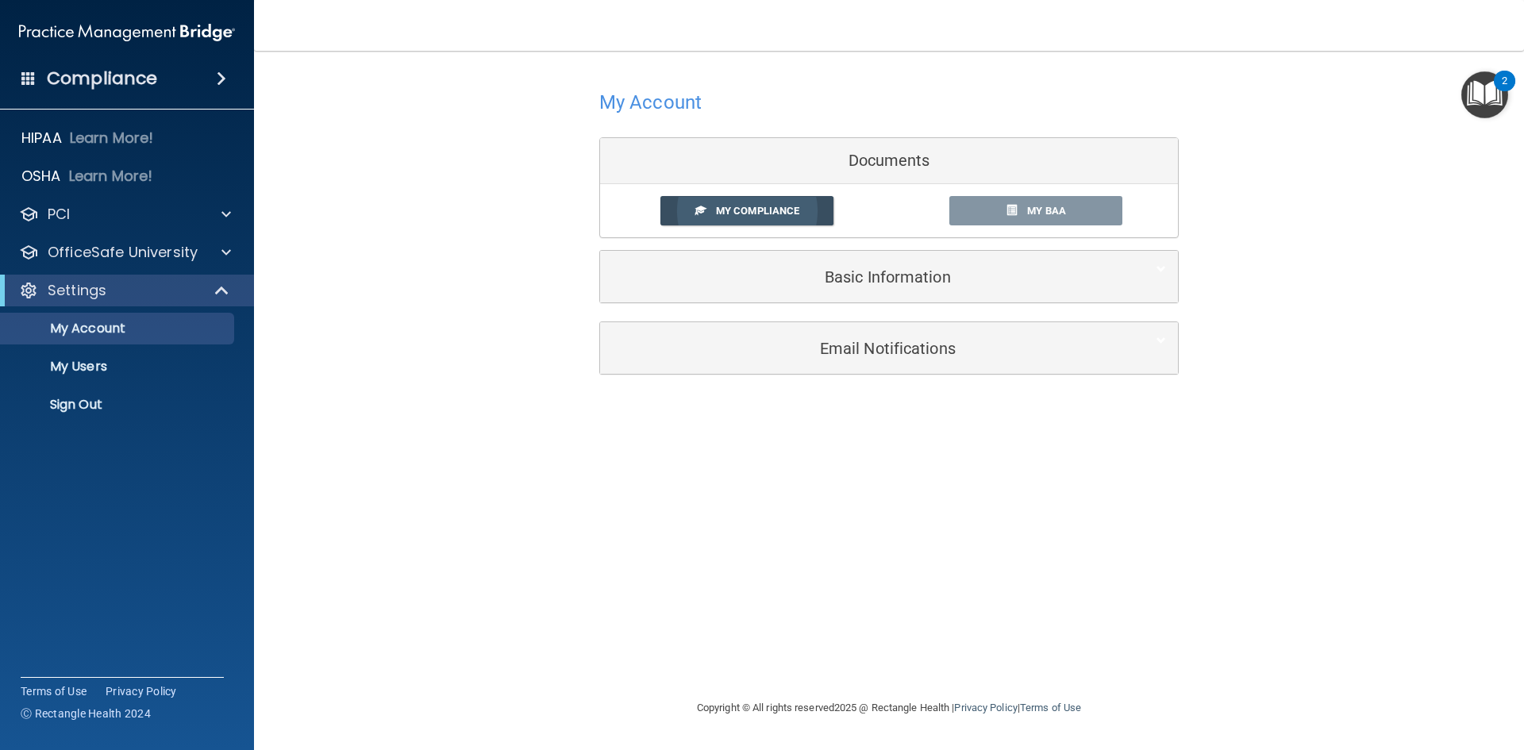
click at [775, 210] on span "My Compliance" at bounding box center [757, 211] width 83 height 12
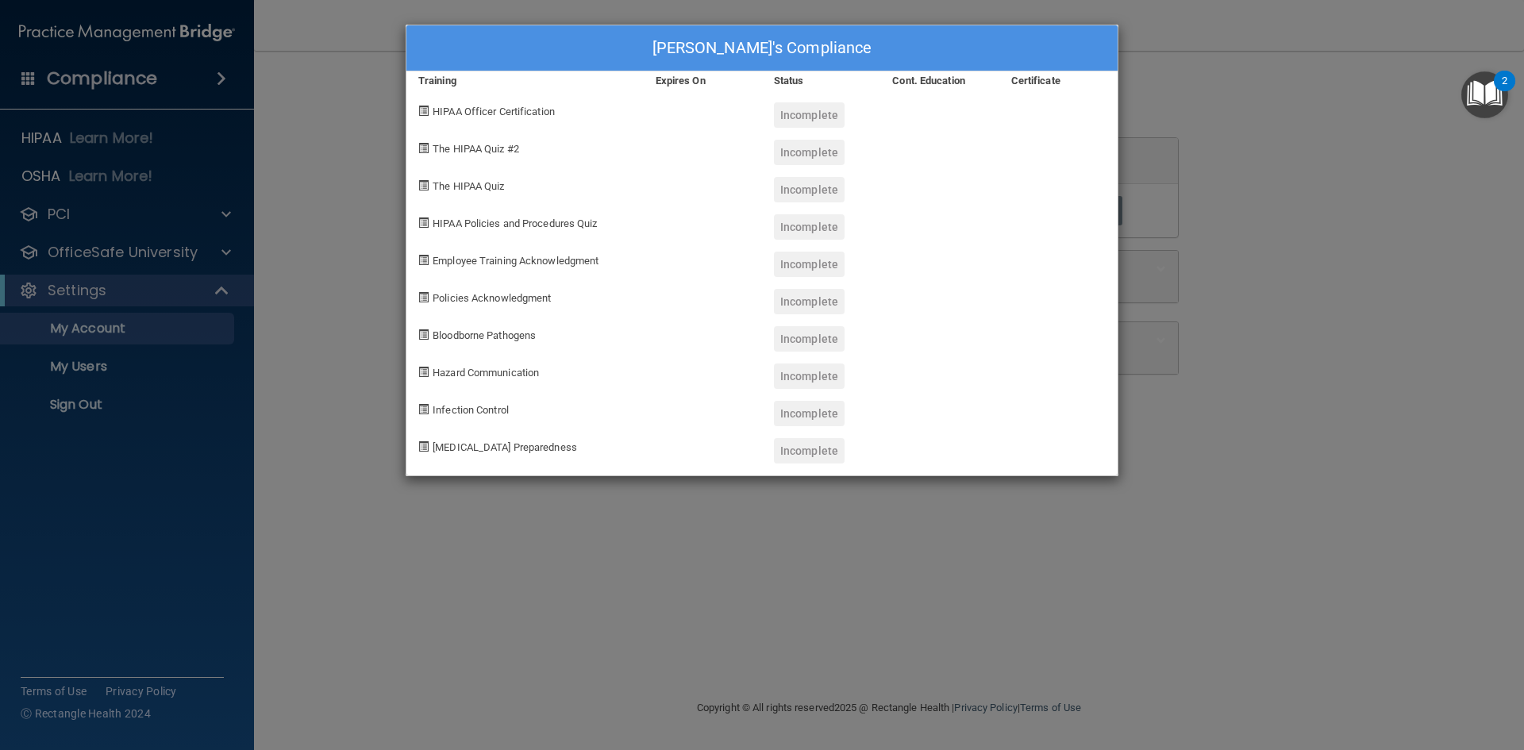
click at [508, 107] on span "HIPAA Officer Certification" at bounding box center [494, 112] width 122 height 12
click at [420, 115] on span at bounding box center [423, 111] width 10 height 10
drag, startPoint x: 478, startPoint y: 106, endPoint x: 643, endPoint y: 116, distance: 165.4
click at [523, 113] on span "HIPAA Officer Certification" at bounding box center [494, 112] width 122 height 12
drag, startPoint x: 672, startPoint y: 116, endPoint x: 692, endPoint y: 114, distance: 19.9
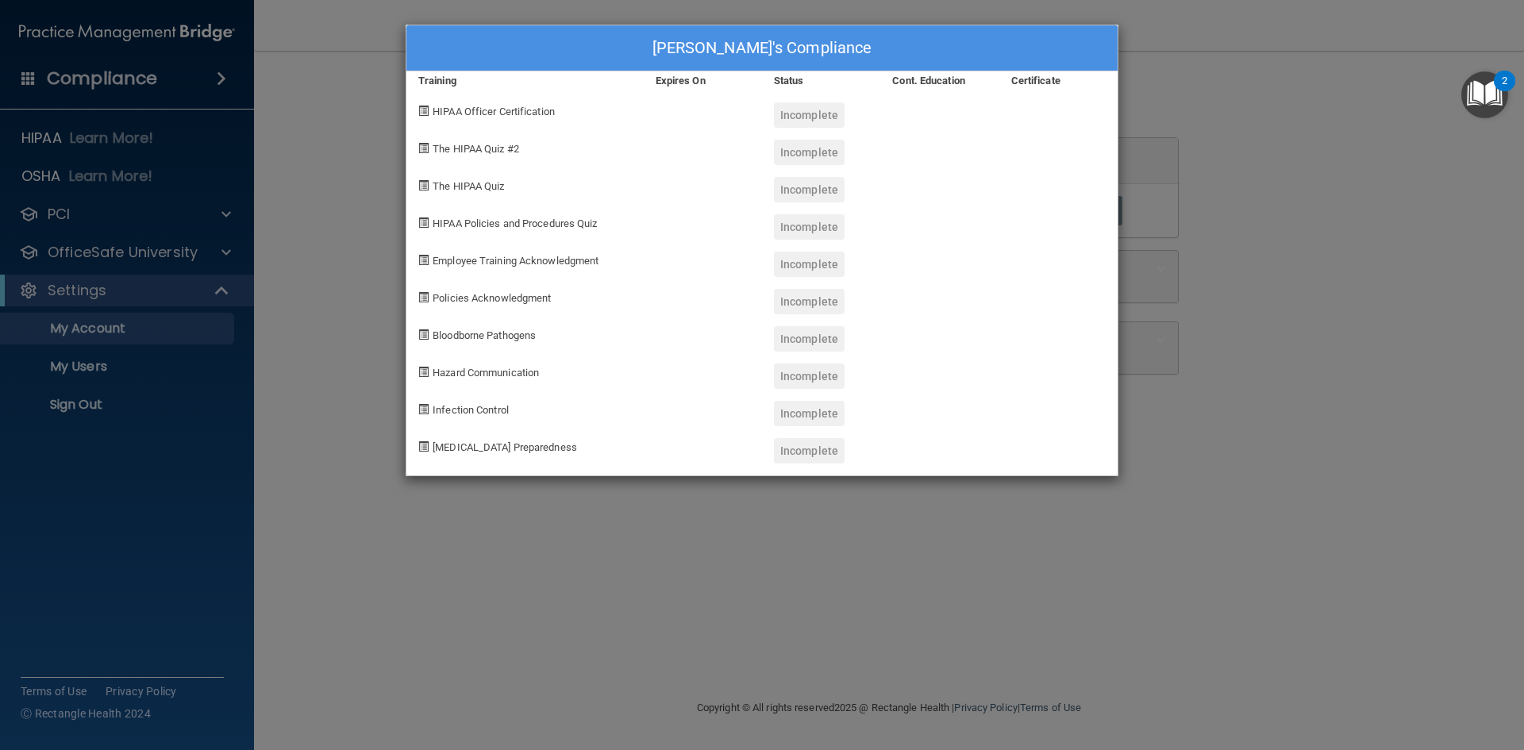
click at [679, 116] on div at bounding box center [703, 109] width 118 height 37
drag, startPoint x: 788, startPoint y: 106, endPoint x: 809, endPoint y: 110, distance: 21.8
click at [800, 110] on div "Incomplete" at bounding box center [809, 114] width 71 height 25
click at [814, 111] on div "Incomplete" at bounding box center [809, 114] width 71 height 25
click at [891, 112] on div at bounding box center [939, 109] width 118 height 37
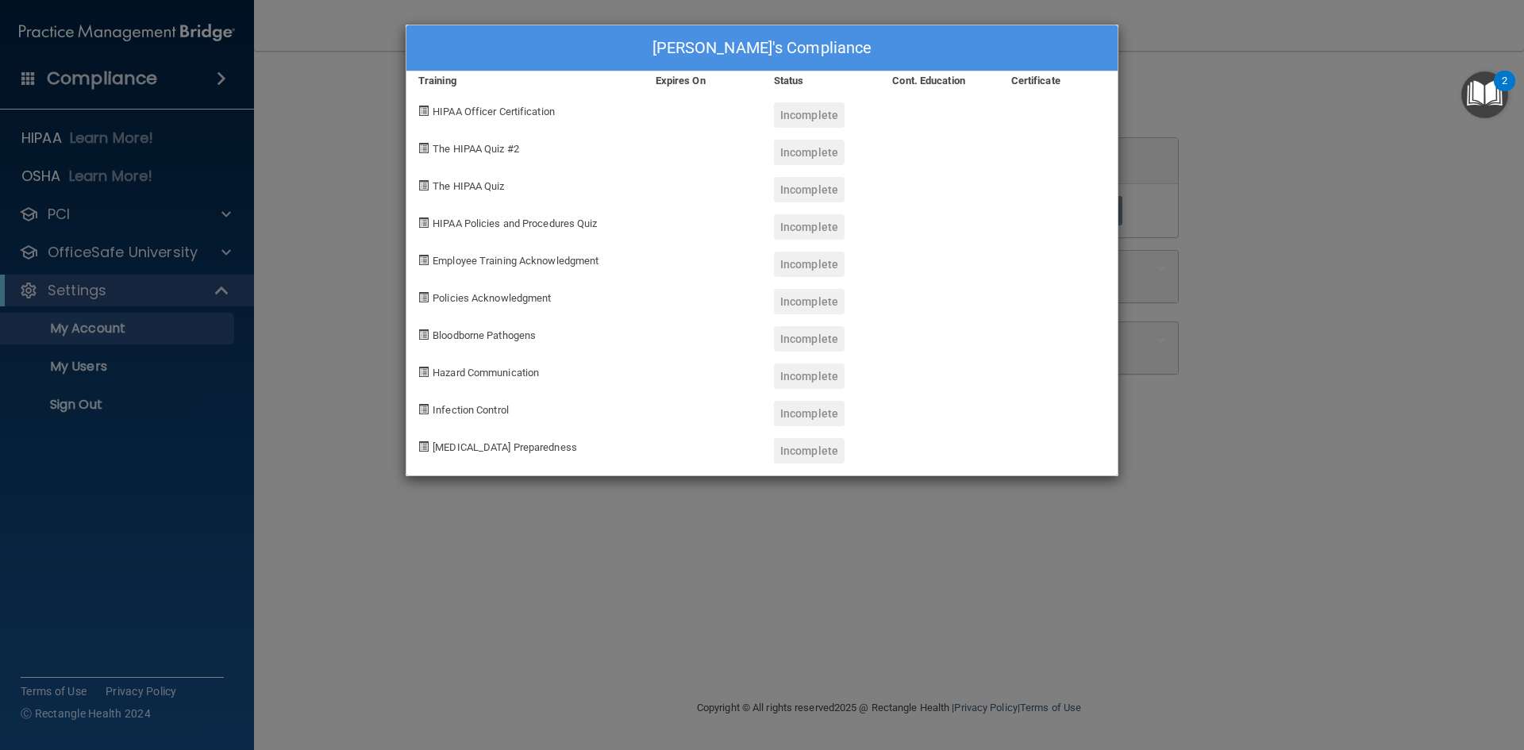
click at [665, 561] on div "Kim D's Compliance Training Expires On Status Cont. Education Certificate HIPAA…" at bounding box center [762, 375] width 1524 height 750
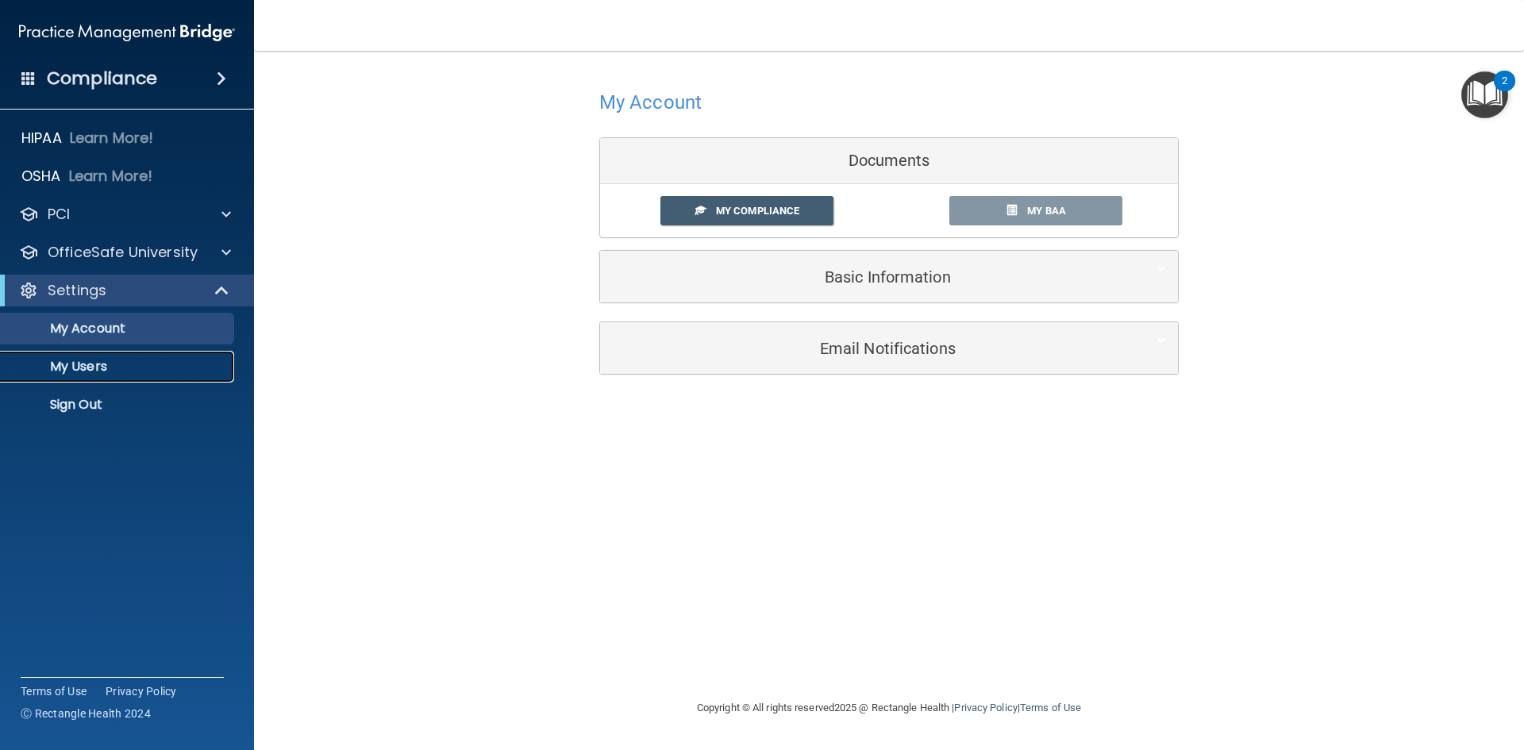
click at [127, 362] on p "My Users" at bounding box center [118, 367] width 217 height 16
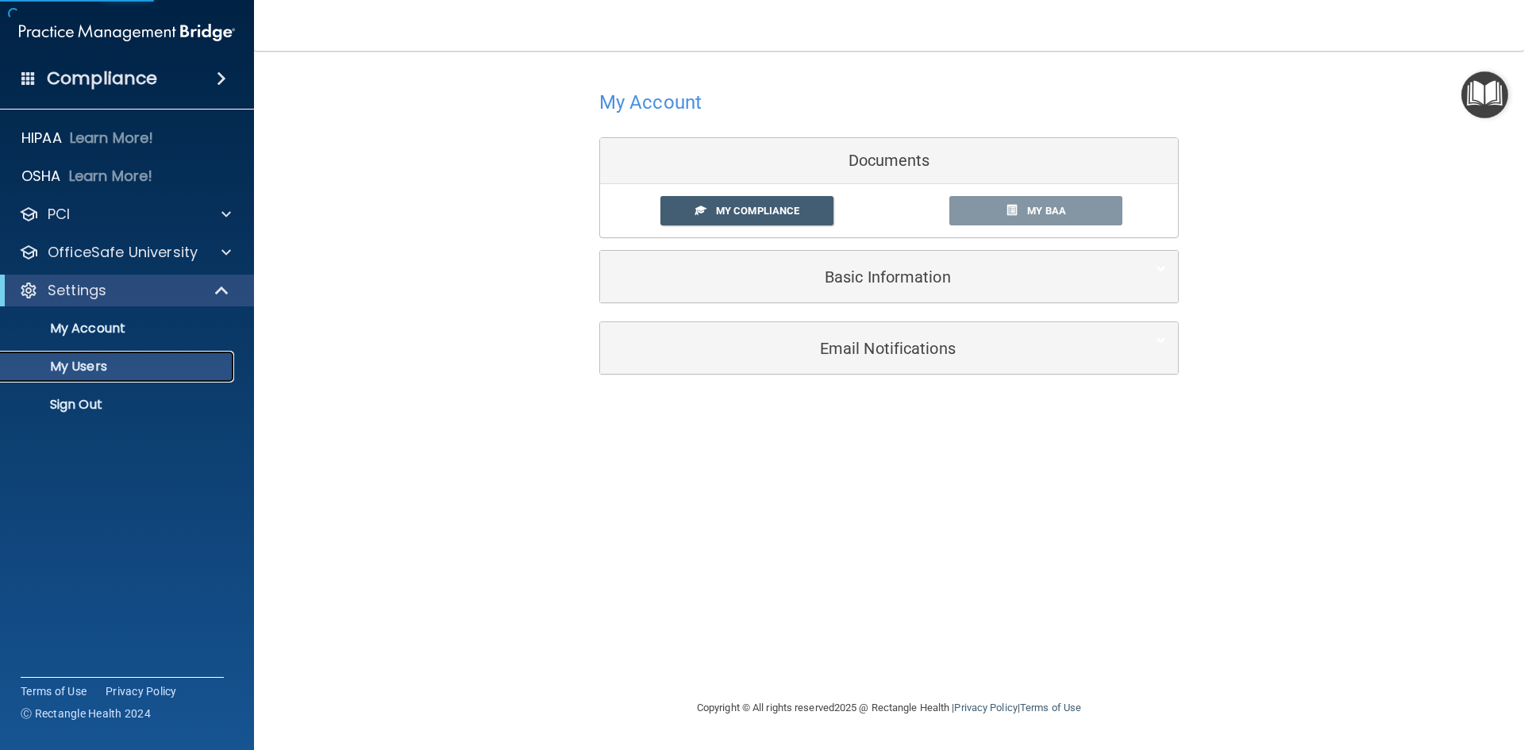
select select "20"
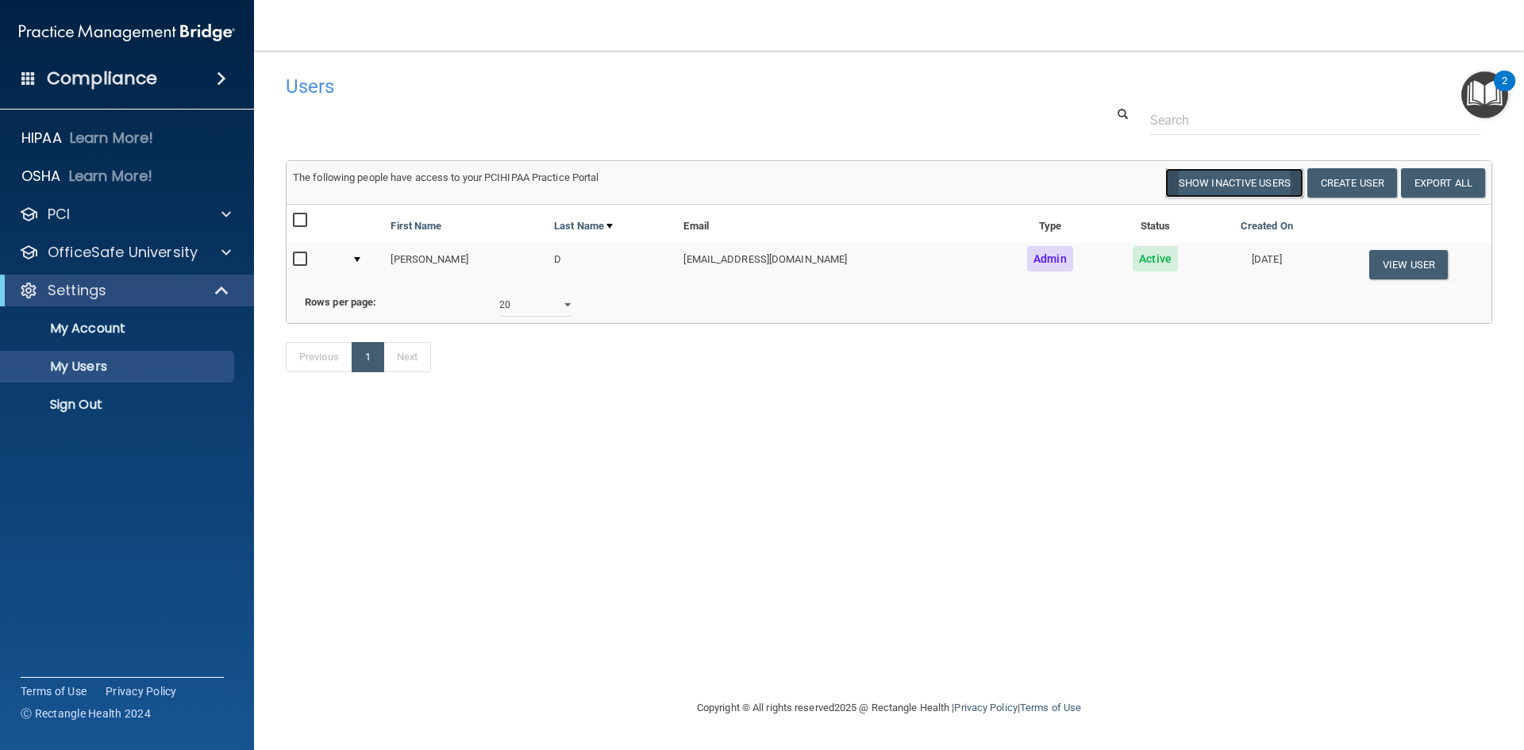
click at [1252, 183] on button "Show Inactive Users" at bounding box center [1234, 182] width 138 height 29
select select "20"
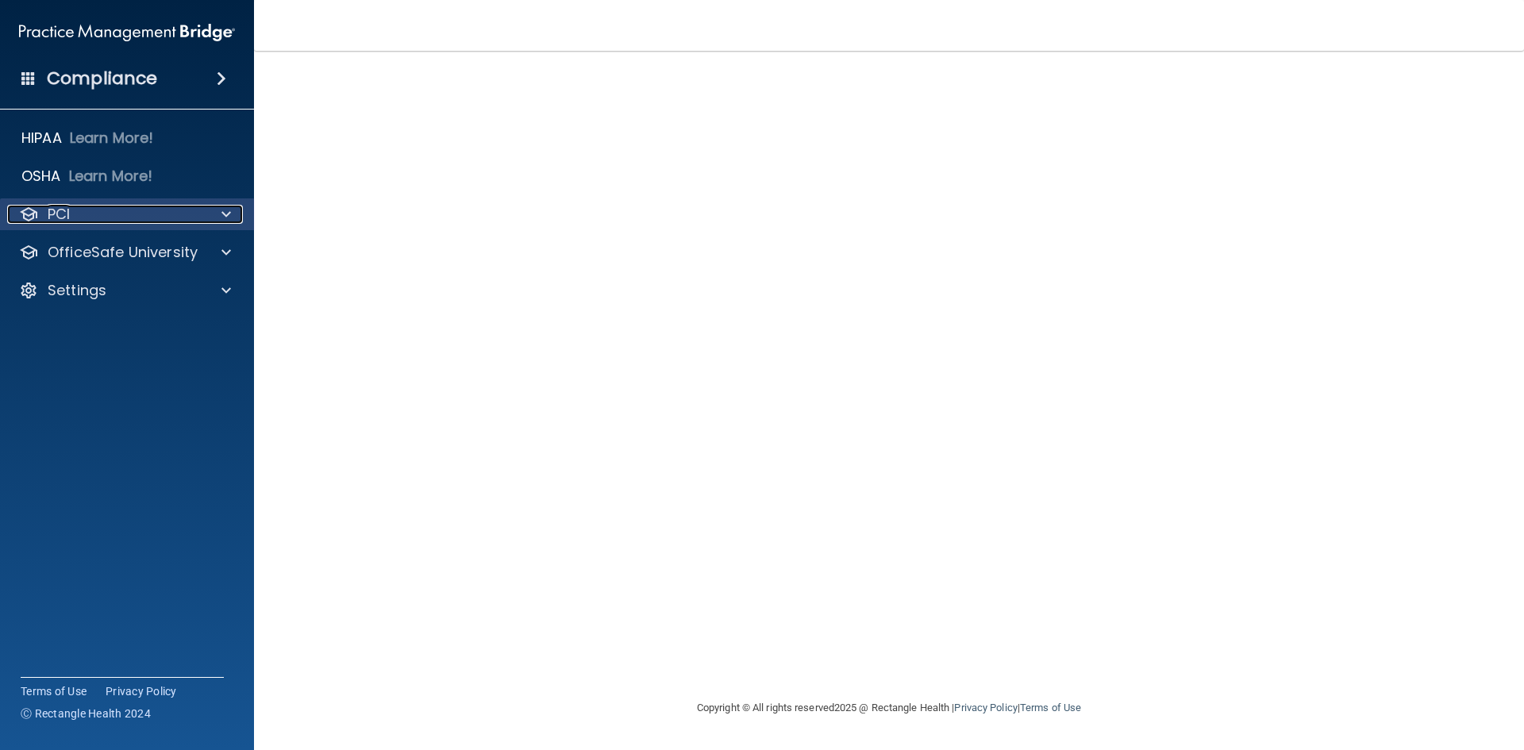
click at [118, 223] on div "PCI" at bounding box center [105, 214] width 197 height 19
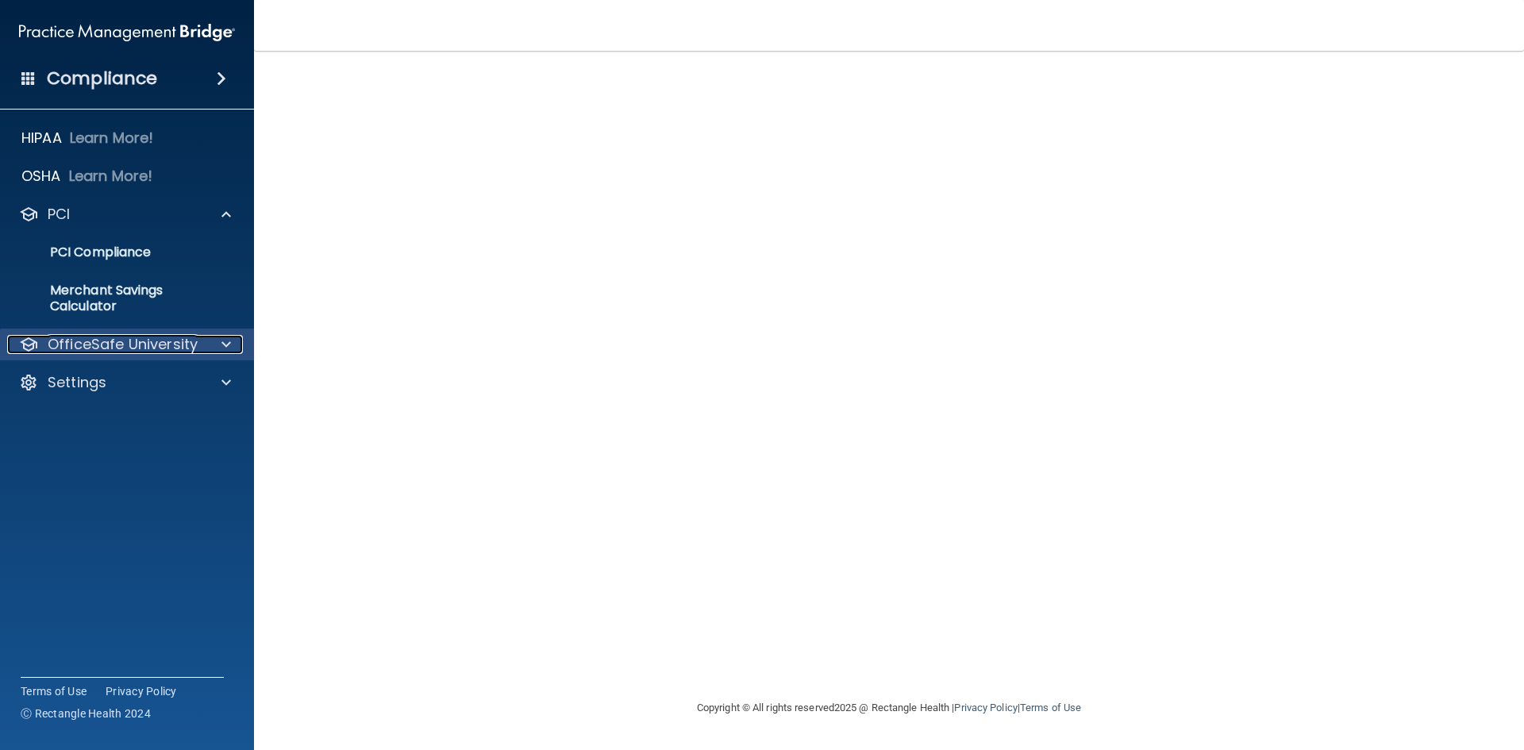
click at [114, 342] on p "OfficeSafe University" at bounding box center [123, 344] width 150 height 19
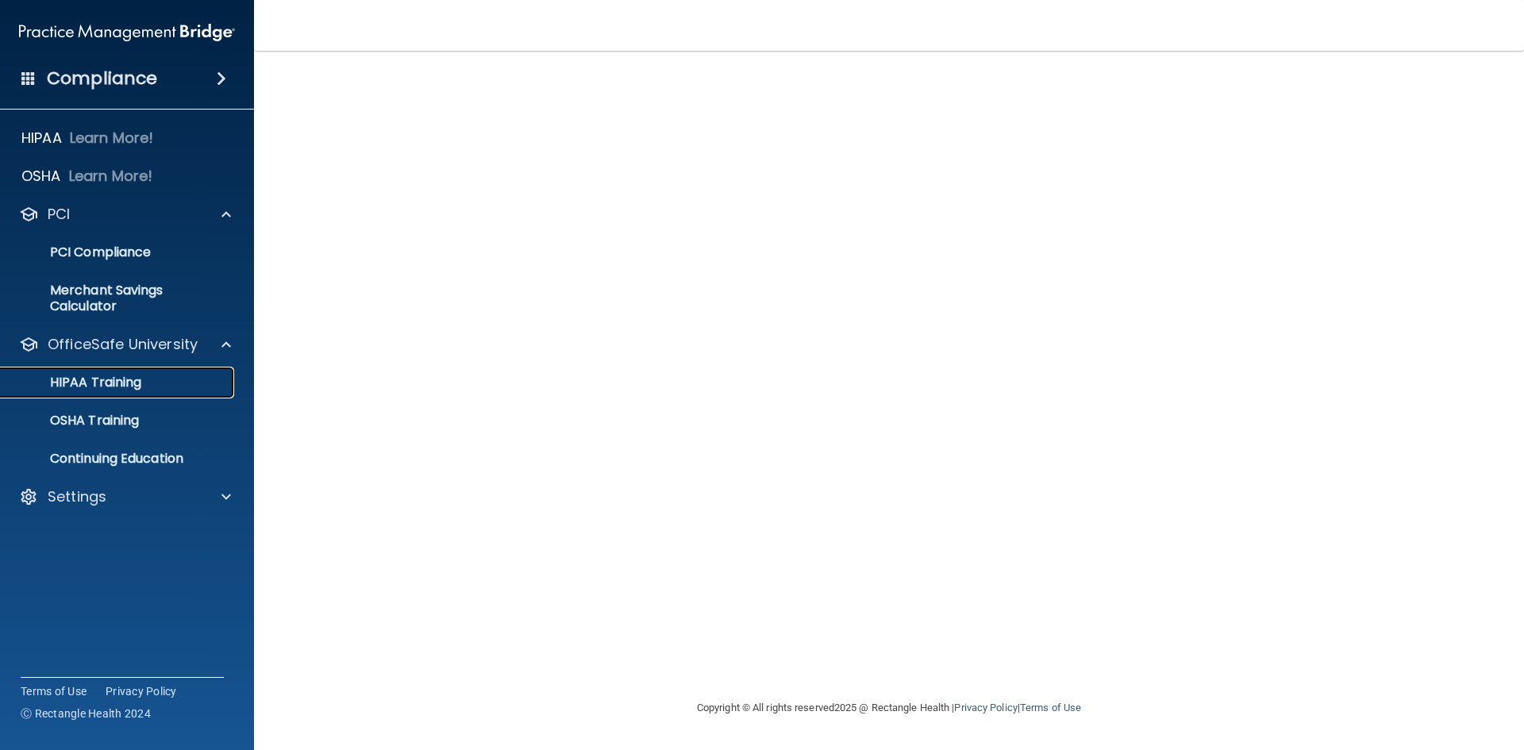
click at [96, 390] on p "HIPAA Training" at bounding box center [75, 383] width 131 height 16
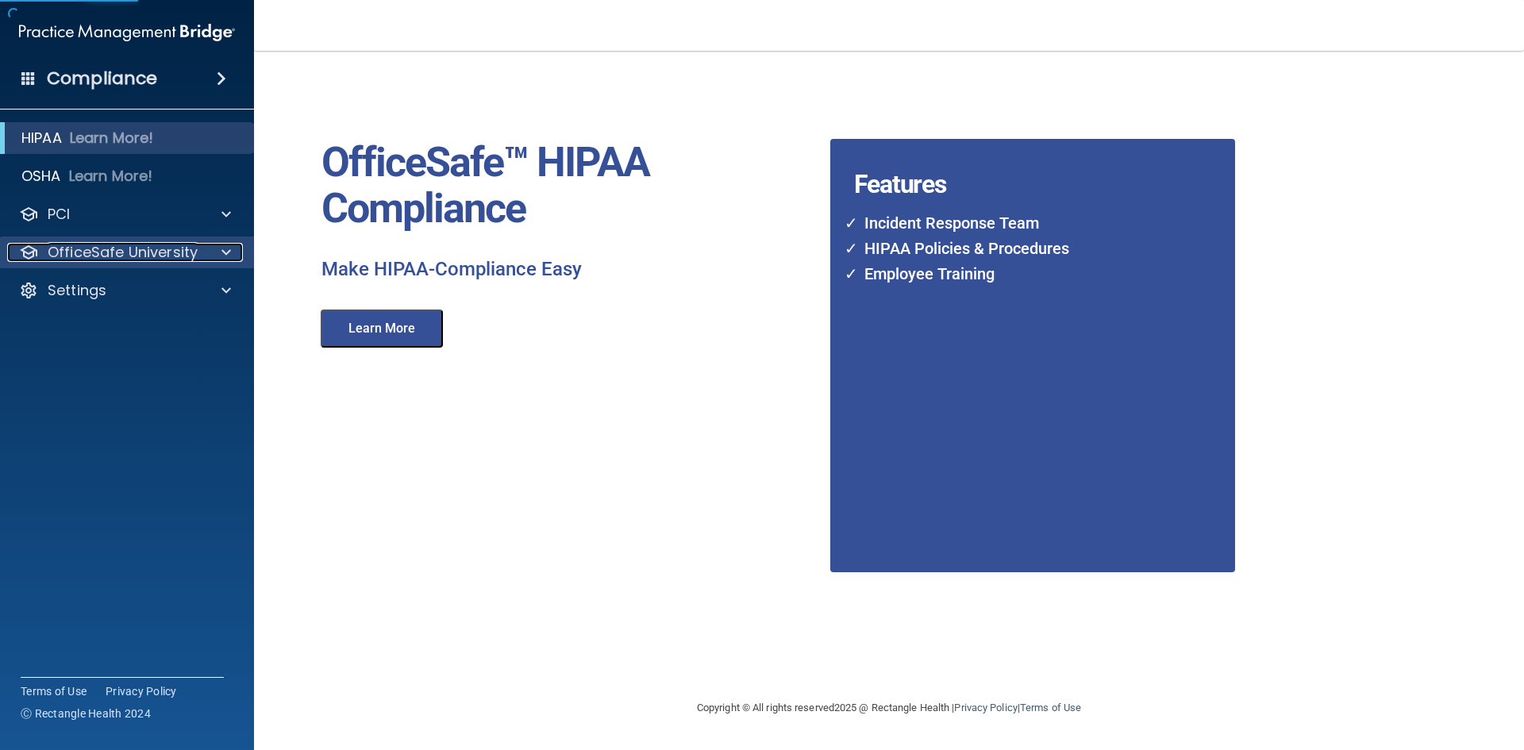
click at [124, 260] on p "OfficeSafe University" at bounding box center [123, 252] width 150 height 19
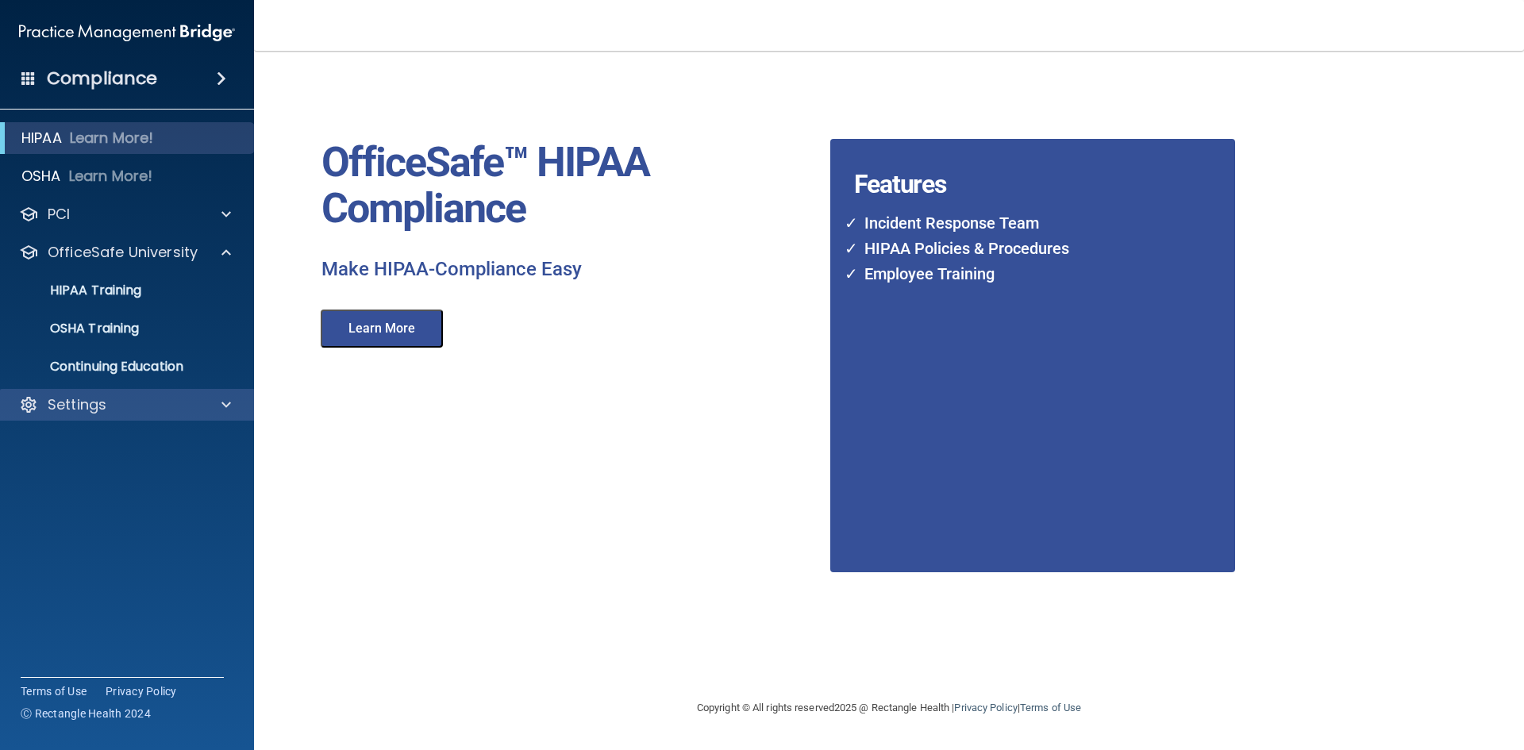
click at [60, 389] on div "Settings" at bounding box center [127, 405] width 255 height 32
click at [93, 408] on p "Settings" at bounding box center [77, 404] width 59 height 19
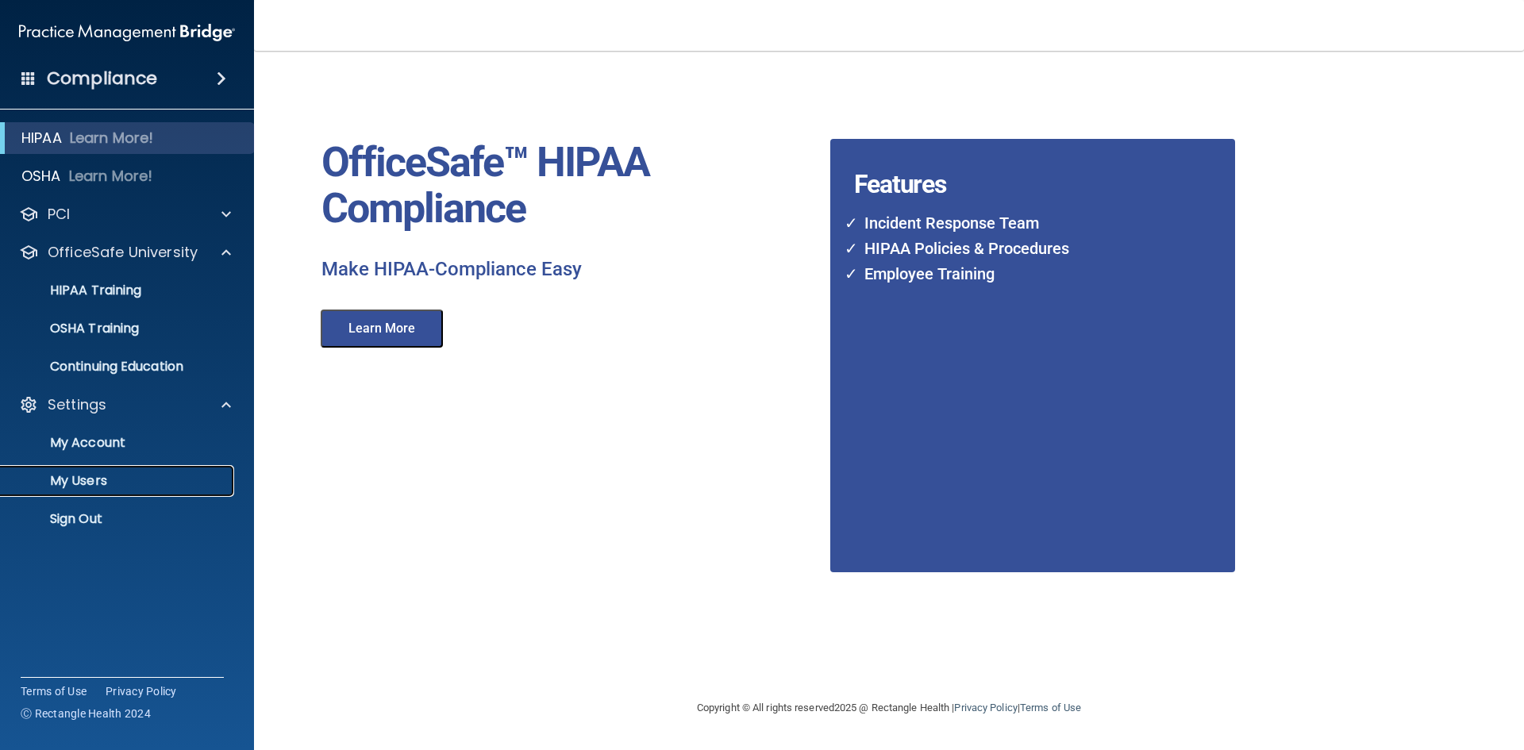
click at [80, 481] on p "My Users" at bounding box center [118, 481] width 217 height 16
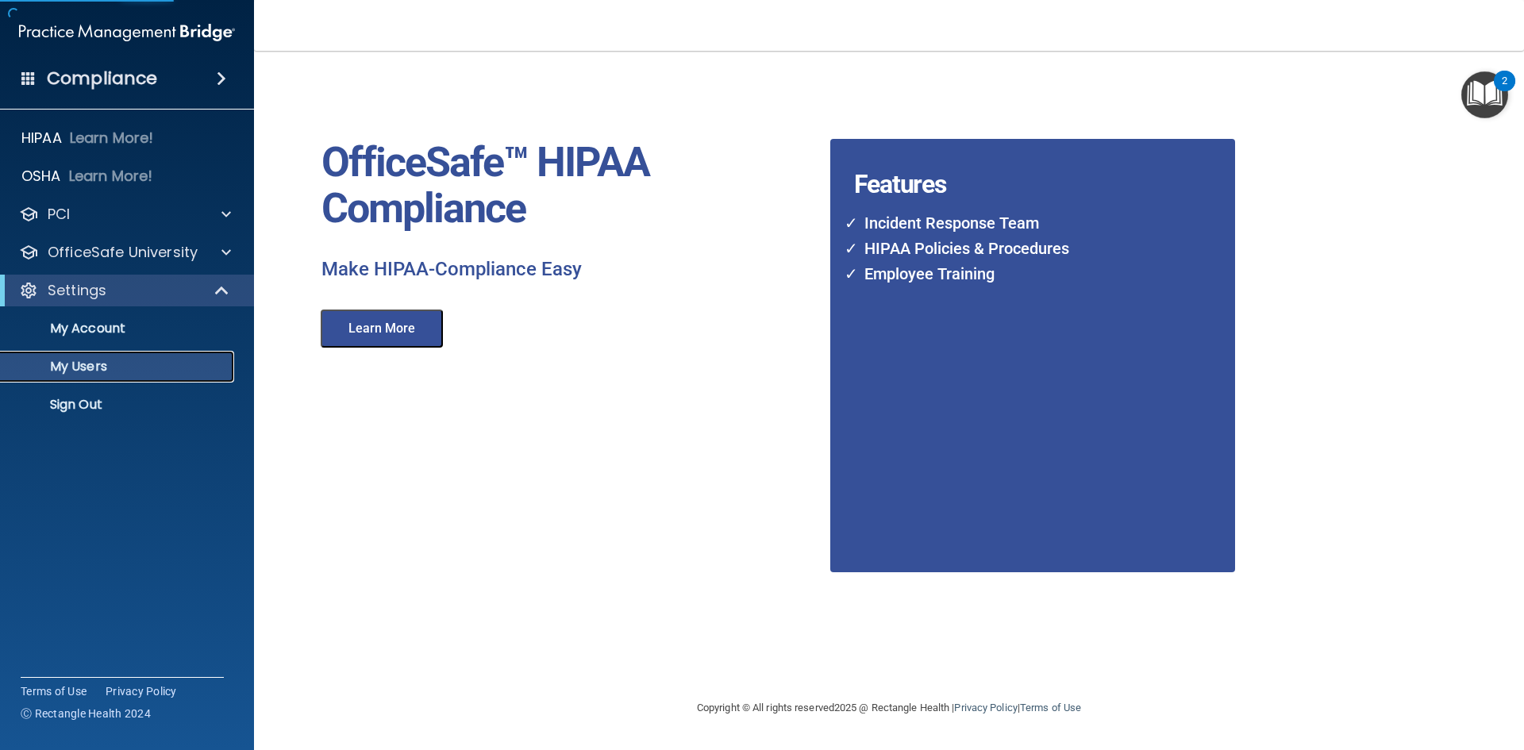
select select "20"
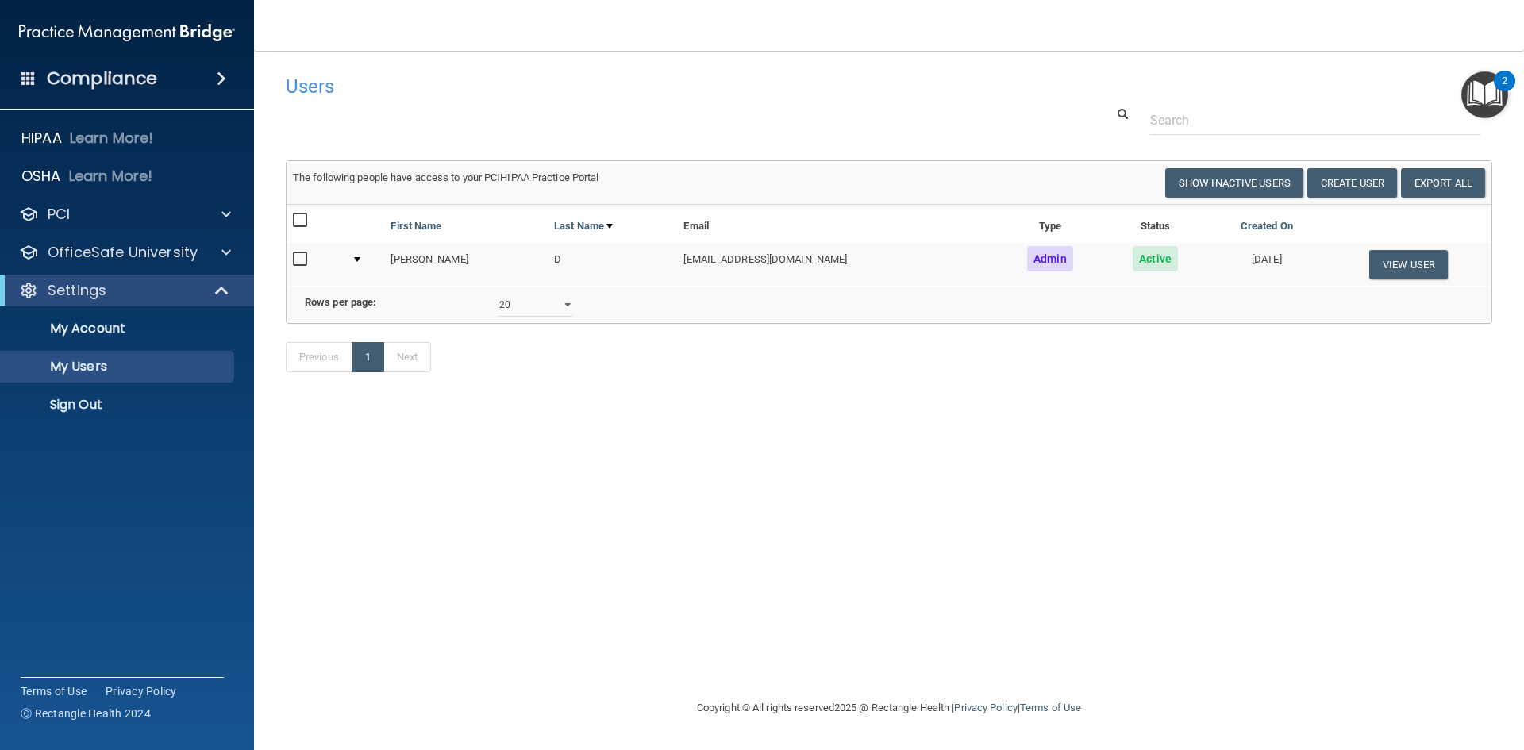
click at [182, 75] on div "Compliance" at bounding box center [127, 78] width 254 height 35
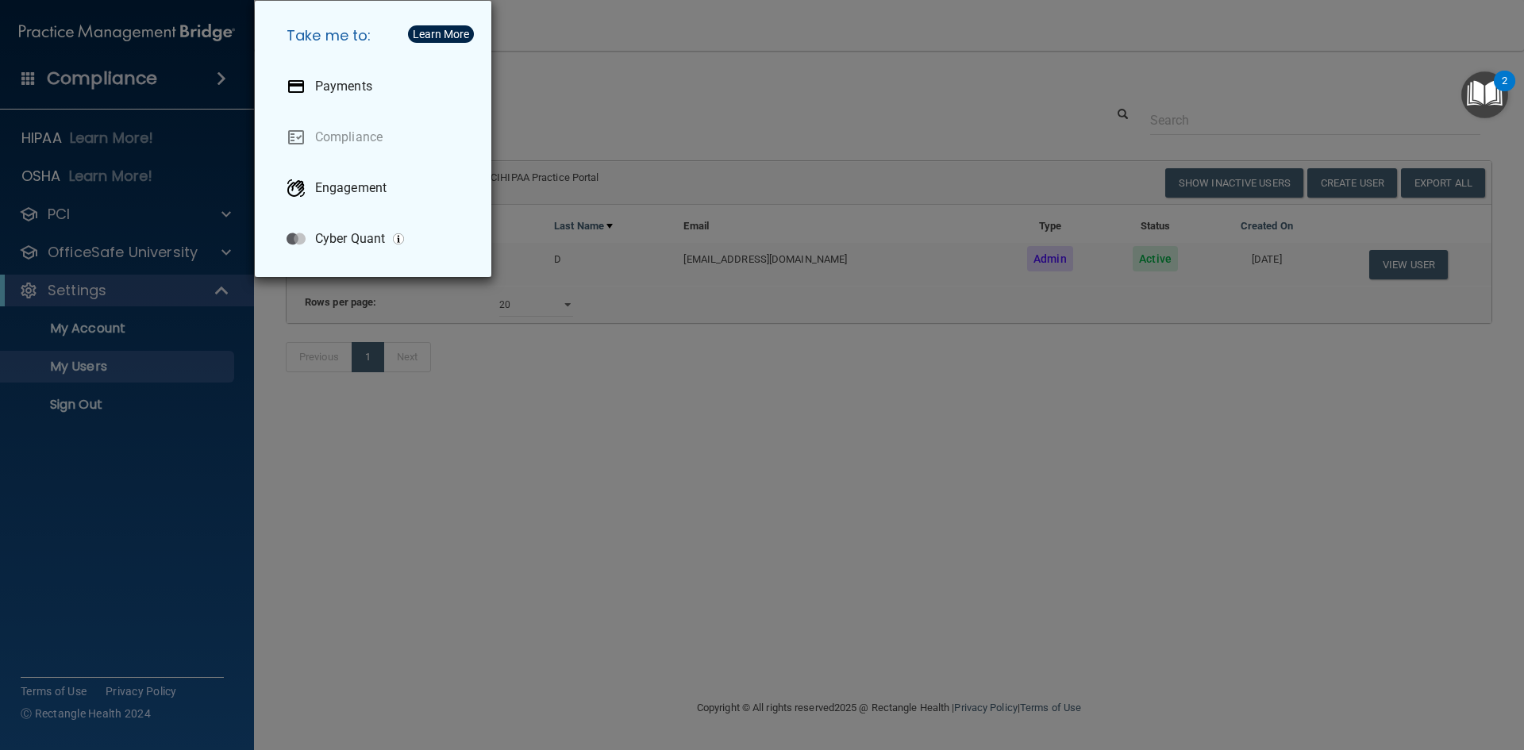
click at [29, 71] on div "Take me to: Payments Compliance Engagement Cyber Quant" at bounding box center [762, 375] width 1524 height 750
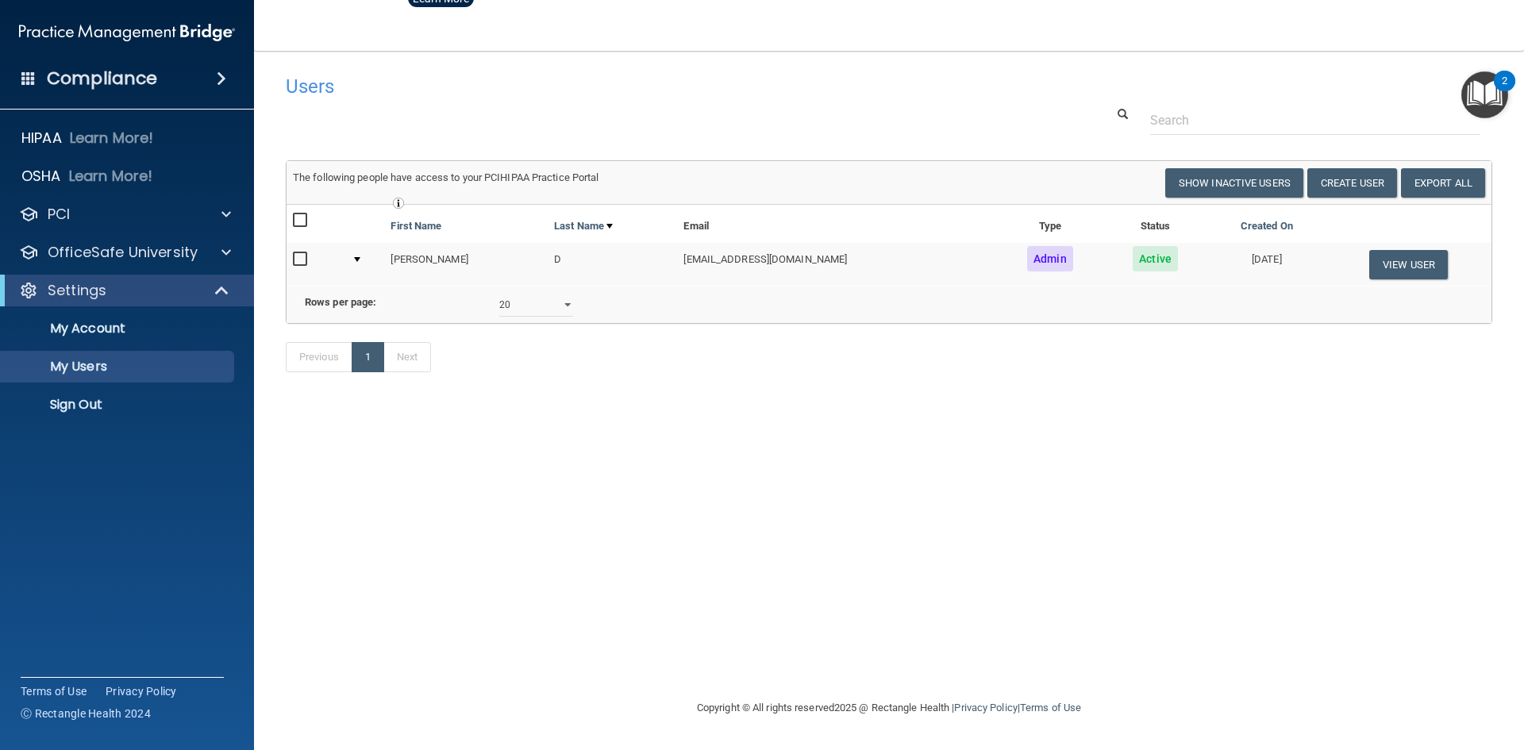
click at [28, 74] on div at bounding box center [762, 375] width 1524 height 750
click at [28, 74] on span at bounding box center [28, 78] width 14 height 14
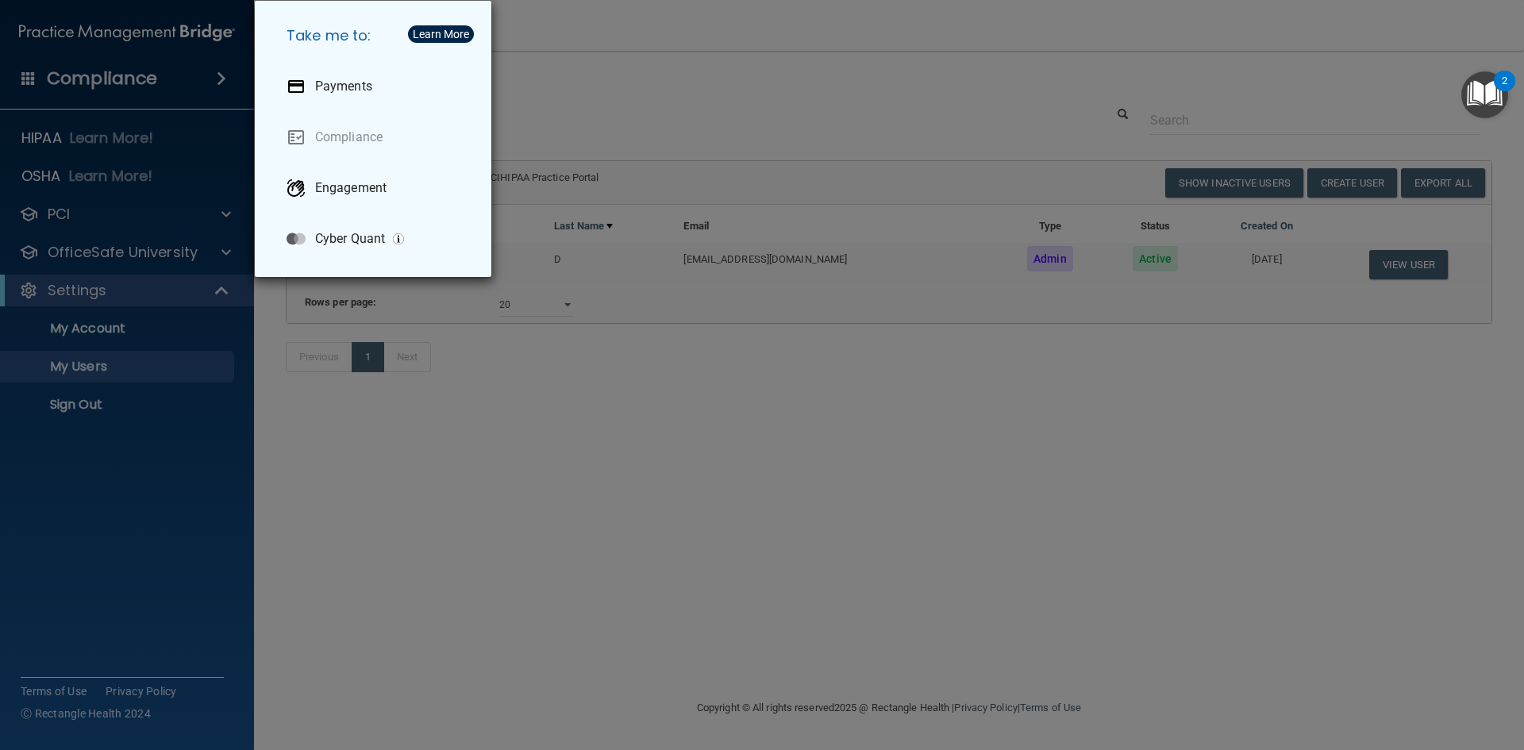
drag, startPoint x: 730, startPoint y: 108, endPoint x: 738, endPoint y: 109, distance: 8.0
click at [734, 107] on div "Take me to: Payments Compliance Engagement Cyber Quant" at bounding box center [762, 375] width 1524 height 750
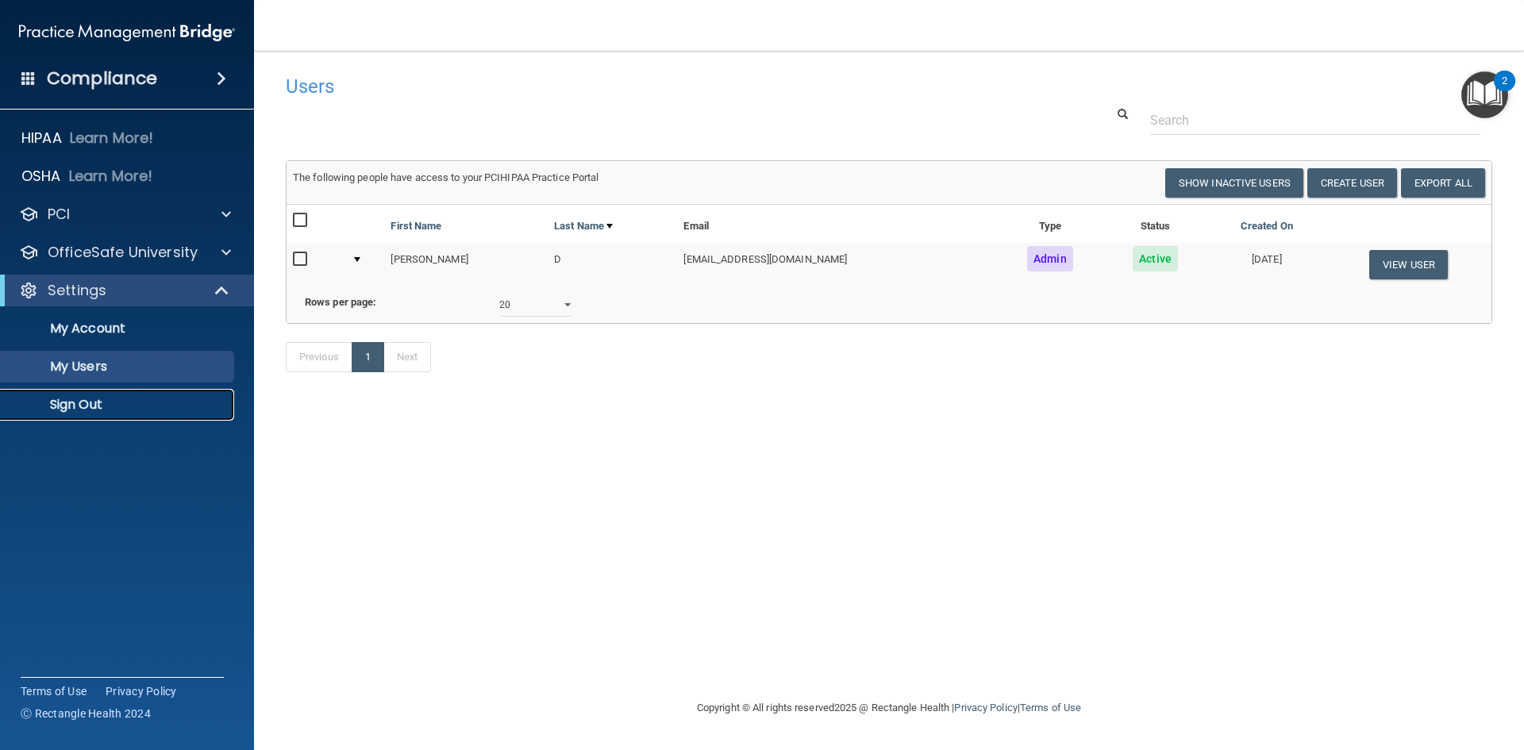
click at [73, 418] on link "Sign Out" at bounding box center [109, 405] width 250 height 32
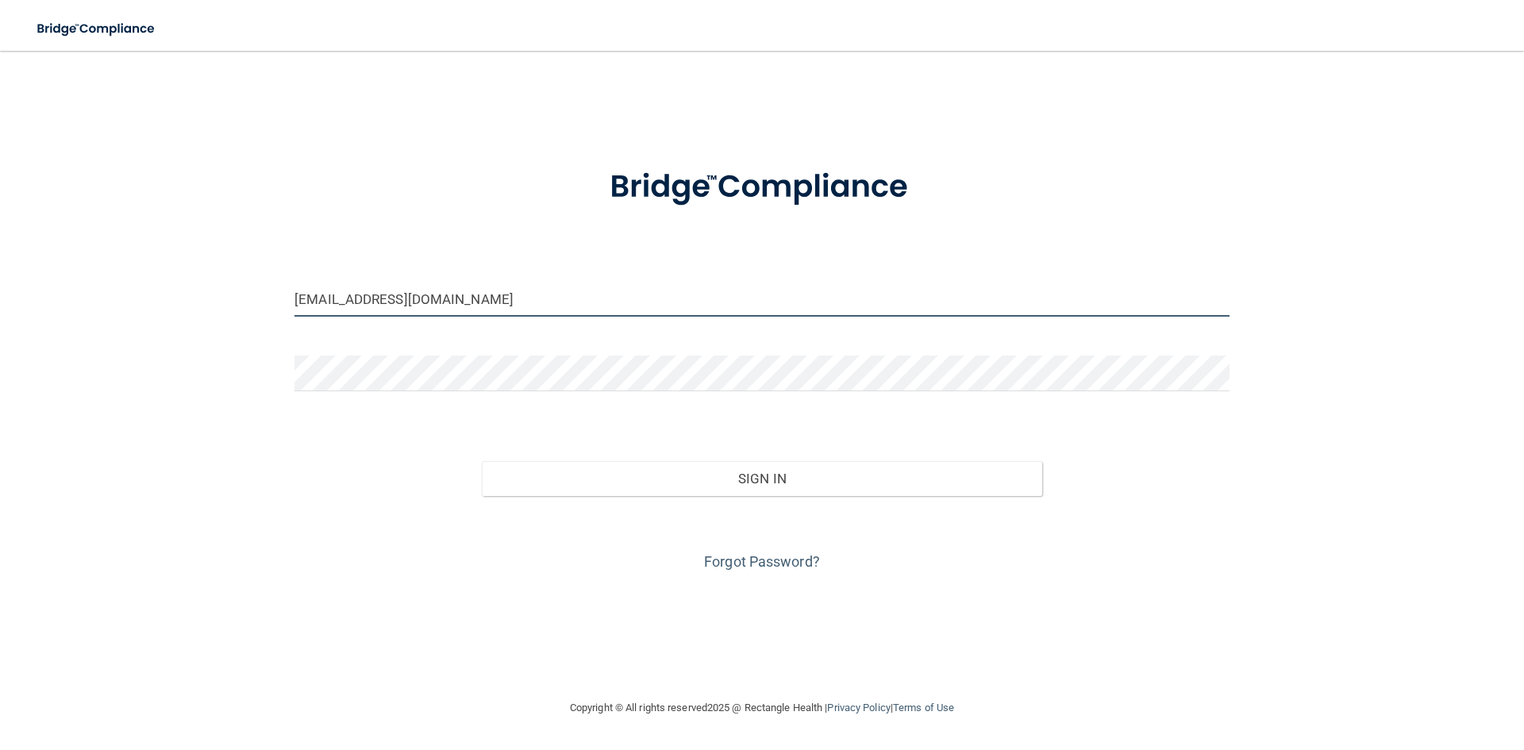
drag, startPoint x: 456, startPoint y: 300, endPoint x: 177, endPoint y: 297, distance: 278.7
click at [177, 297] on div "[EMAIL_ADDRESS][DOMAIN_NAME] Invalid email/password. You don't have permission …" at bounding box center [762, 375] width 1461 height 616
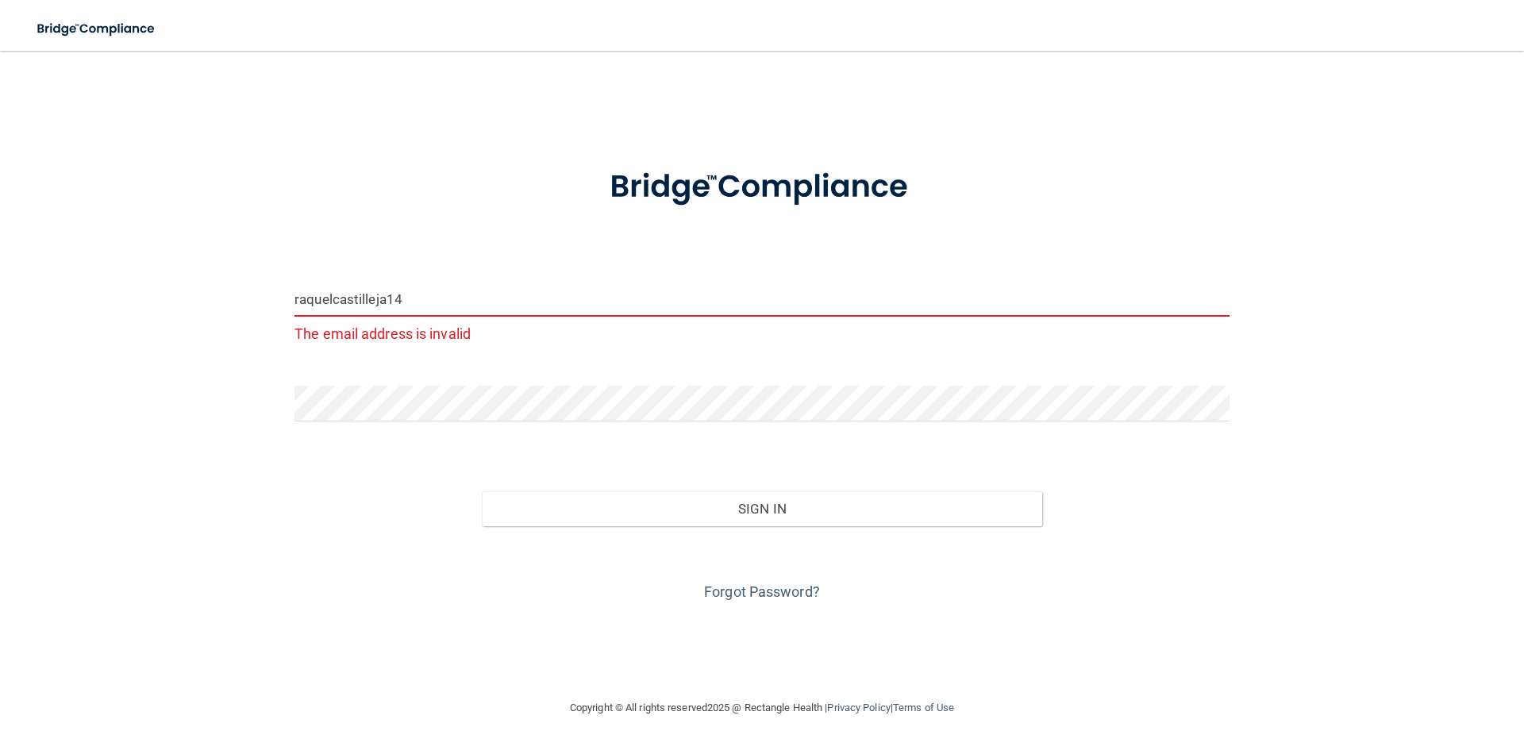
click at [411, 300] on input "raquelcastilleja14" at bounding box center [762, 299] width 935 height 36
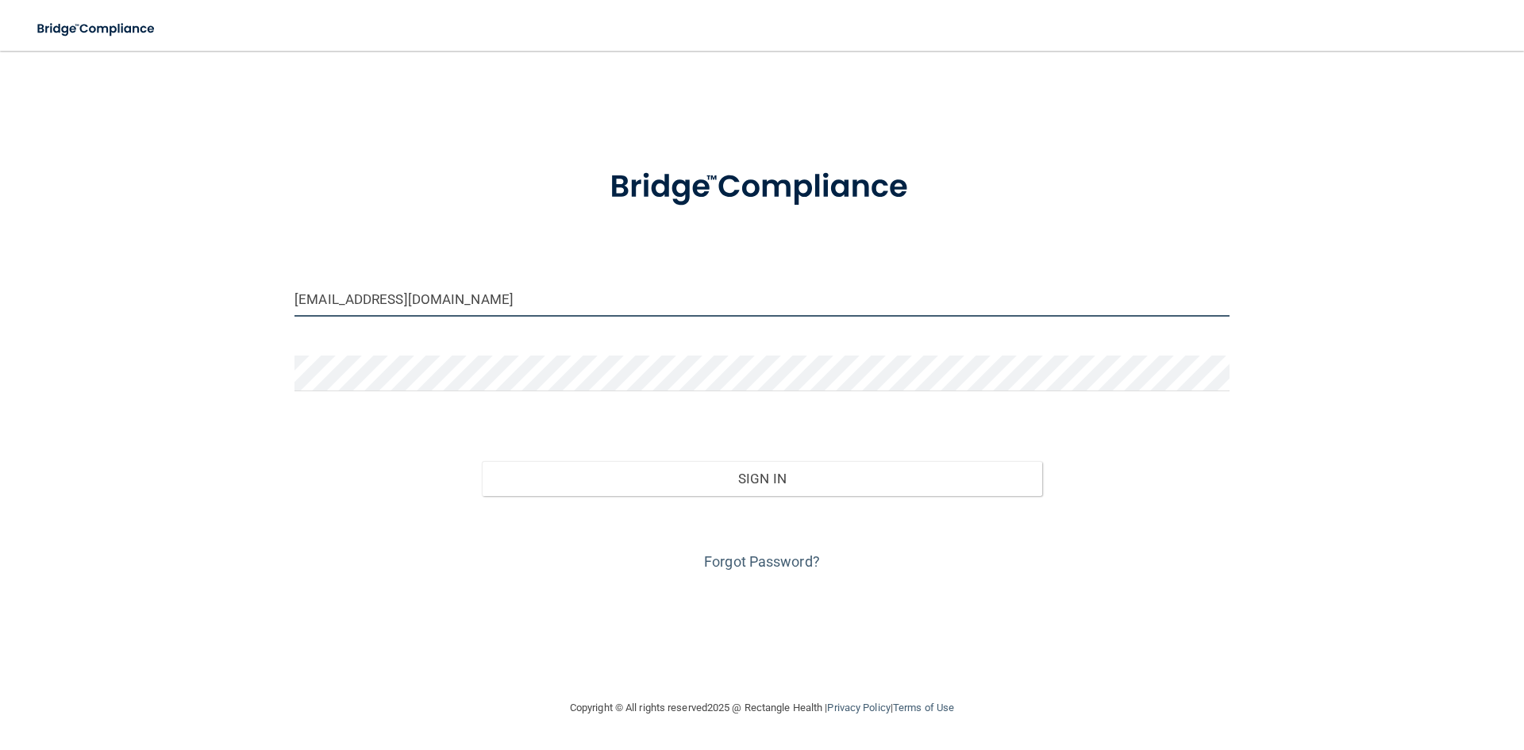
type input "[EMAIL_ADDRESS][DOMAIN_NAME]"
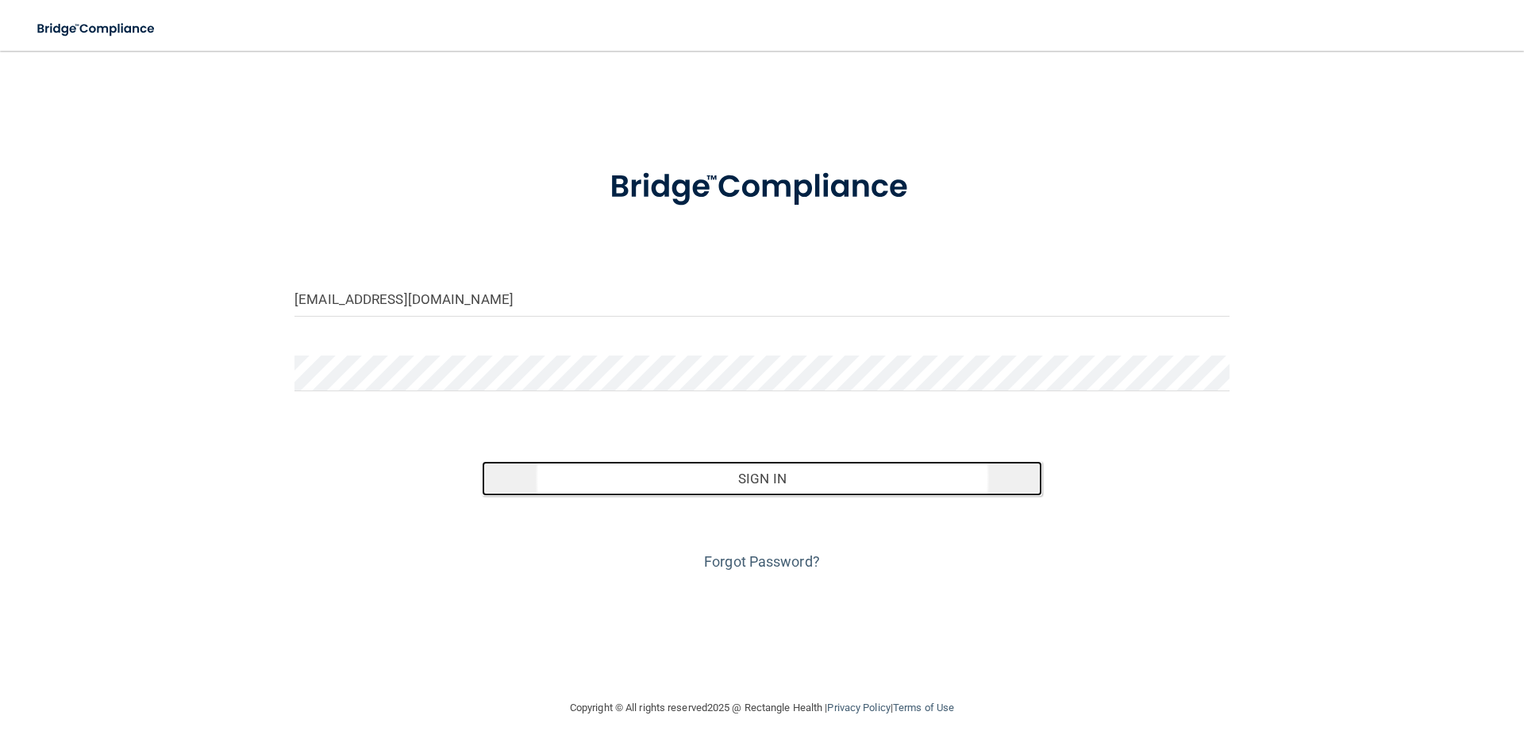
click at [677, 473] on button "Sign In" at bounding box center [762, 478] width 561 height 35
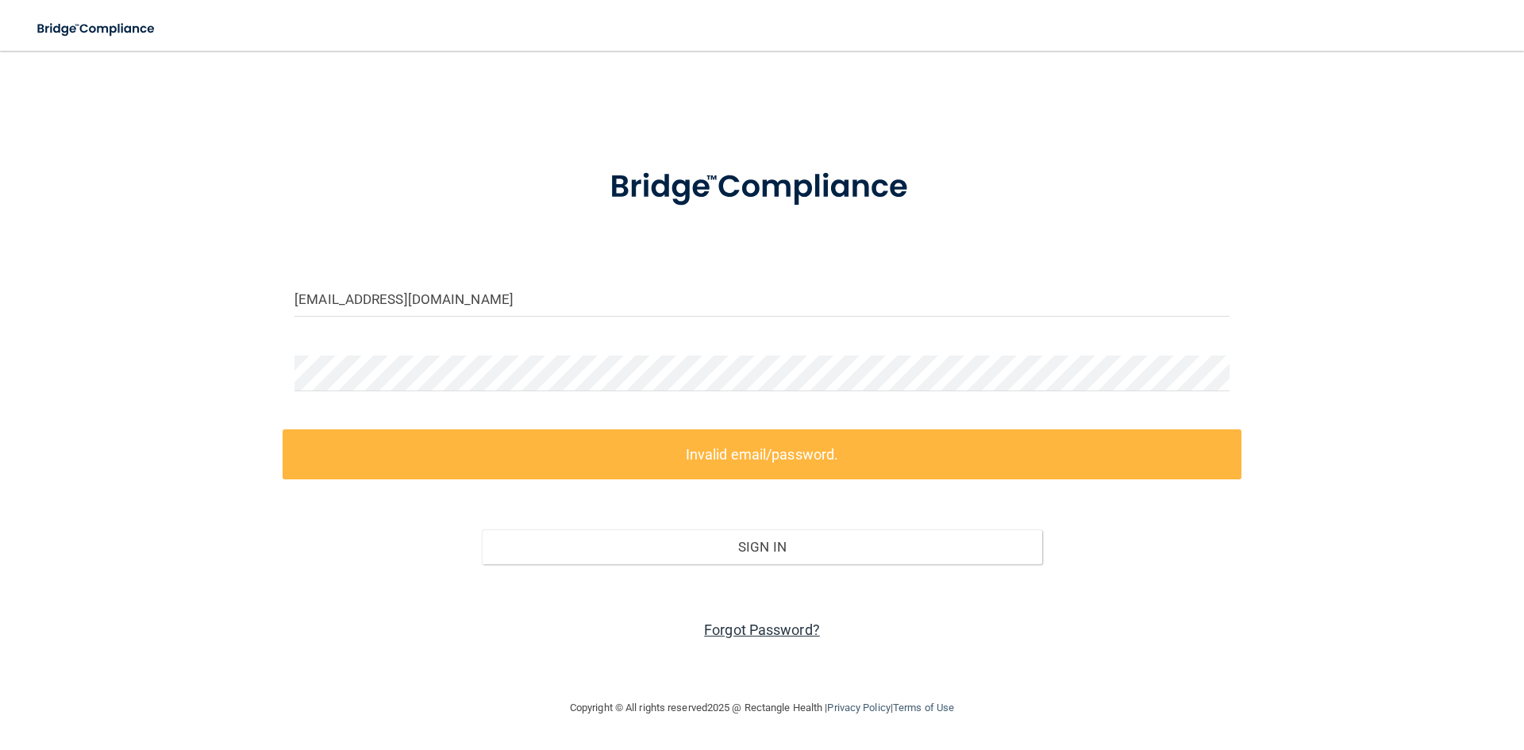
click at [726, 629] on link "Forgot Password?" at bounding box center [762, 630] width 116 height 17
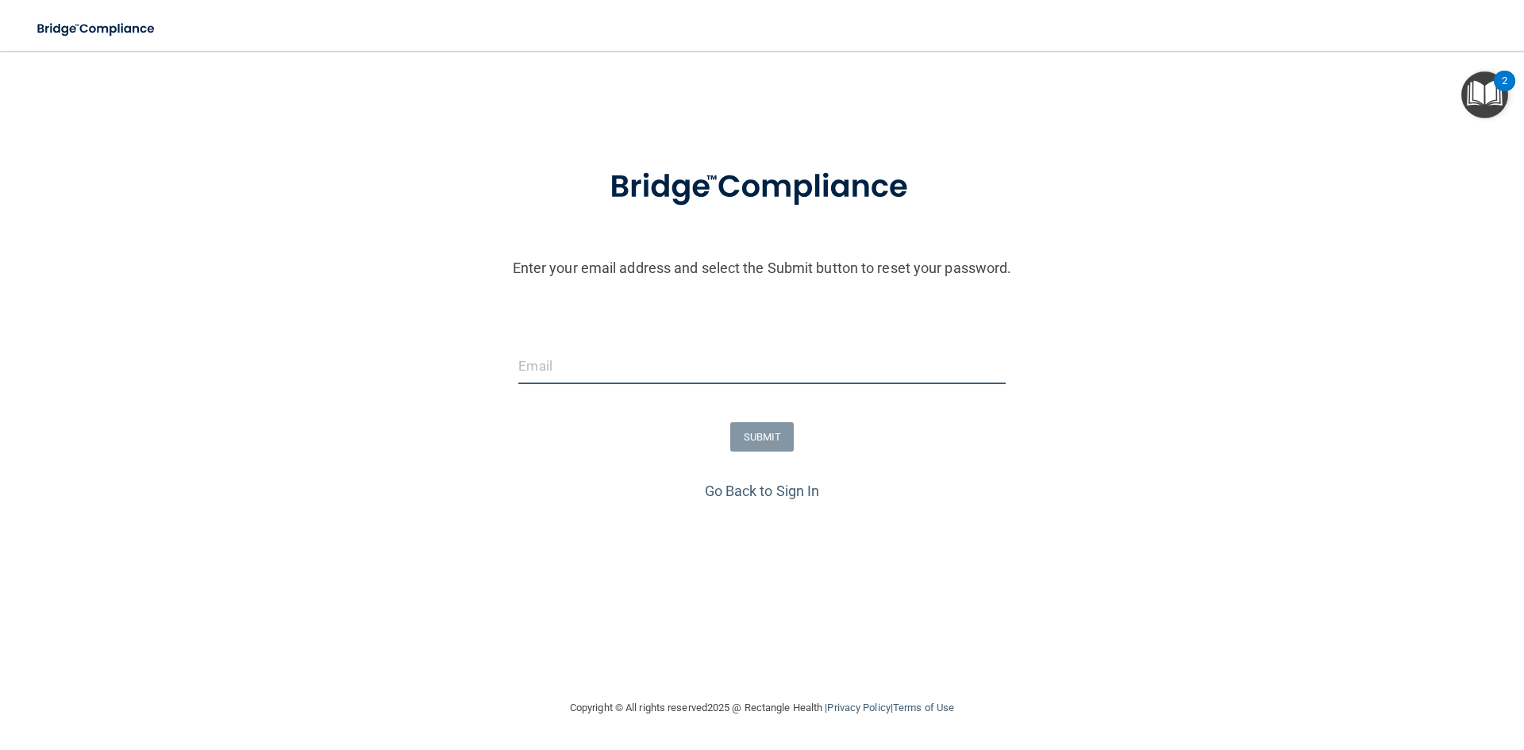
click at [572, 370] on input "email" at bounding box center [761, 367] width 487 height 36
type input "[EMAIL_ADDRESS][DOMAIN_NAME]"
click at [744, 433] on button "SUBMIT" at bounding box center [762, 436] width 64 height 29
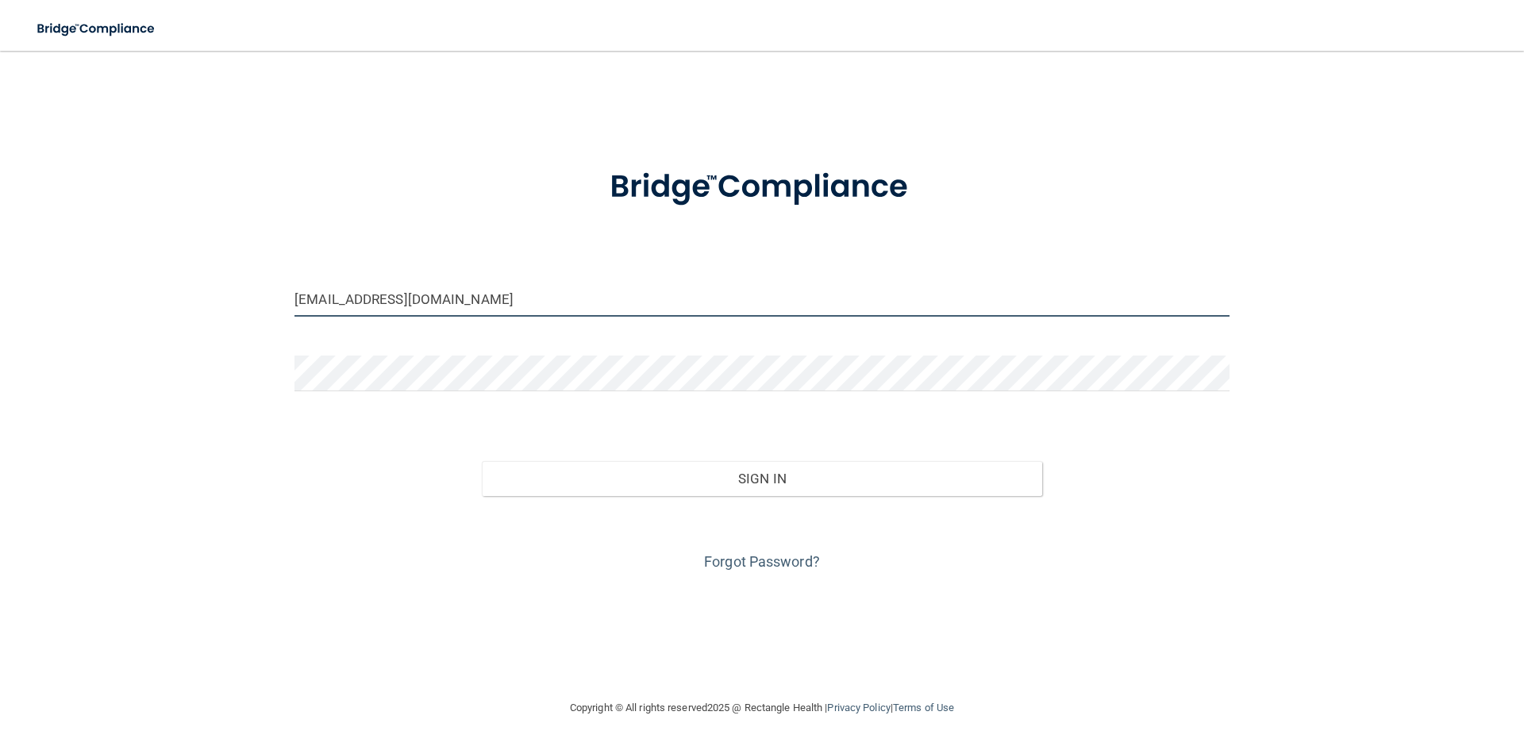
click at [567, 311] on input "[EMAIL_ADDRESS][DOMAIN_NAME]" at bounding box center [762, 299] width 935 height 36
drag, startPoint x: 567, startPoint y: 306, endPoint x: 249, endPoint y: 306, distance: 317.6
click at [249, 306] on div "[EMAIL_ADDRESS][DOMAIN_NAME] Invalid email/password. You don't have permission …" at bounding box center [762, 375] width 1461 height 616
type input "[EMAIL_ADDRESS][DOMAIN_NAME]"
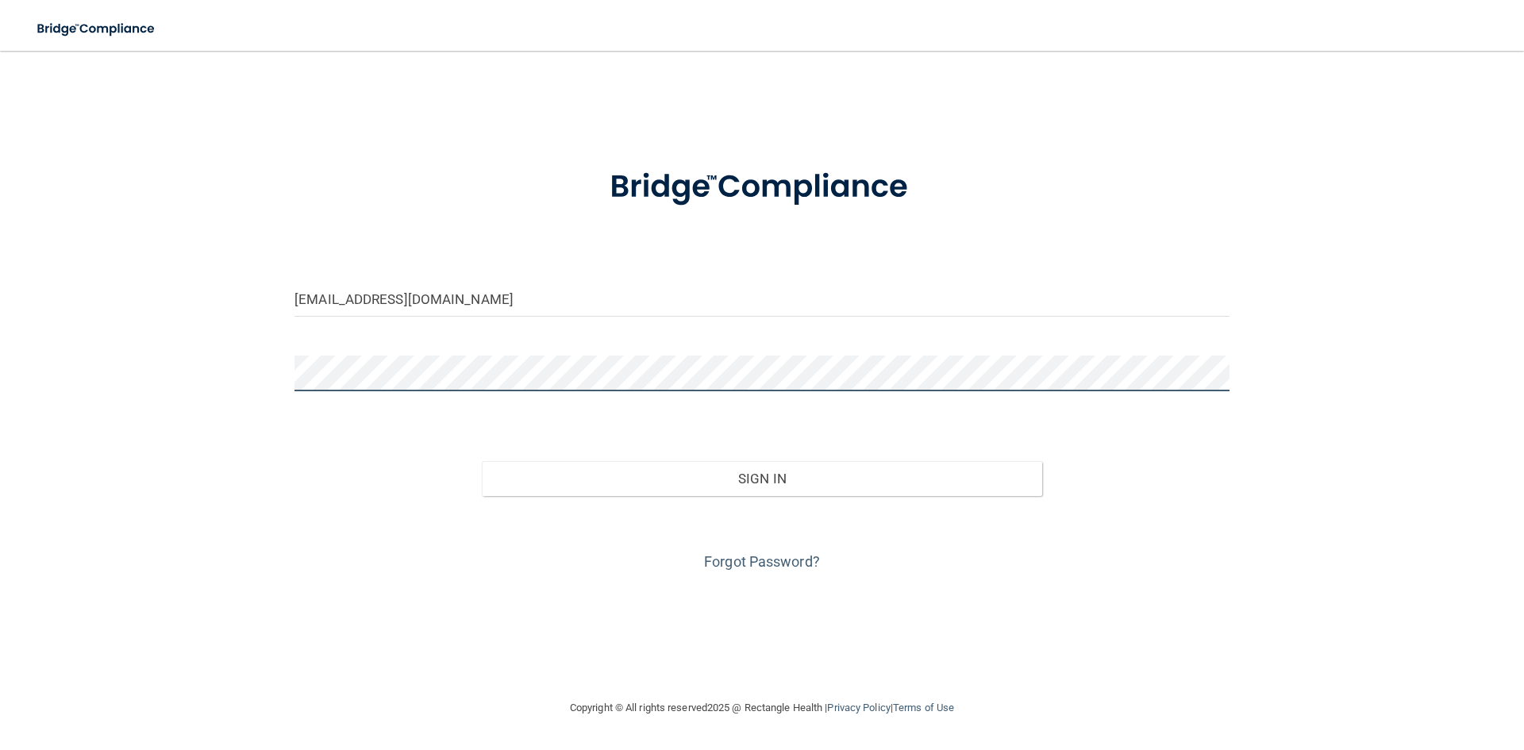
click at [482, 461] on button "Sign In" at bounding box center [762, 478] width 561 height 35
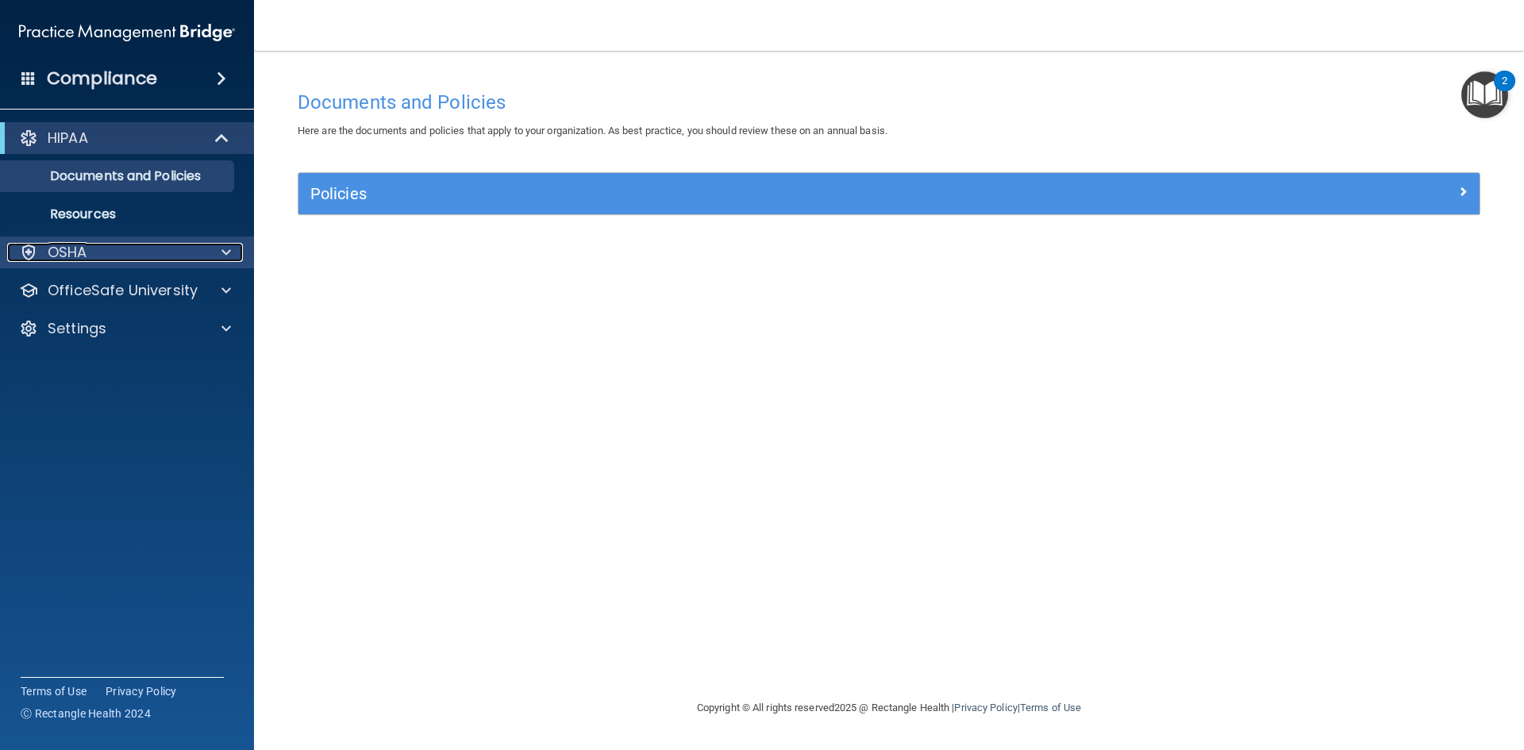
click at [198, 260] on div "OSHA" at bounding box center [105, 252] width 197 height 19
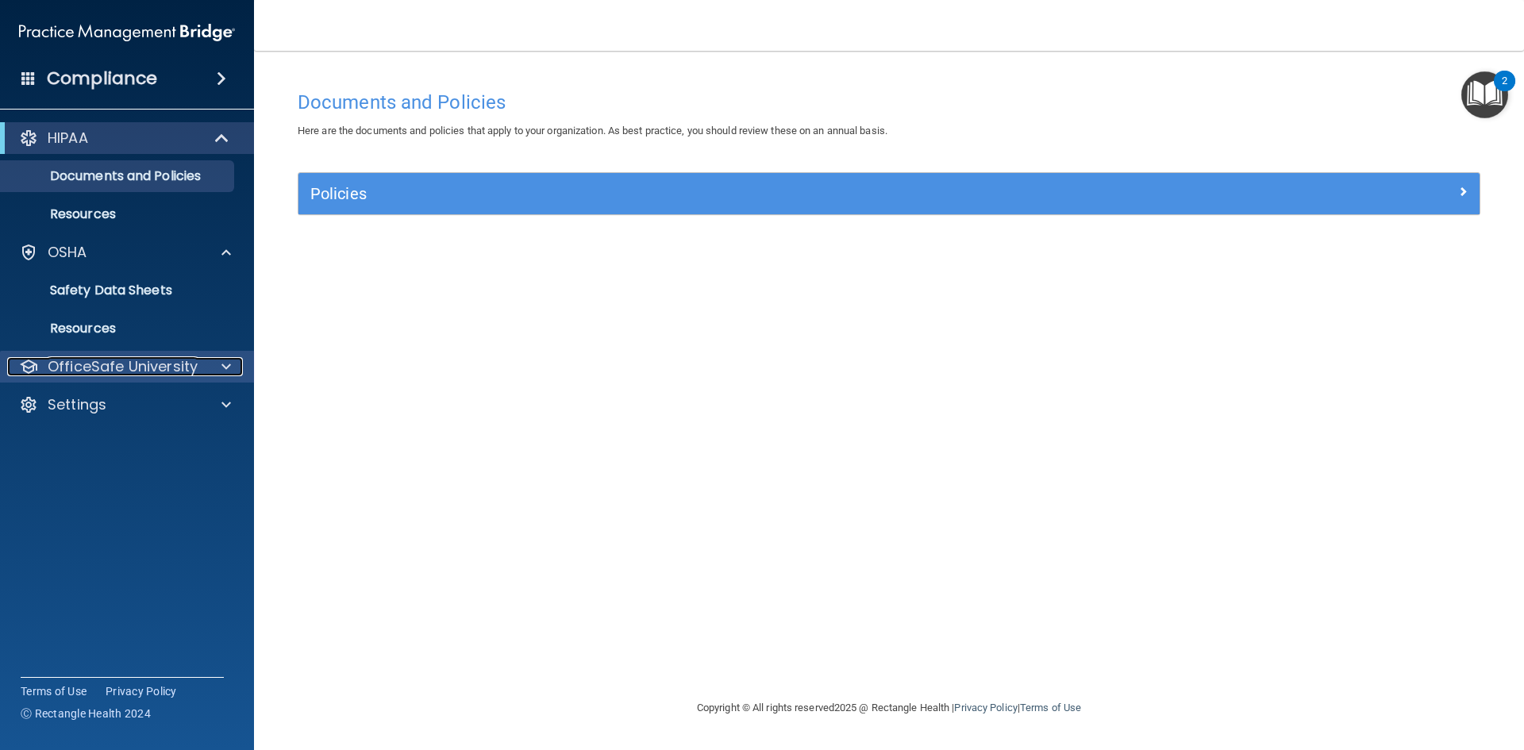
click at [164, 363] on p "OfficeSafe University" at bounding box center [123, 366] width 150 height 19
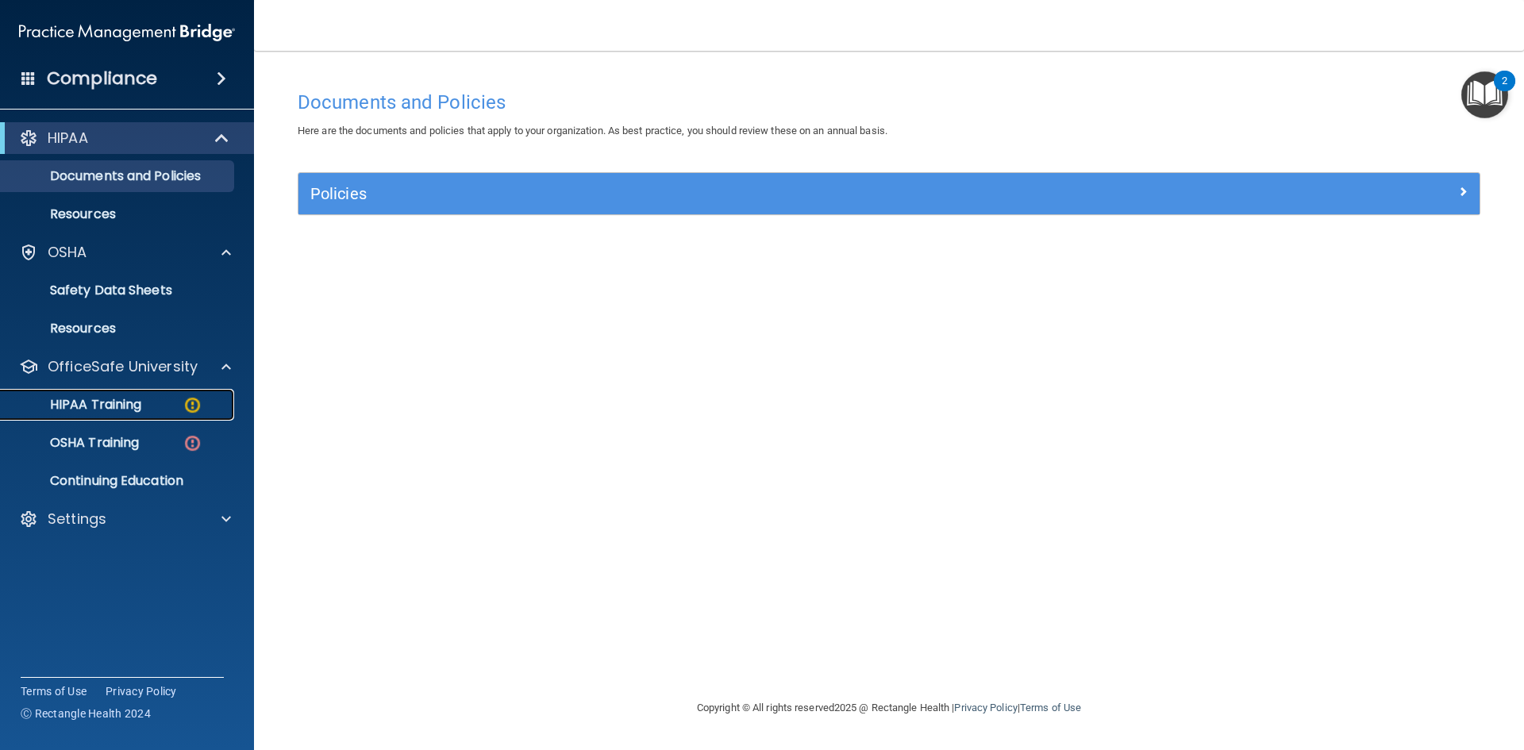
click at [133, 409] on p "HIPAA Training" at bounding box center [75, 405] width 131 height 16
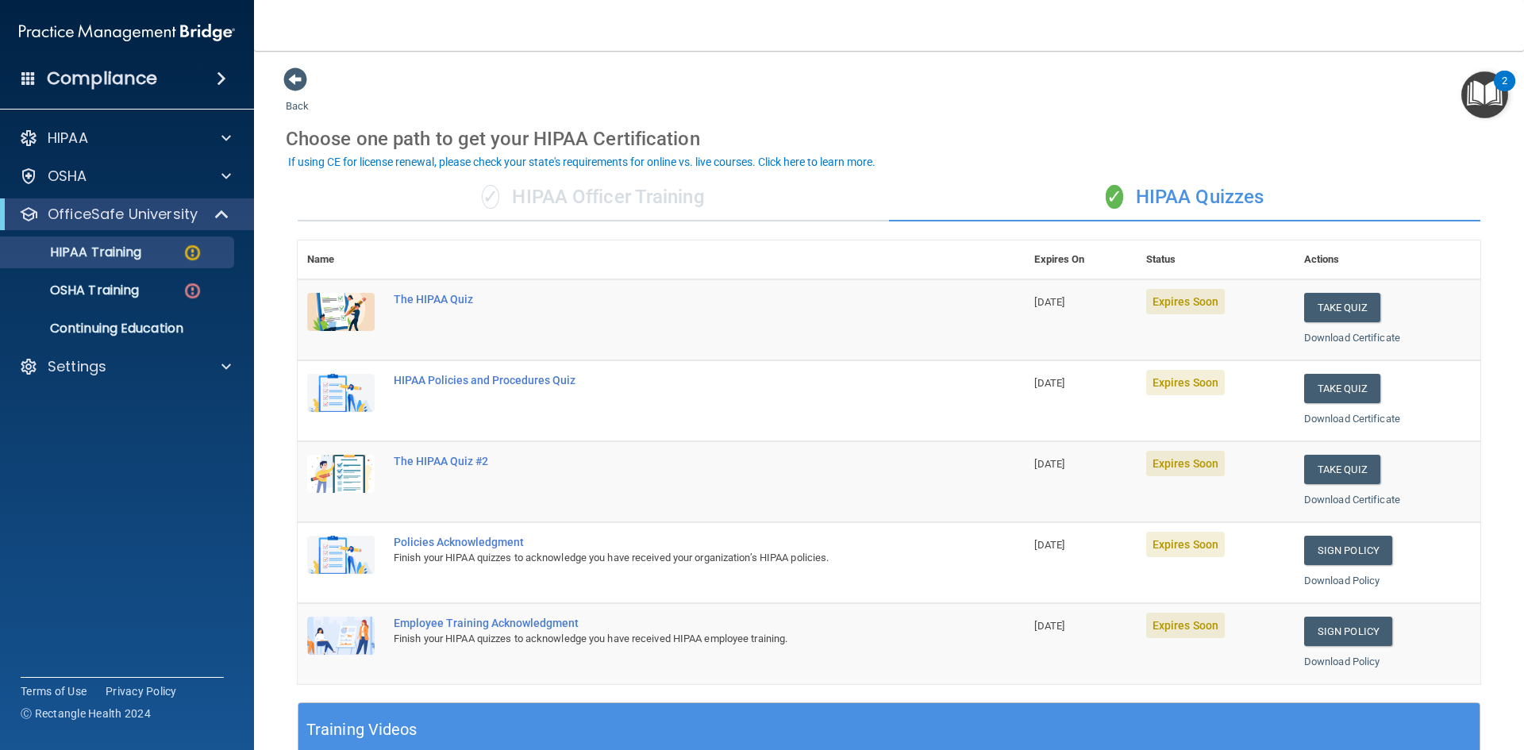
click at [530, 195] on div "✓ HIPAA Officer Training" at bounding box center [593, 198] width 591 height 48
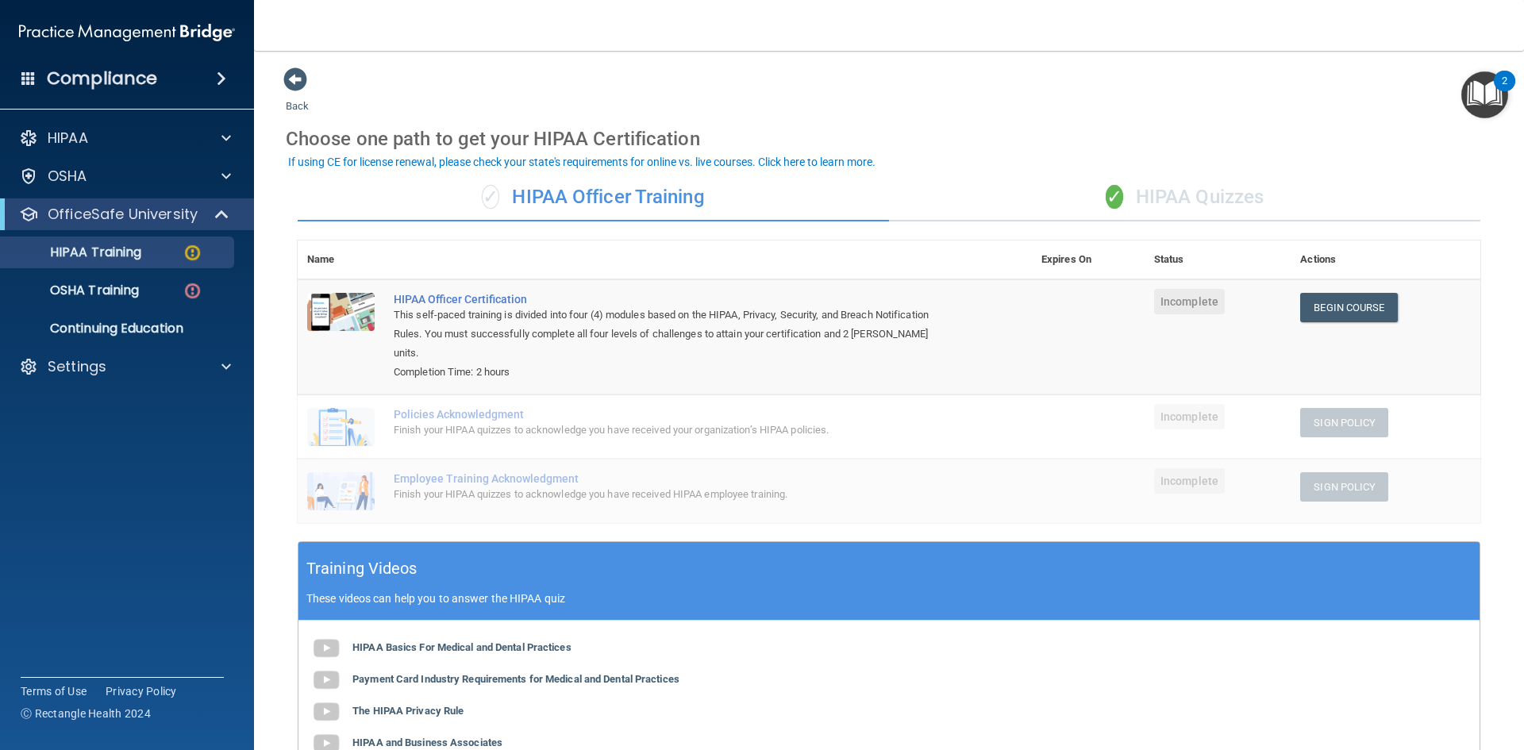
click at [1165, 200] on div "✓ HIPAA Quizzes" at bounding box center [1184, 198] width 591 height 48
